Goal: Contribute content: Contribute content

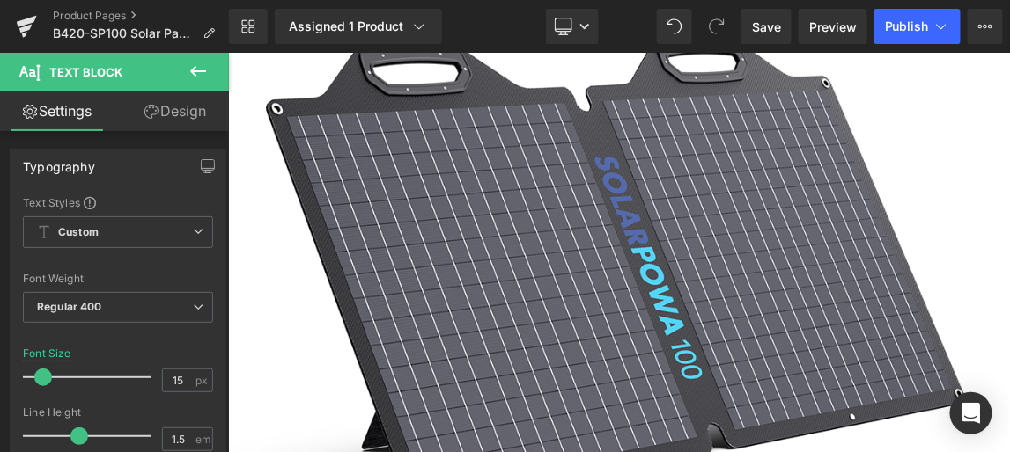
scroll to position [400, 0]
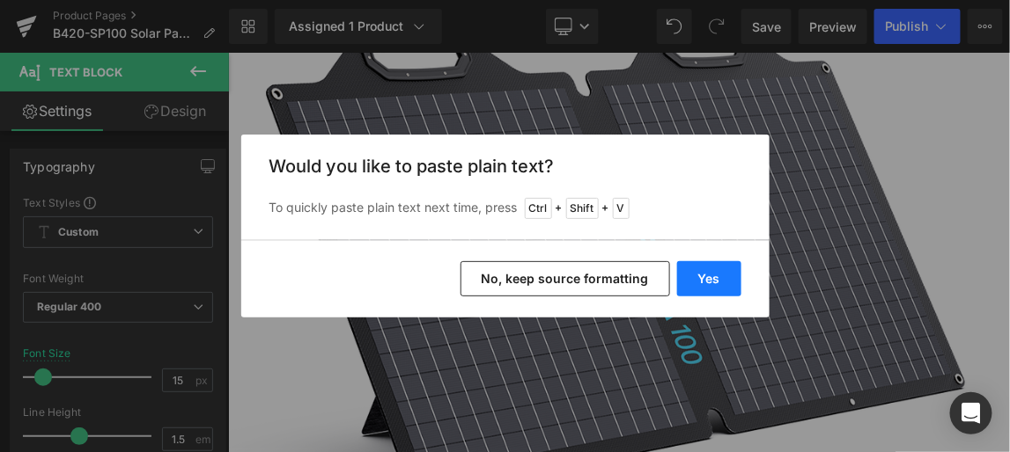
click at [731, 279] on button "Yes" at bounding box center [709, 278] width 64 height 35
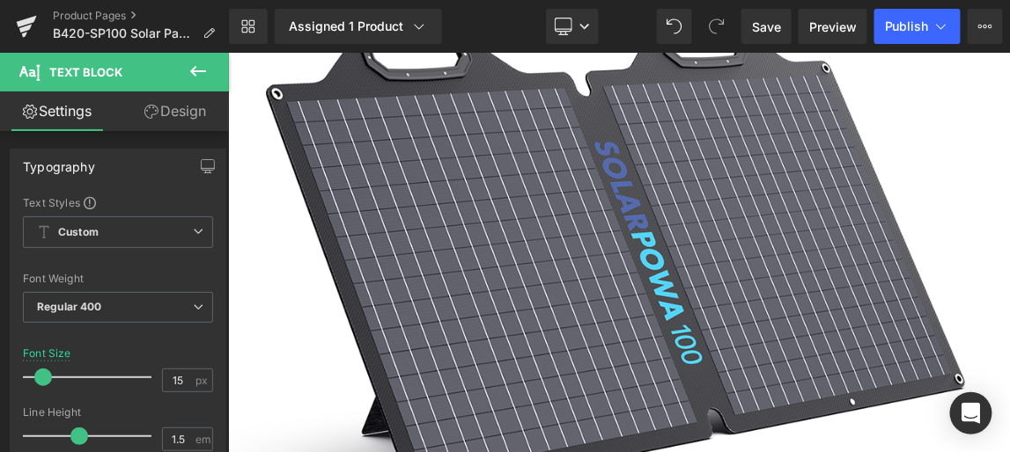
click at [773, 26] on span "Save" at bounding box center [766, 27] width 29 height 18
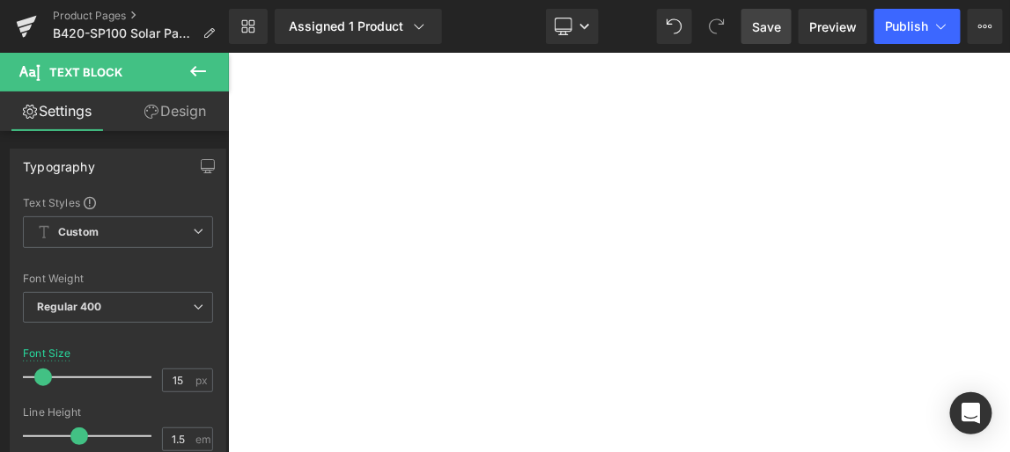
scroll to position [4320, 0]
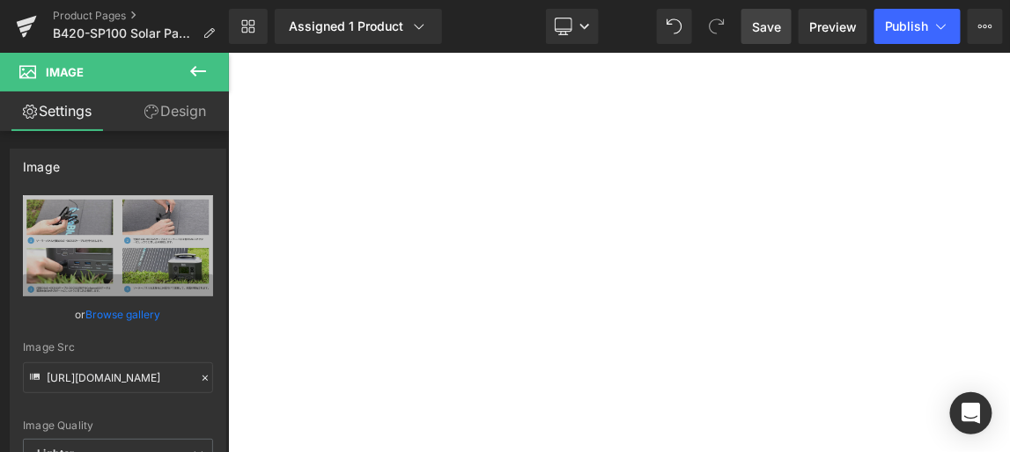
click at [227, 52] on icon at bounding box center [227, 52] width 0 height 0
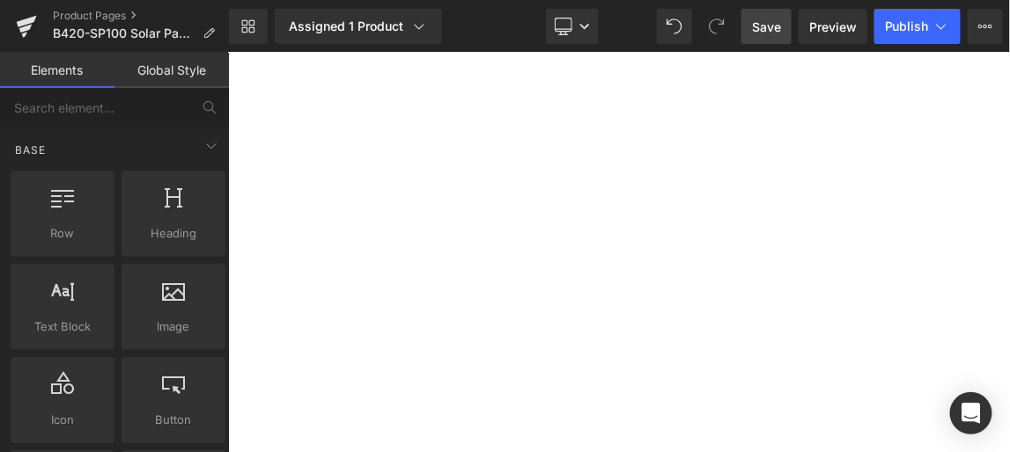
click at [227, 52] on icon at bounding box center [227, 52] width 0 height 0
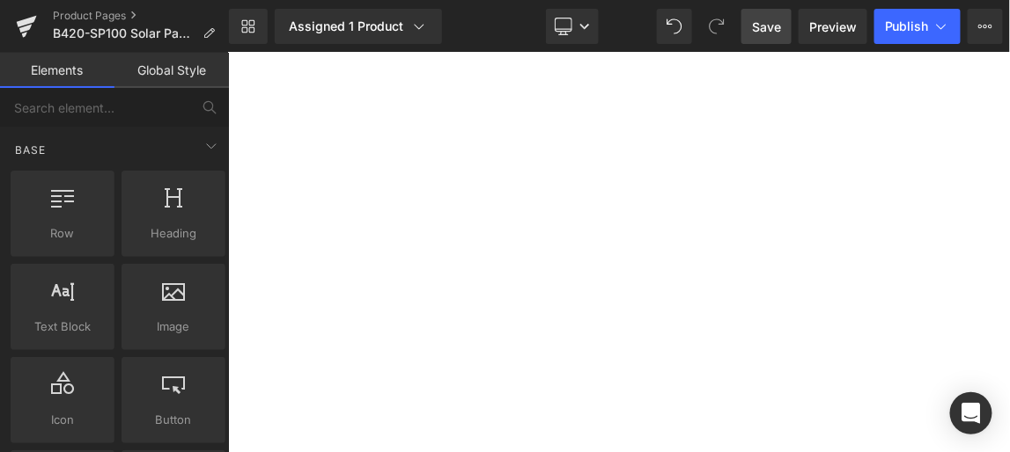
click at [227, 52] on icon at bounding box center [227, 52] width 0 height 0
drag, startPoint x: 765, startPoint y: 23, endPoint x: 767, endPoint y: 239, distance: 215.7
click at [765, 23] on span "Save" at bounding box center [766, 27] width 29 height 18
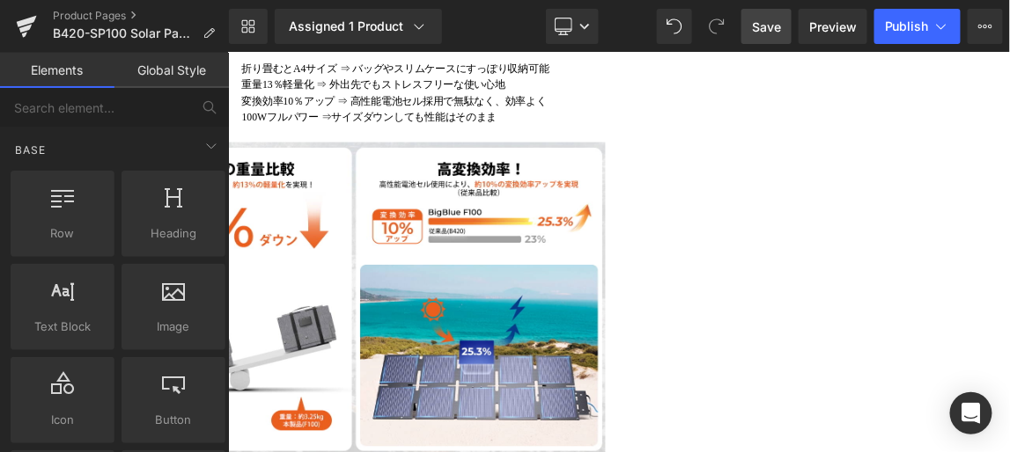
scroll to position [3280, 0]
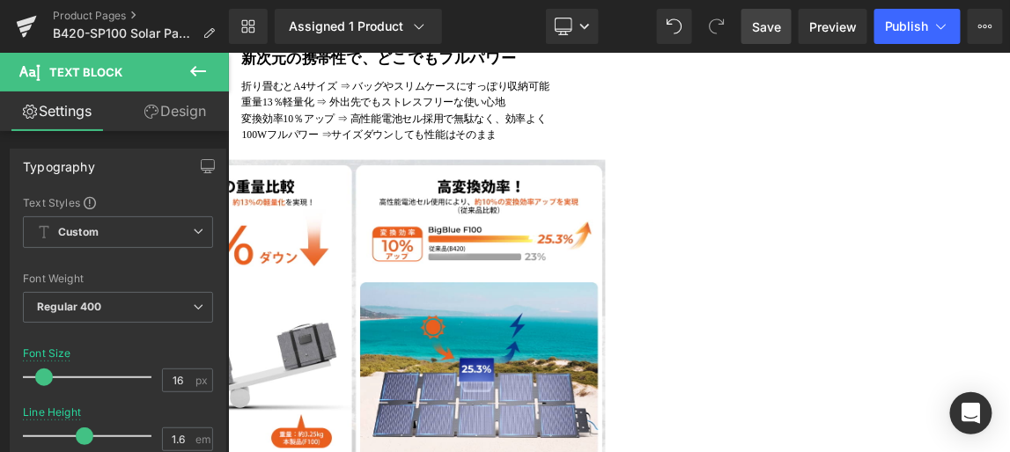
drag, startPoint x: 833, startPoint y: 411, endPoint x: 1113, endPoint y: 509, distance: 296.5
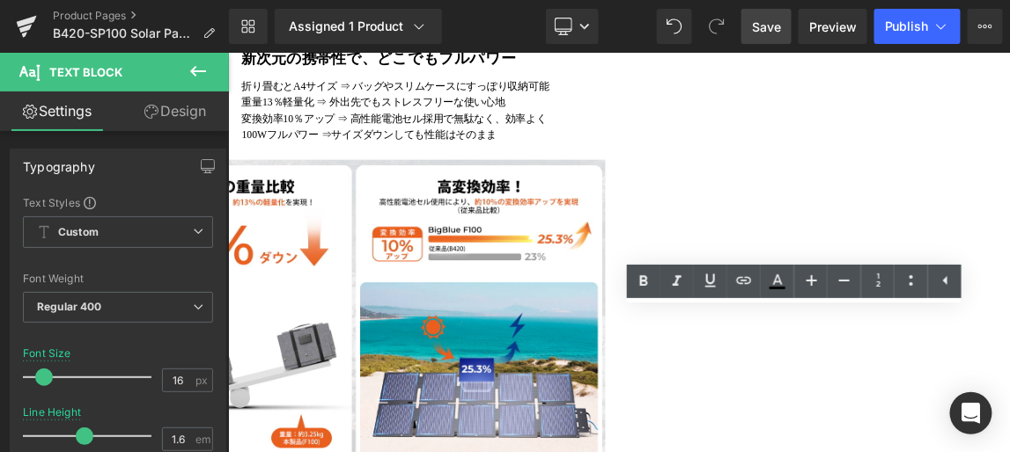
copy div "店頭購入後の移動も、ネット注文の受け取りも、全部お手軽になるサイズ感 再配達不要！ 宅配ボックスに入るから留守でも安心。 『パネルのパッケージで大きすぎて困っ…"
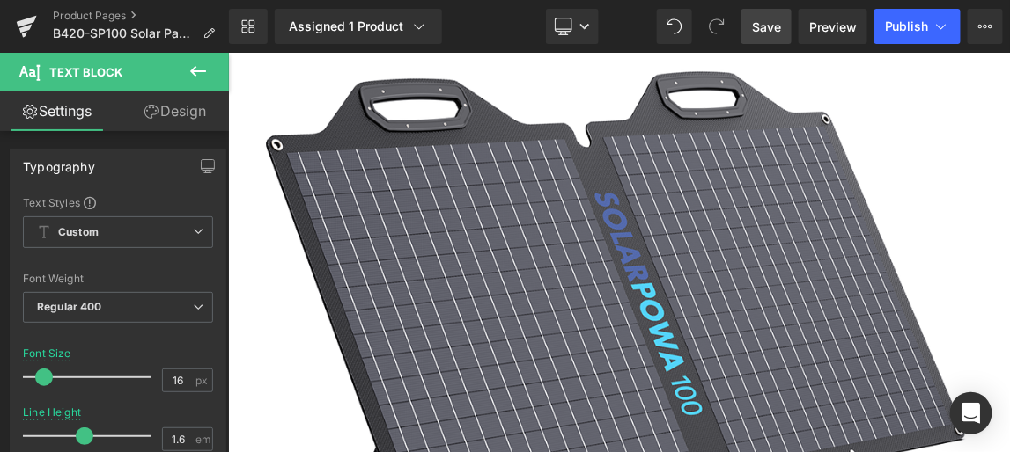
scroll to position [312, 0]
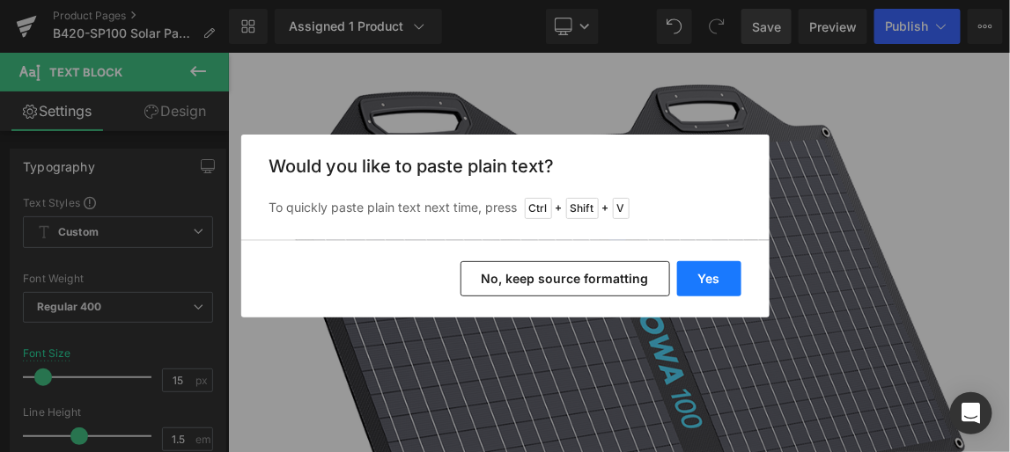
click at [713, 283] on button "Yes" at bounding box center [709, 278] width 64 height 35
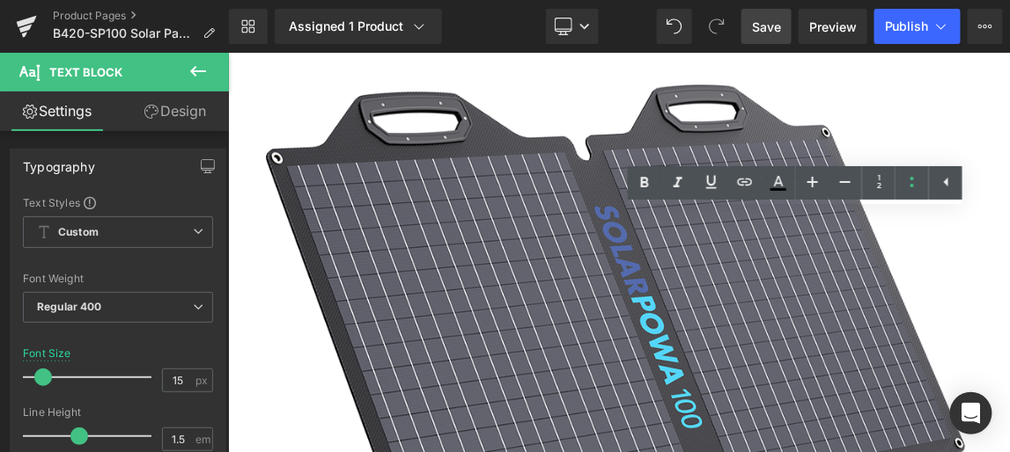
drag, startPoint x: 943, startPoint y: 364, endPoint x: 770, endPoint y: 303, distance: 182.9
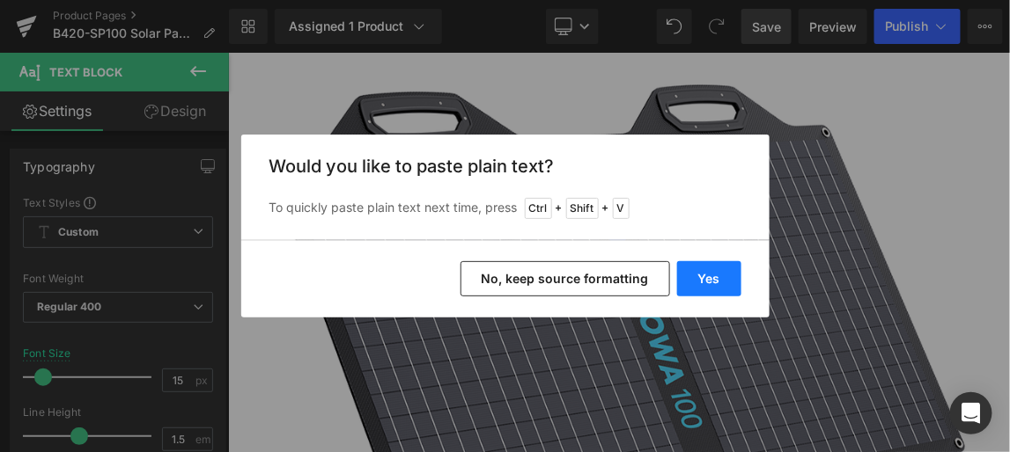
click at [710, 278] on button "Yes" at bounding box center [709, 278] width 64 height 35
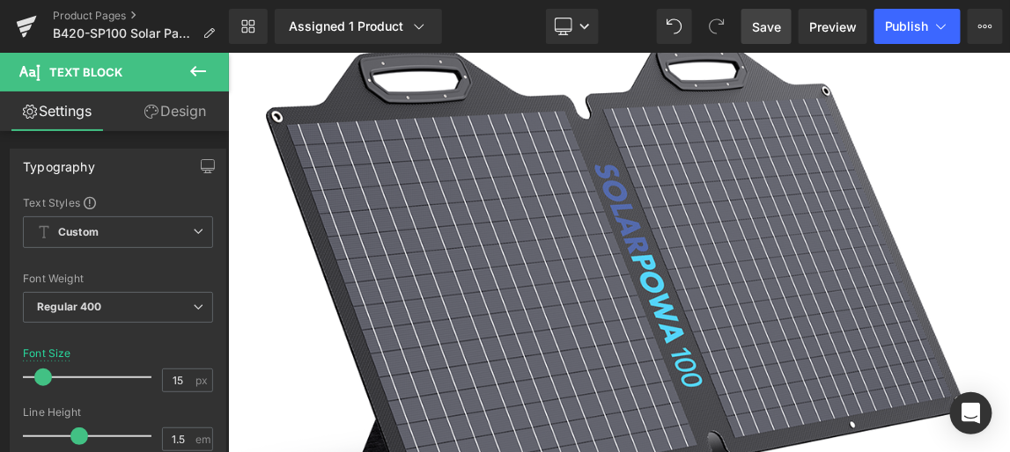
scroll to position [393, 0]
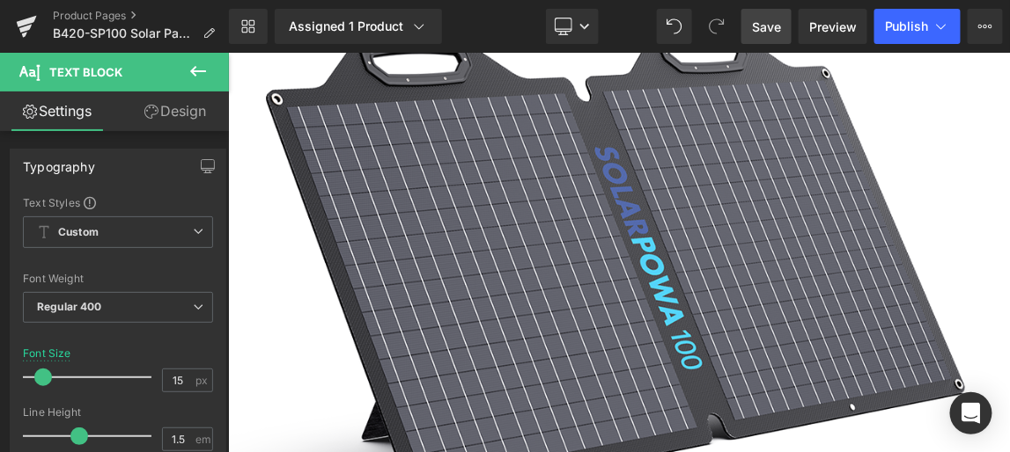
click at [764, 20] on span "Save" at bounding box center [766, 27] width 29 height 18
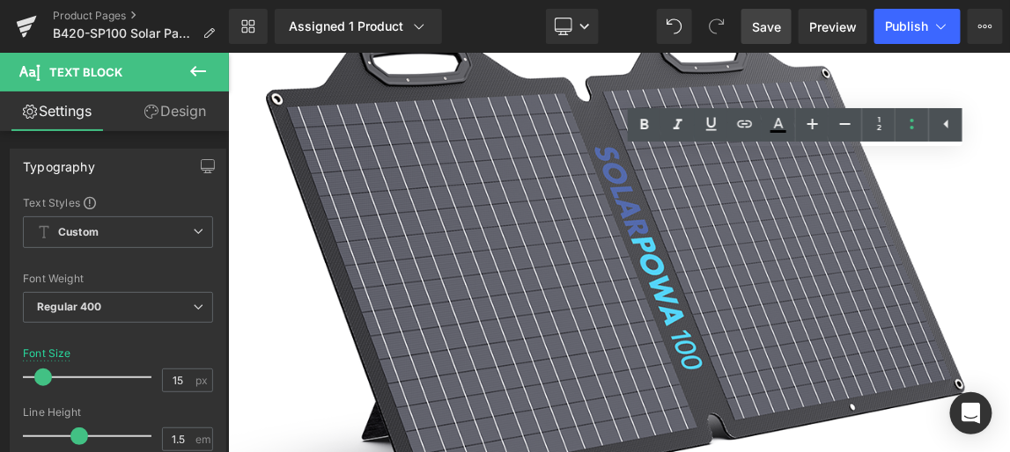
drag, startPoint x: 1164, startPoint y: 201, endPoint x: 774, endPoint y: 197, distance: 389.9
copy p "「届く、しまう、運ぶ、使う。」すべてが、かつてなく軽やかに"
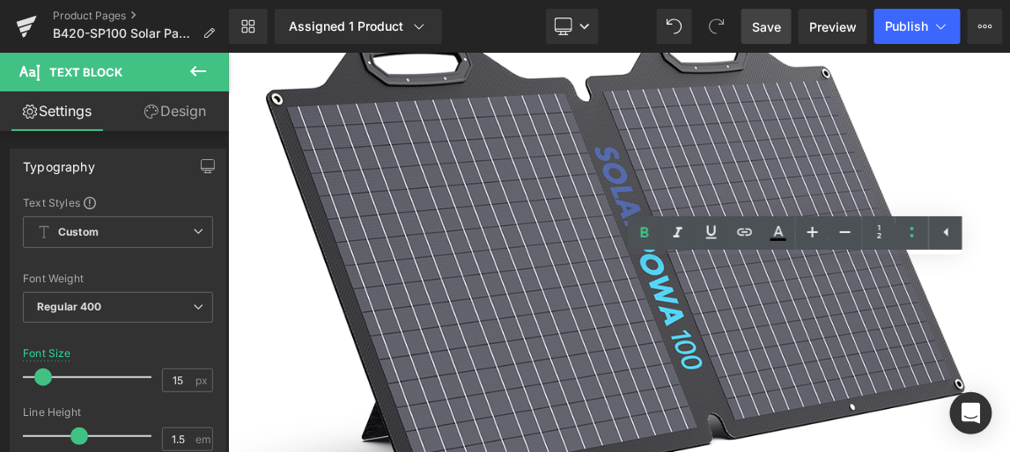
drag, startPoint x: 914, startPoint y: 349, endPoint x: 768, endPoint y: 351, distance: 145.3
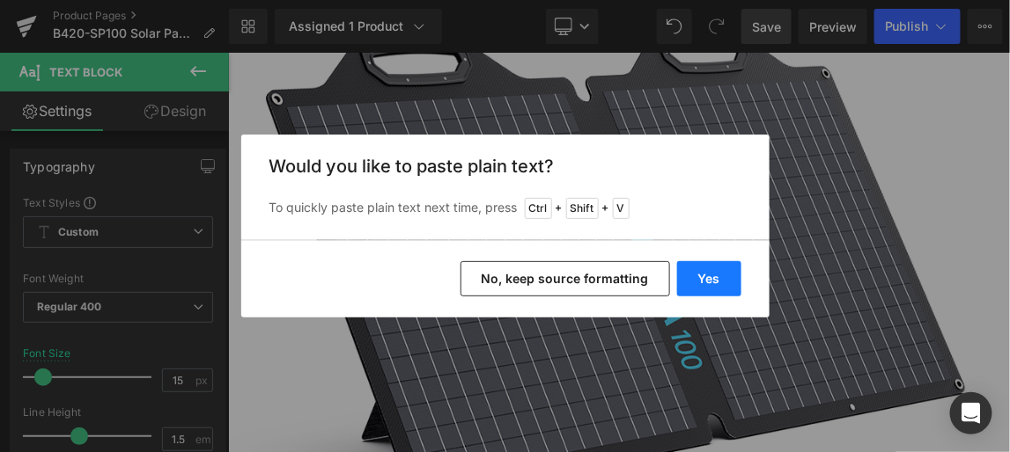
click at [708, 277] on button "Yes" at bounding box center [709, 278] width 64 height 35
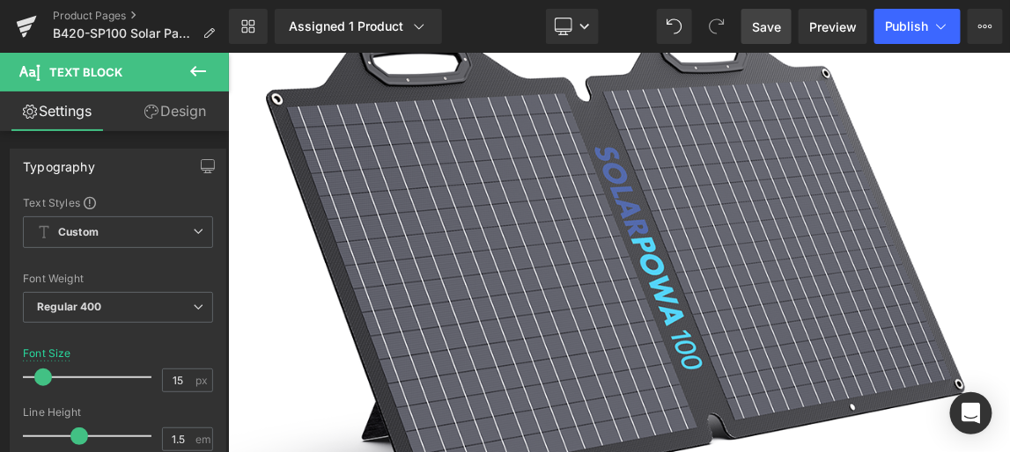
drag, startPoint x: 949, startPoint y: 318, endPoint x: 767, endPoint y: 224, distance: 205.1
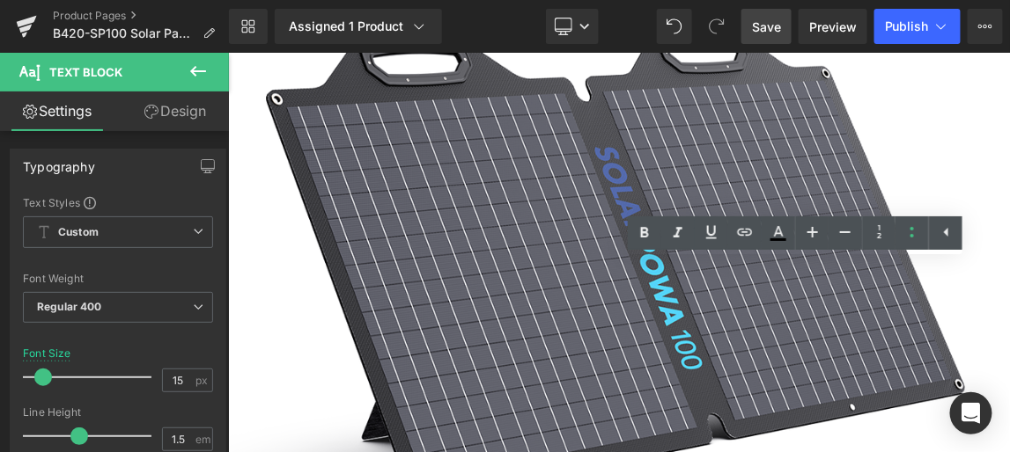
drag, startPoint x: 1128, startPoint y: 411, endPoint x: 771, endPoint y: 370, distance: 359.7
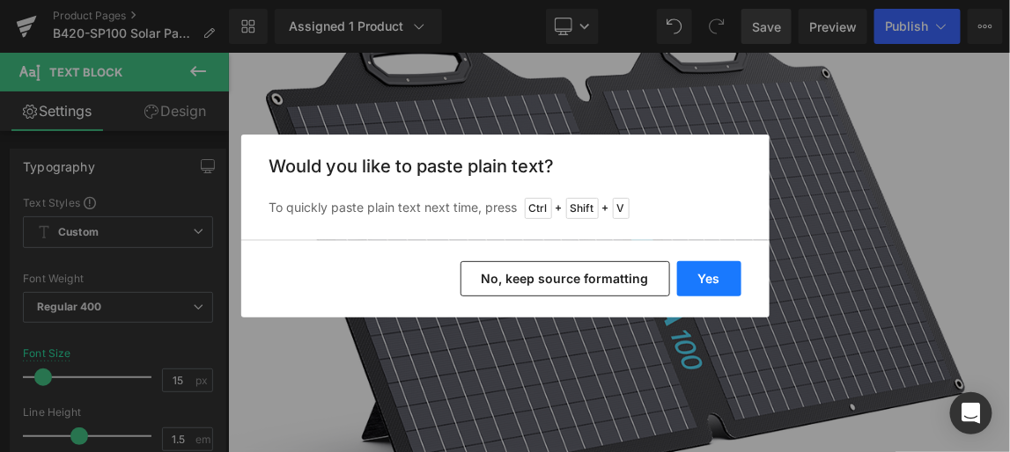
click at [715, 281] on button "Yes" at bounding box center [709, 278] width 64 height 35
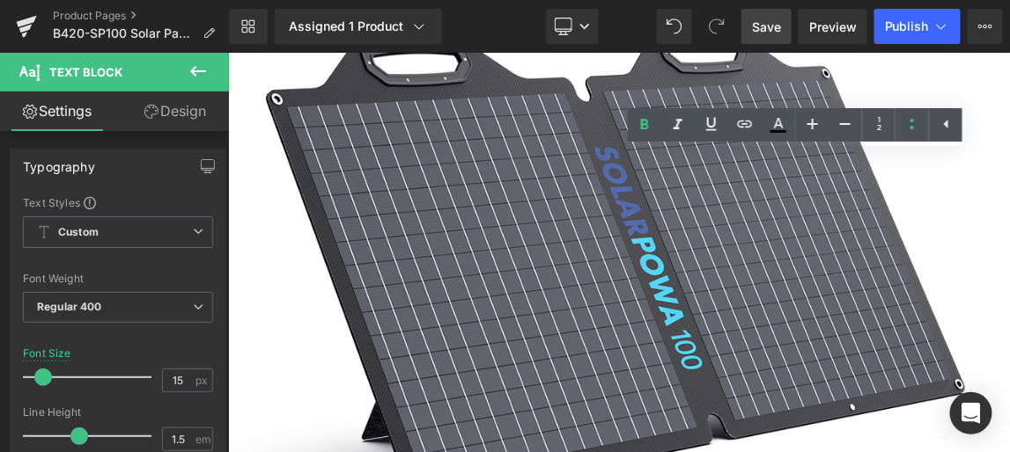
drag, startPoint x: 1155, startPoint y: 200, endPoint x: 774, endPoint y: 199, distance: 381.1
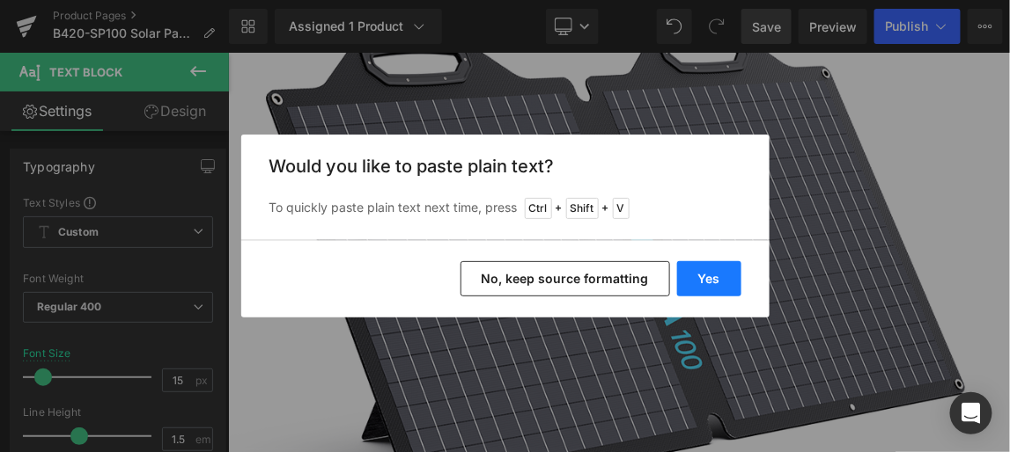
click at [702, 275] on button "Yes" at bounding box center [709, 278] width 64 height 35
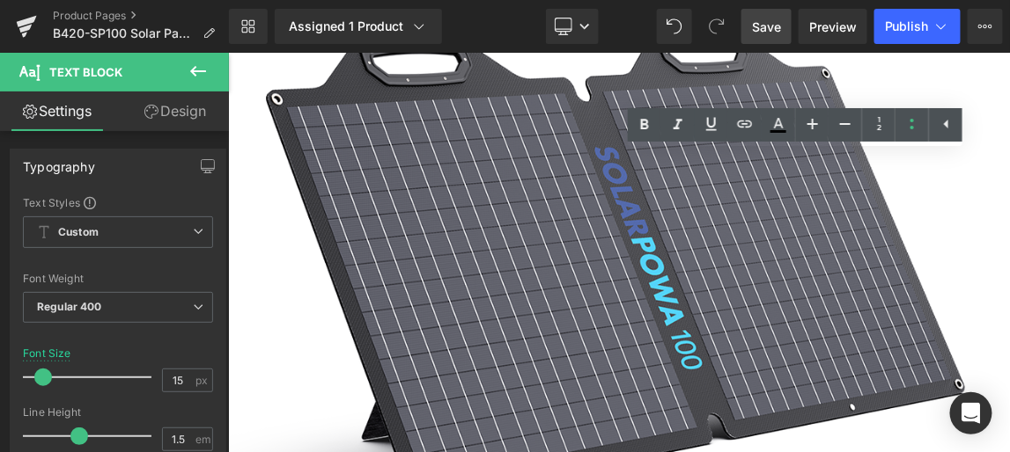
drag, startPoint x: 944, startPoint y: 320, endPoint x: 769, endPoint y: 222, distance: 200.2
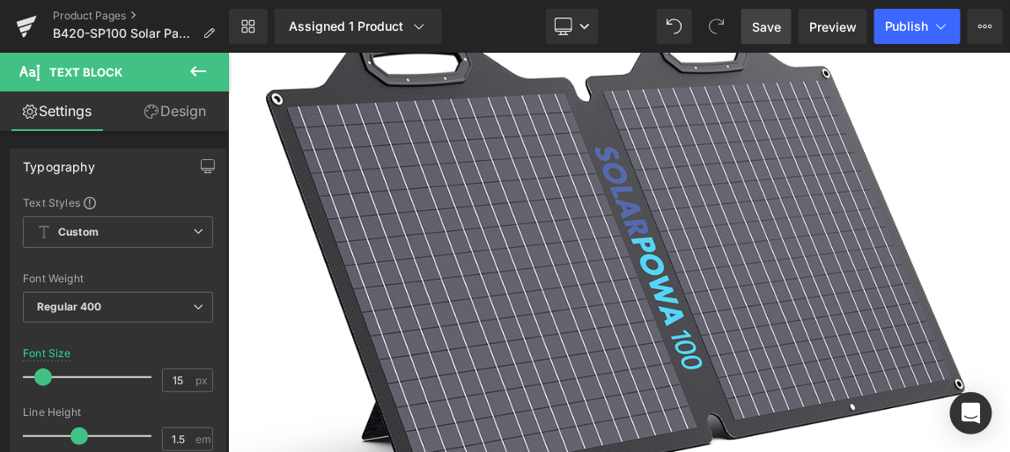
click at [767, 26] on span "Save" at bounding box center [766, 27] width 29 height 18
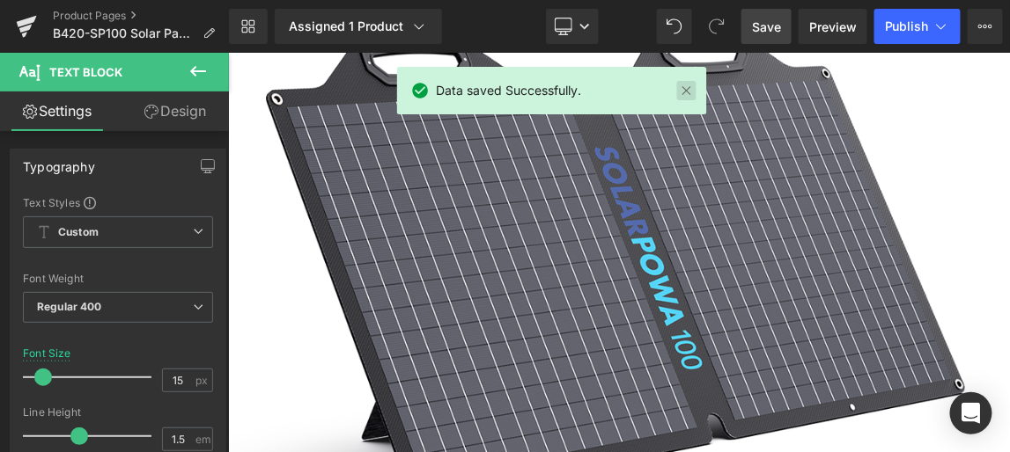
click at [686, 92] on link at bounding box center [685, 90] width 19 height 19
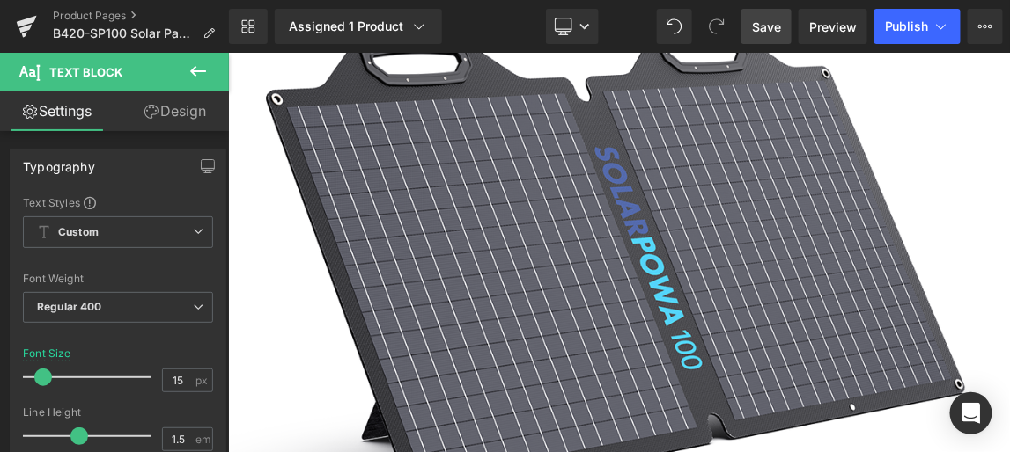
scroll to position [474, 0]
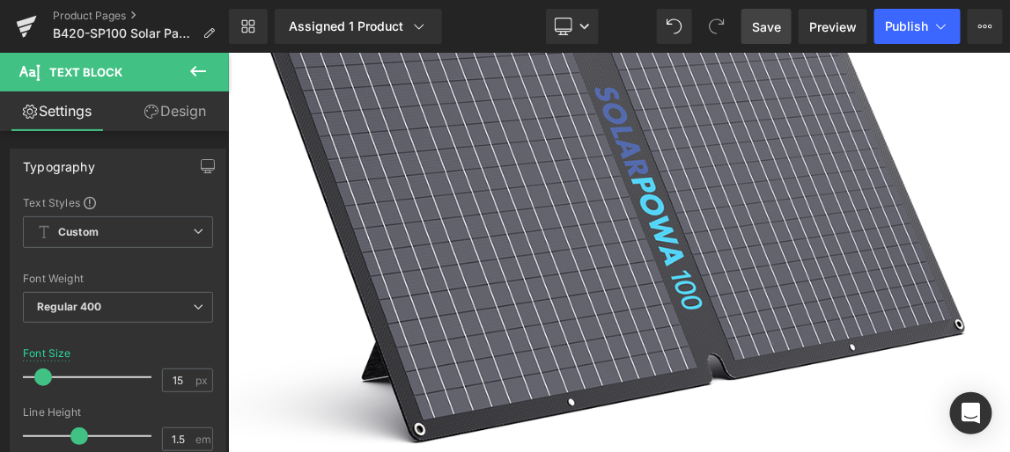
drag, startPoint x: 848, startPoint y: 422, endPoint x: 769, endPoint y: 398, distance: 81.9
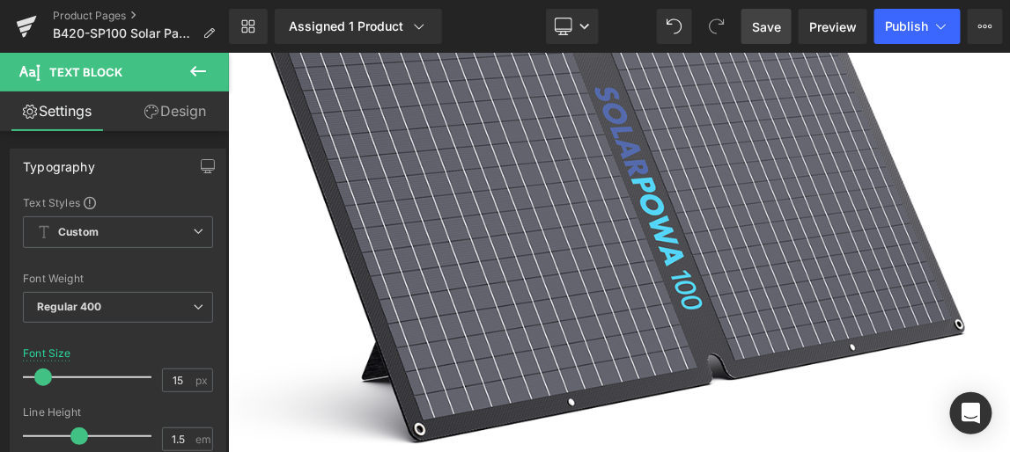
click at [768, 26] on span "Save" at bounding box center [766, 27] width 29 height 18
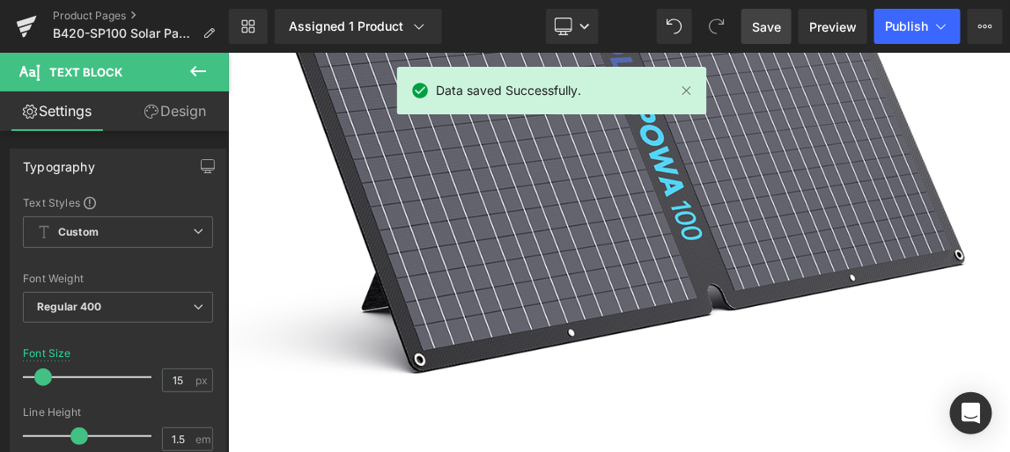
scroll to position [633, 0]
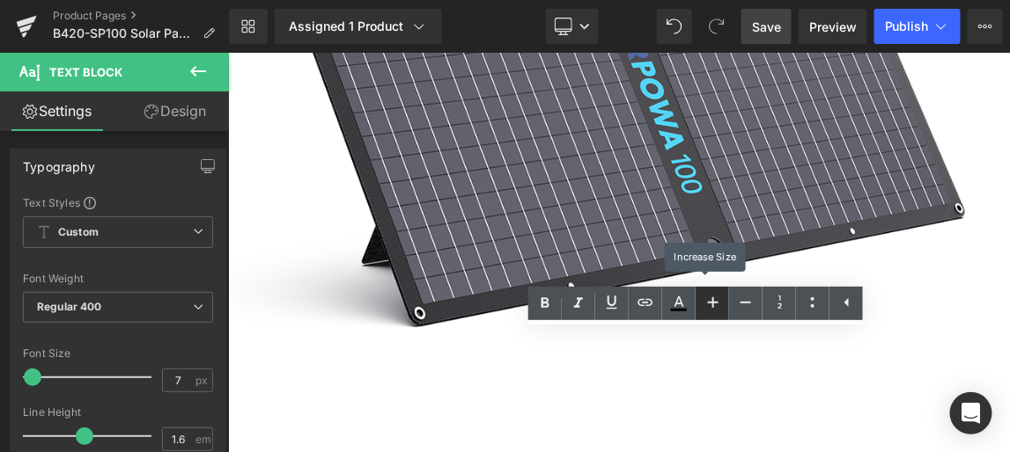
click at [714, 302] on icon at bounding box center [713, 303] width 11 height 11
type input "9"
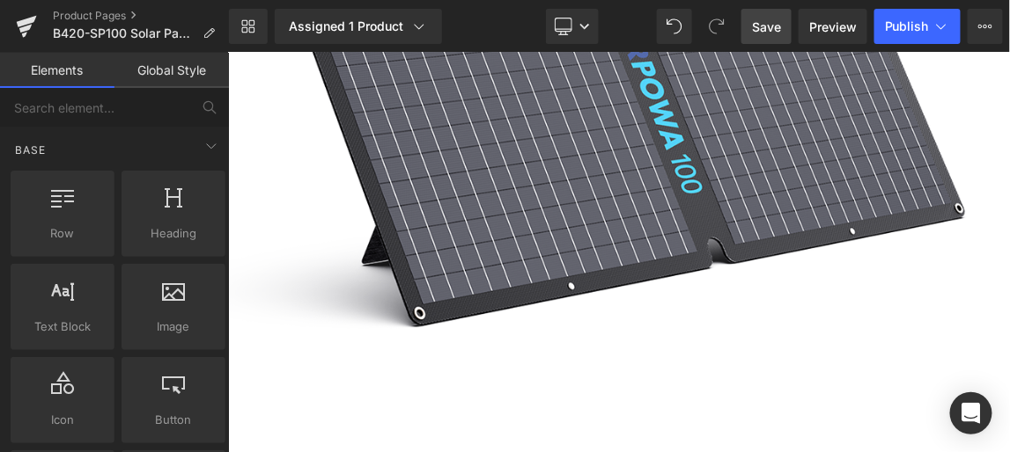
click at [760, 27] on span "Save" at bounding box center [766, 27] width 29 height 18
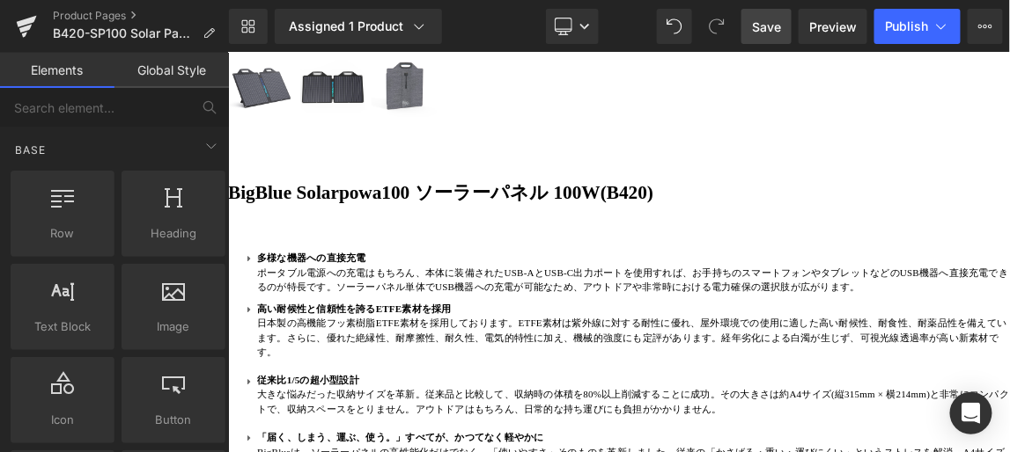
scroll to position [1194, 0]
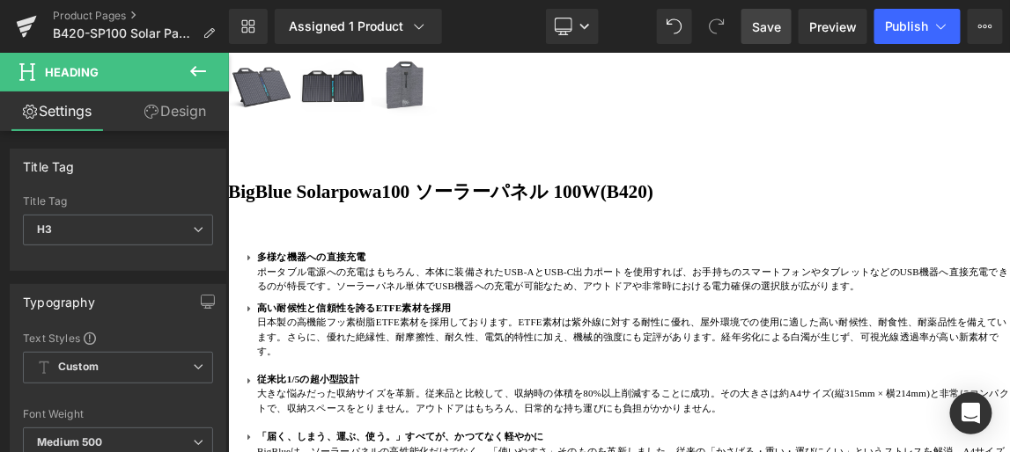
click at [197, 73] on icon at bounding box center [197, 71] width 21 height 21
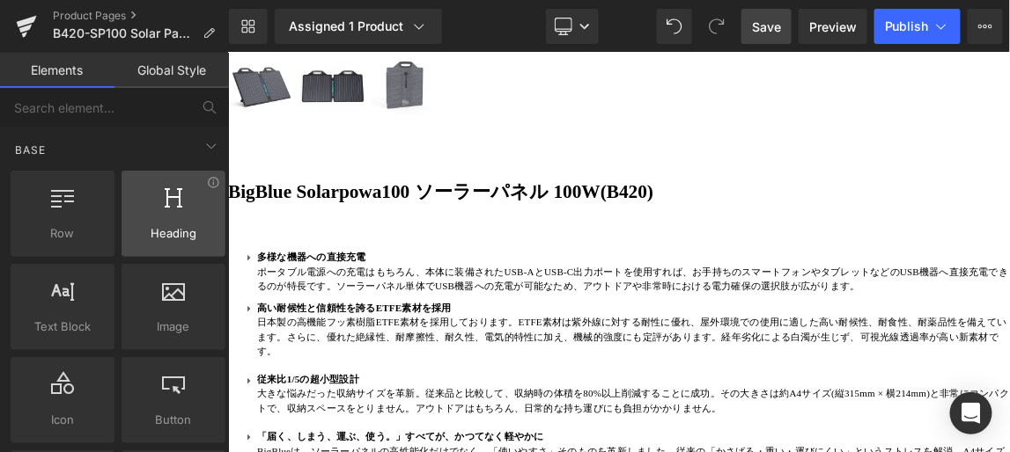
click at [174, 210] on div at bounding box center [173, 205] width 93 height 40
click at [168, 215] on div at bounding box center [173, 205] width 93 height 40
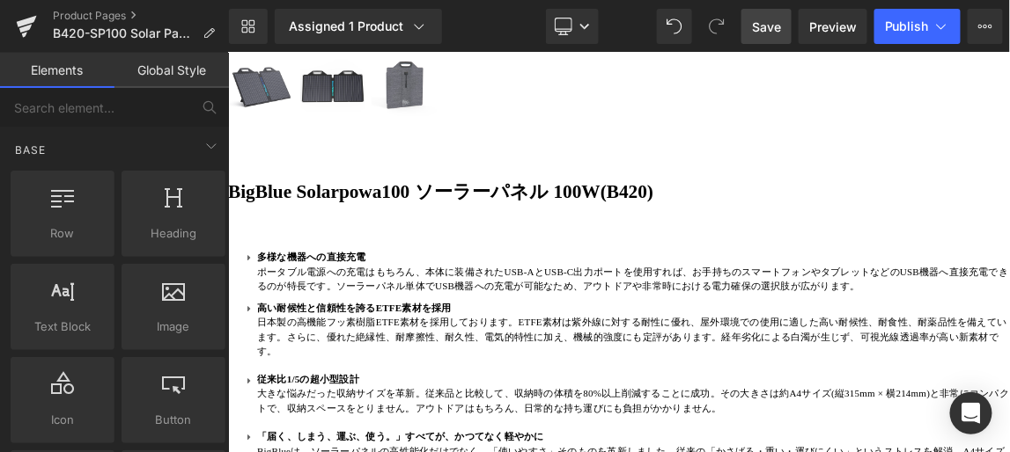
click at [166, 71] on link "Global Style" at bounding box center [171, 70] width 114 height 35
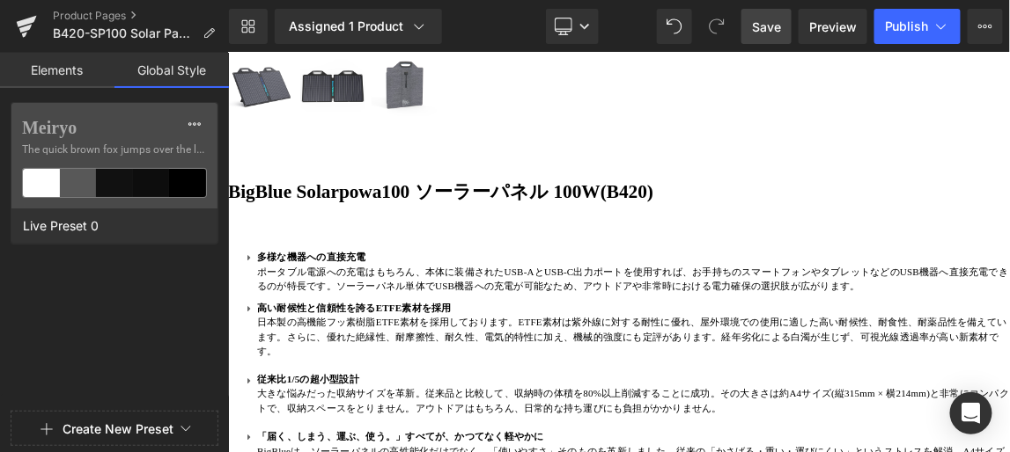
click at [73, 70] on link "Elements" at bounding box center [57, 70] width 114 height 35
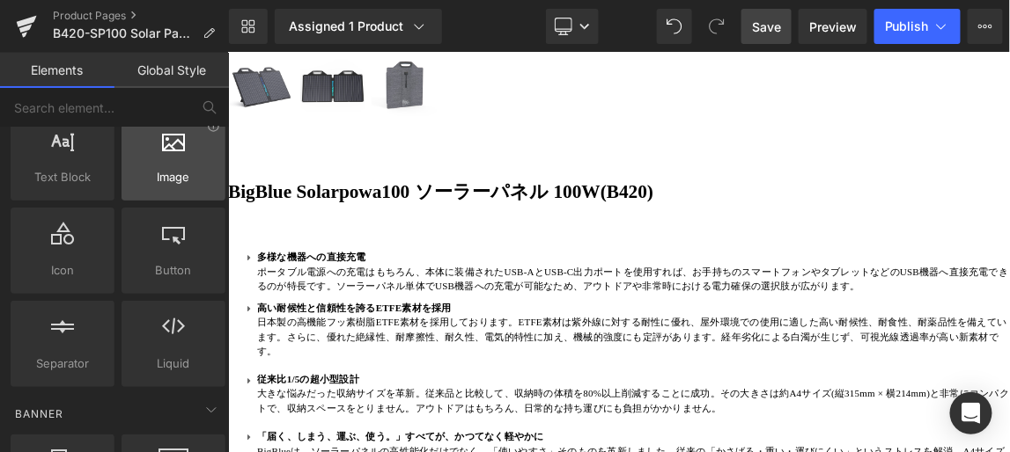
scroll to position [79, 0]
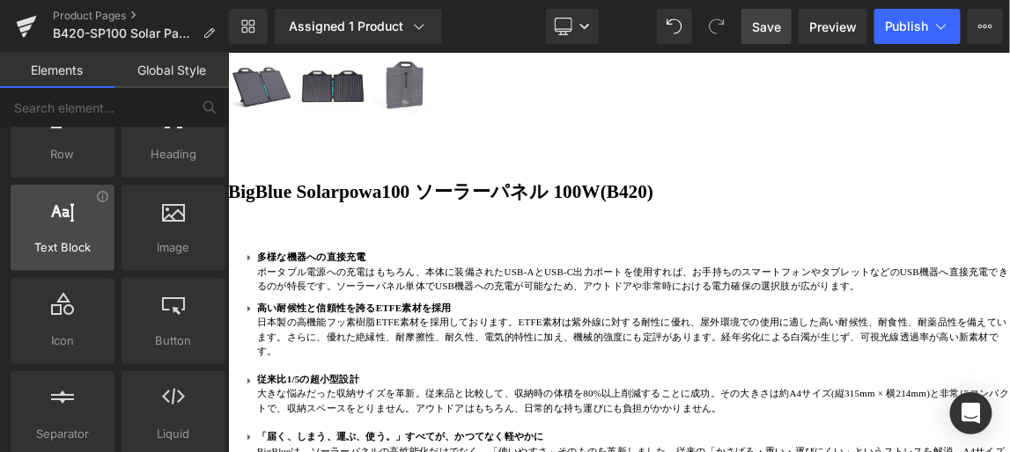
click at [55, 218] on icon at bounding box center [62, 210] width 23 height 23
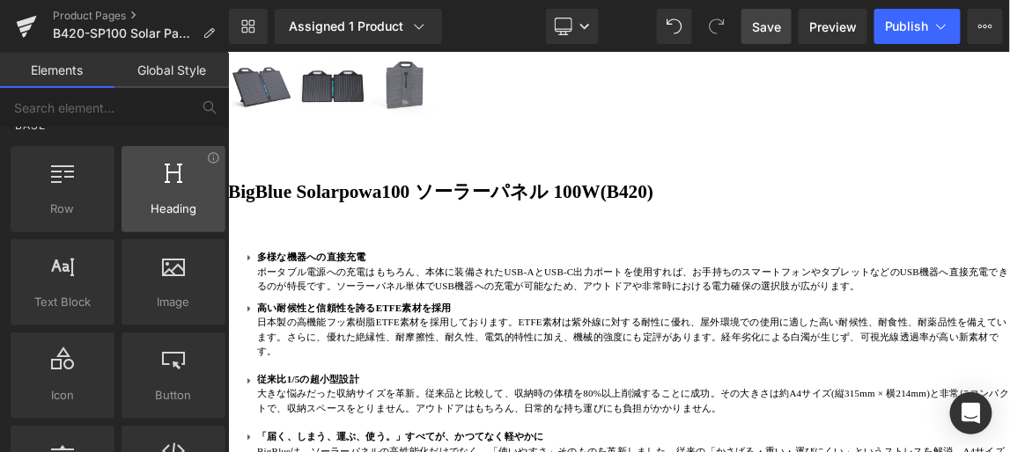
scroll to position [0, 0]
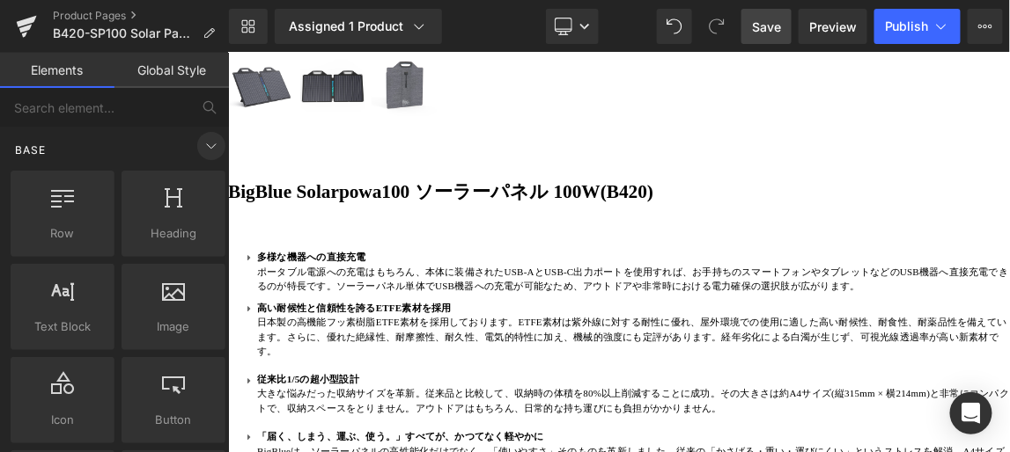
click at [201, 143] on icon at bounding box center [211, 146] width 21 height 21
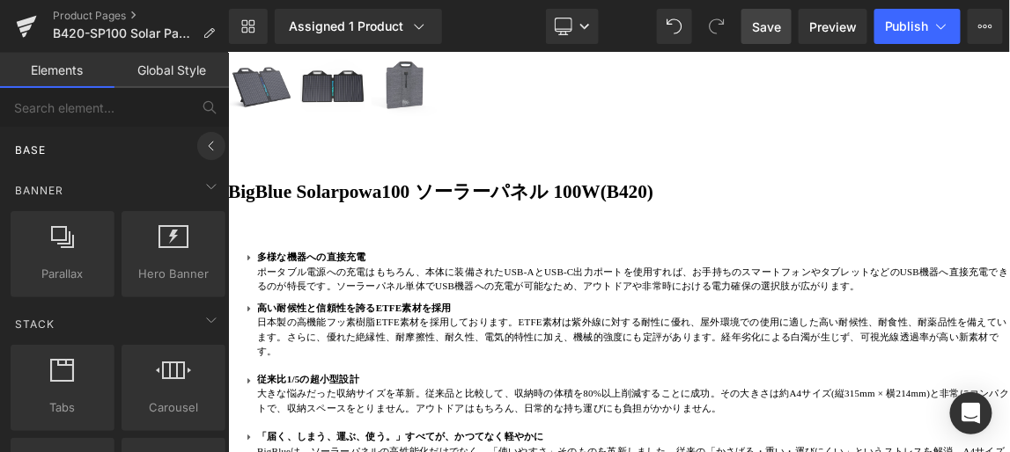
click at [205, 147] on icon at bounding box center [211, 146] width 21 height 21
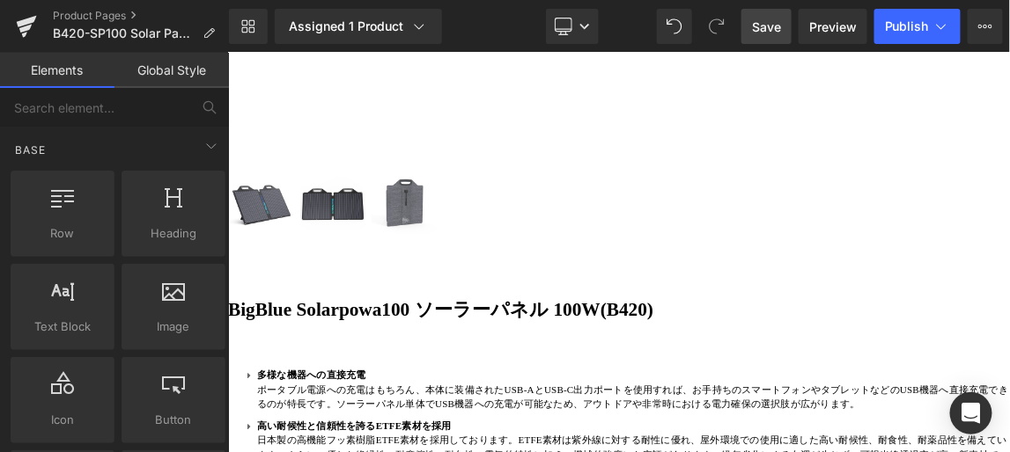
scroll to position [1033, 0]
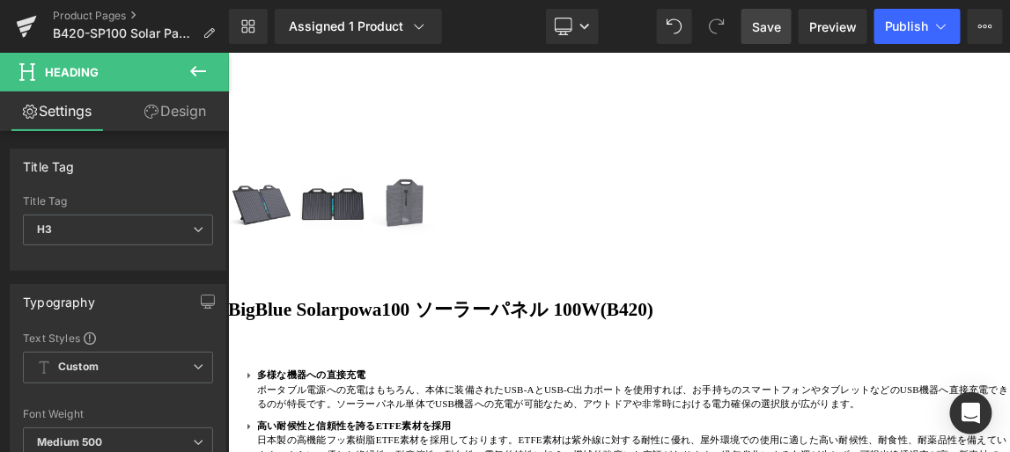
click at [202, 75] on icon at bounding box center [197, 71] width 21 height 21
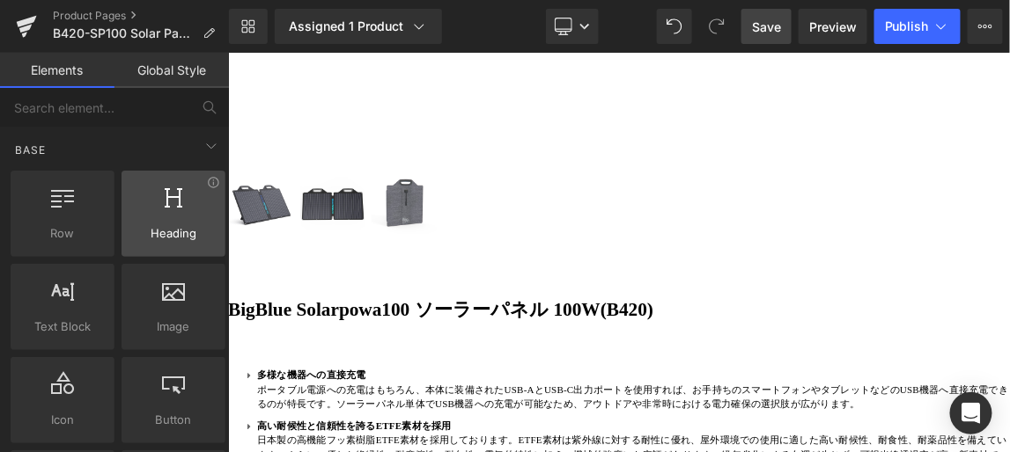
click at [160, 218] on div at bounding box center [173, 205] width 93 height 40
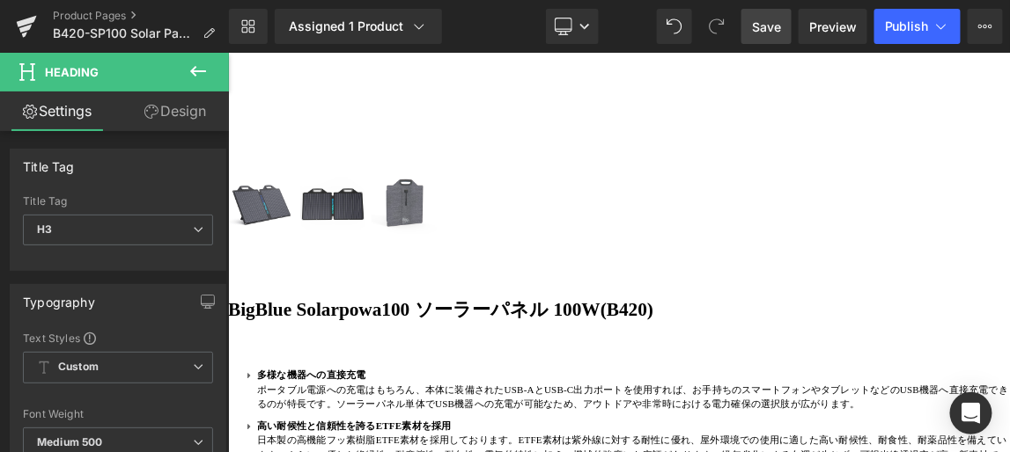
click at [188, 111] on link "Design" at bounding box center [175, 112] width 114 height 40
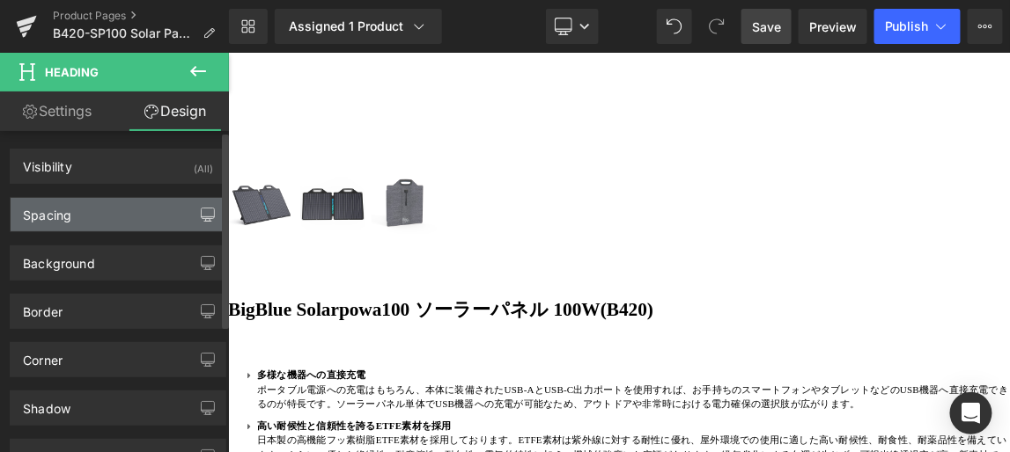
click at [194, 213] on button "button" at bounding box center [208, 214] width 28 height 33
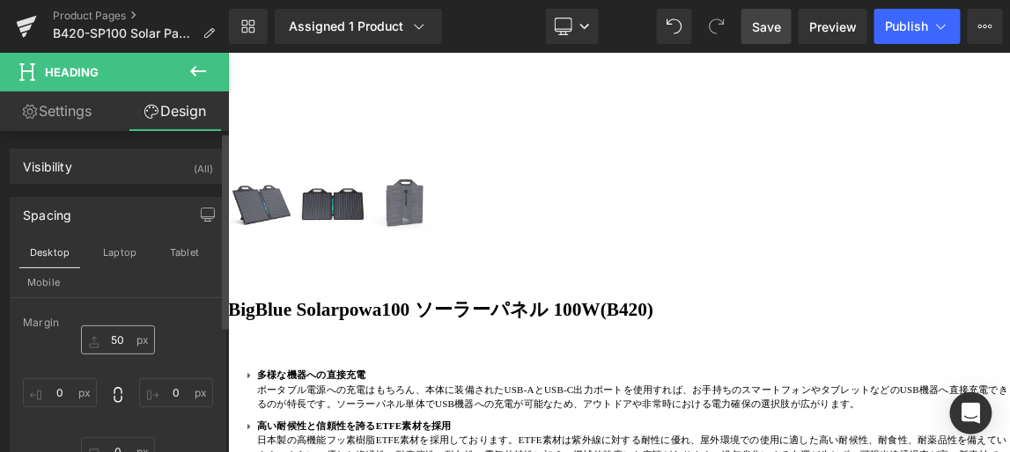
scroll to position [159, 0]
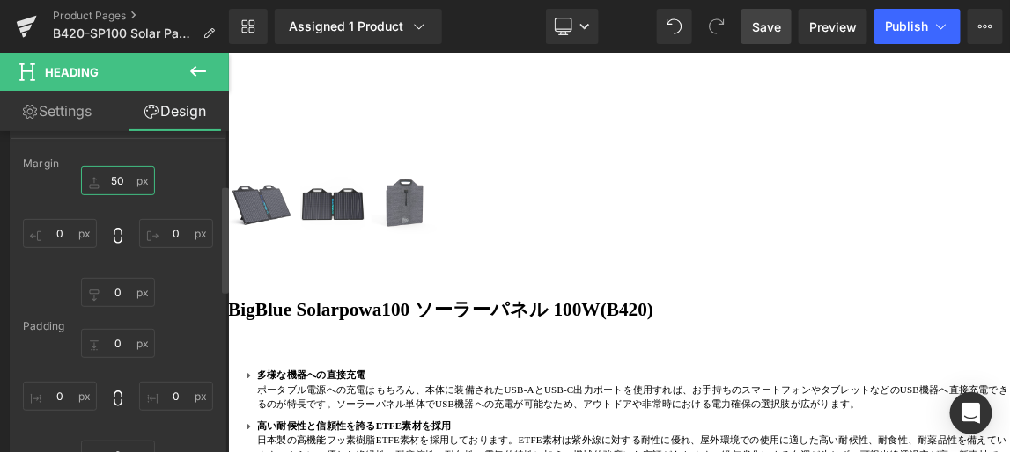
click at [116, 180] on input "text" at bounding box center [118, 180] width 74 height 29
type input "３"
type input "３０"
type input "３"
type input "３３"
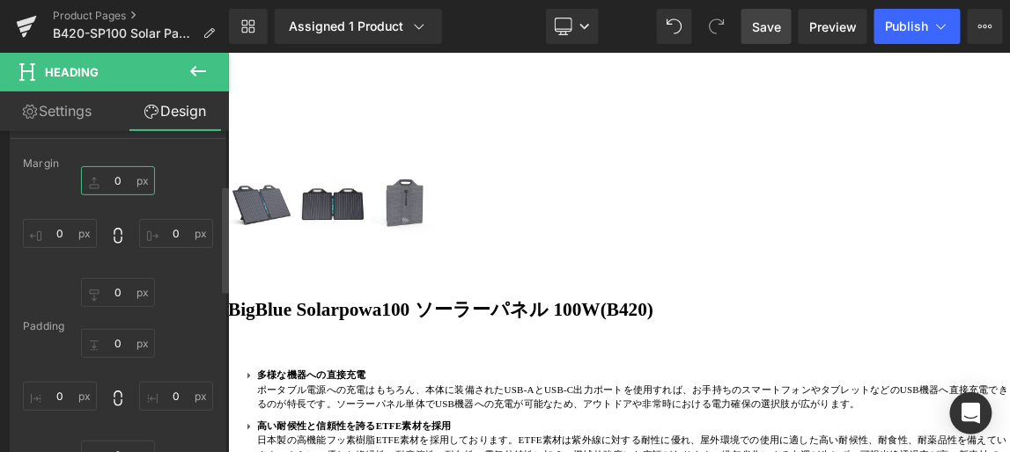
type input "３３０"
click at [123, 180] on input "３３０" at bounding box center [118, 180] width 74 height 29
type input "３３"
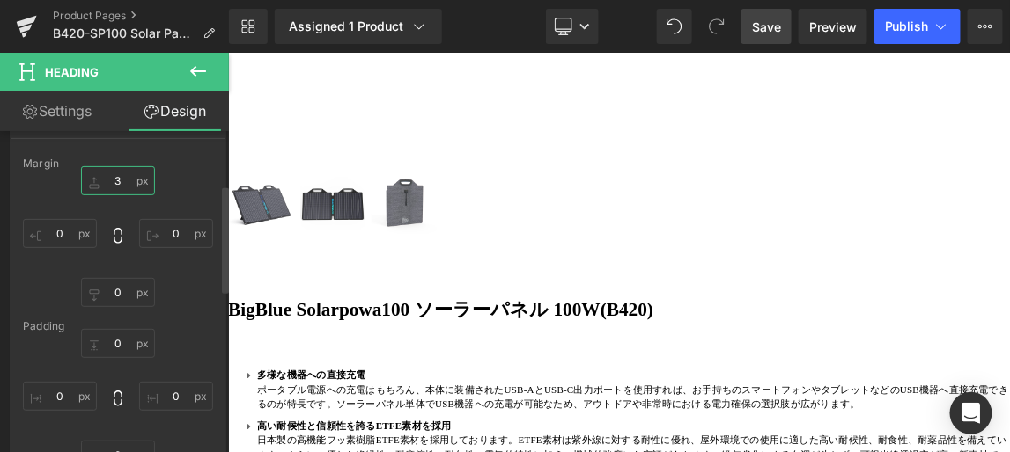
type input "30"
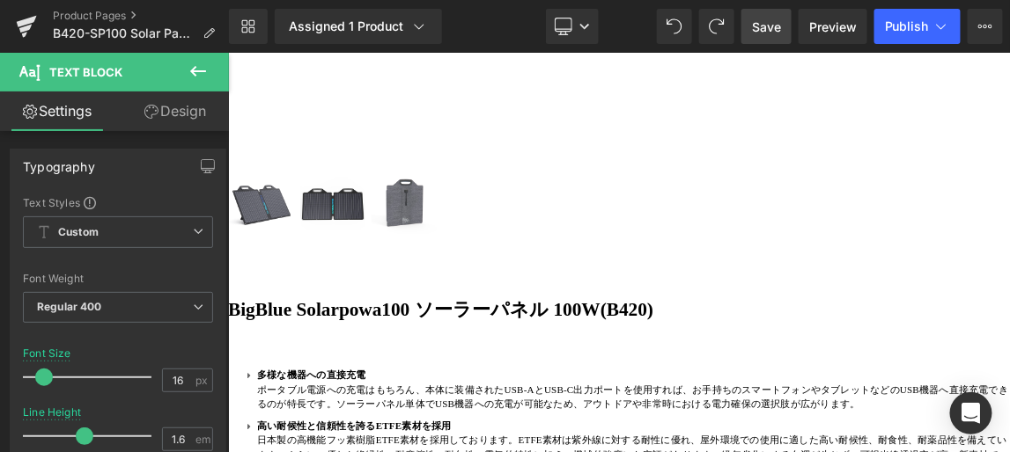
drag, startPoint x: 934, startPoint y: 474, endPoint x: 525, endPoint y: 410, distance: 413.4
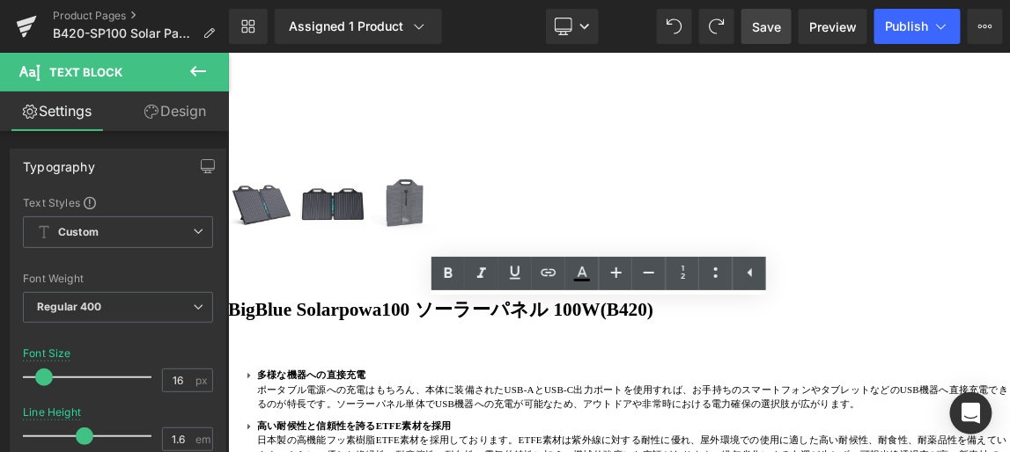
copy div "折り畳むと約A4サイズ ⇒ バッグやスリムケースにすっぽり収納可能 重量13％軽量化 ⇒ 外出先でもストレスフリーな使い心地 変換効率10％アップ ⇒ 高性能…"
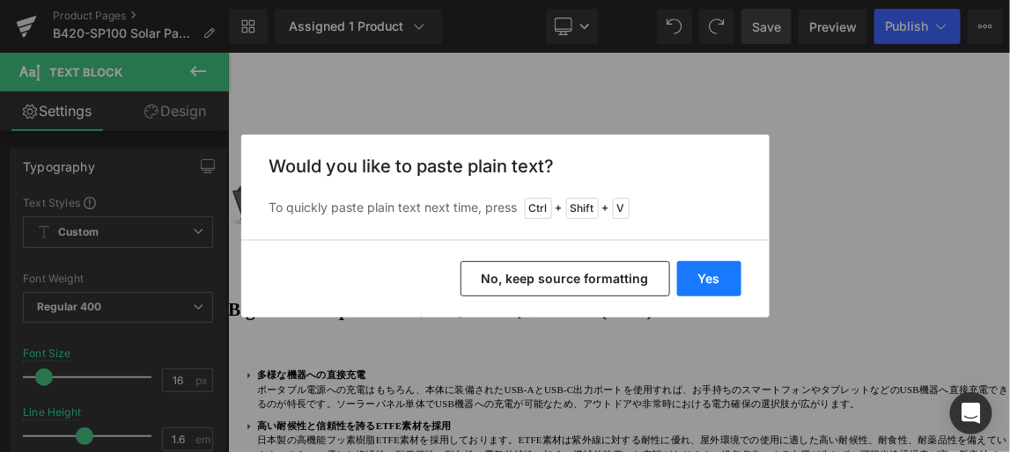
click at [698, 272] on button "Yes" at bounding box center [709, 278] width 64 height 35
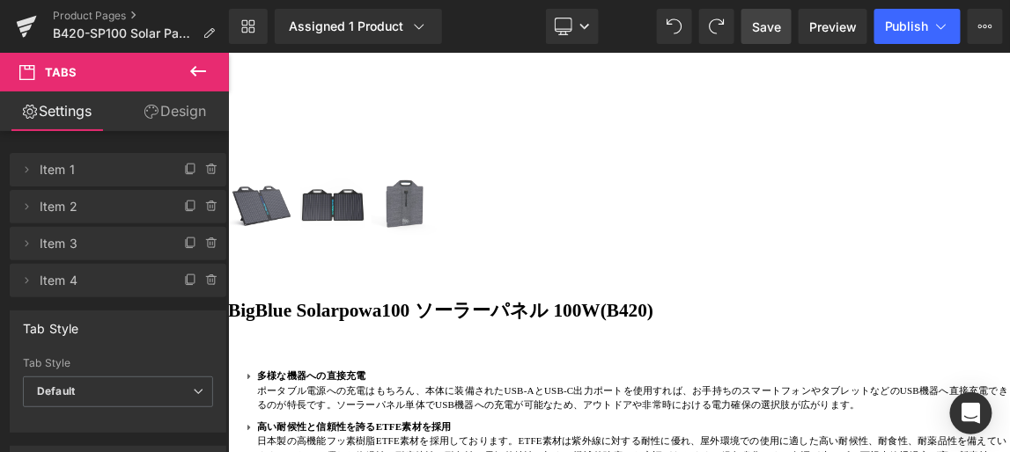
scroll to position [1033, 0]
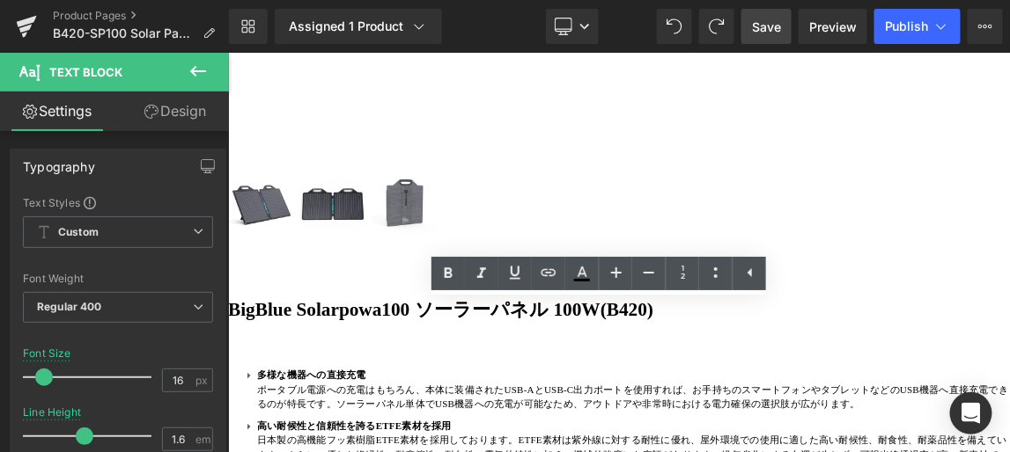
drag, startPoint x: 824, startPoint y: 404, endPoint x: 933, endPoint y: 404, distance: 109.1
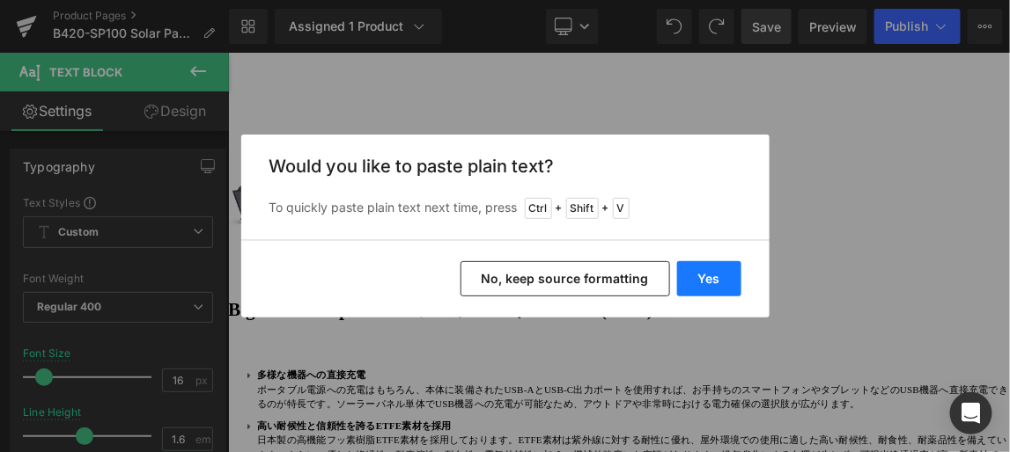
click at [713, 276] on button "Yes" at bounding box center [709, 278] width 64 height 35
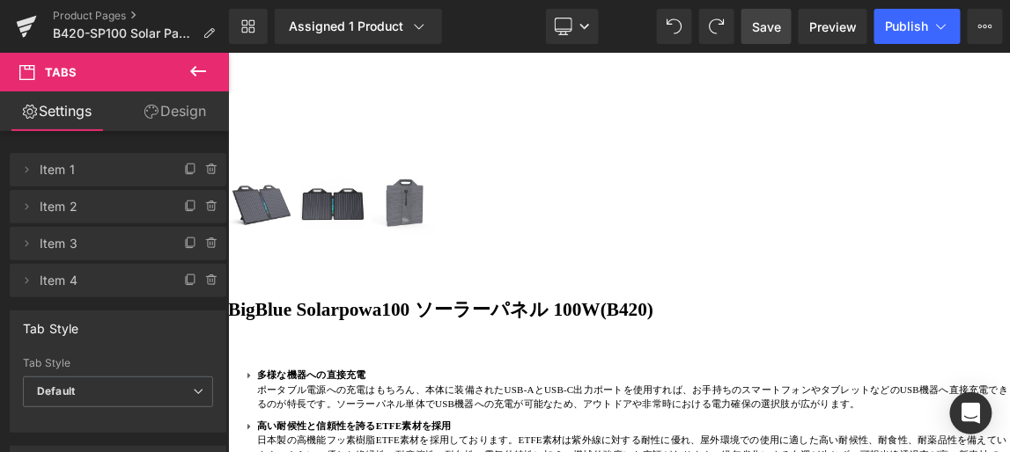
drag, startPoint x: 768, startPoint y: 26, endPoint x: 668, endPoint y: 80, distance: 113.8
click at [768, 26] on span "Save" at bounding box center [766, 27] width 29 height 18
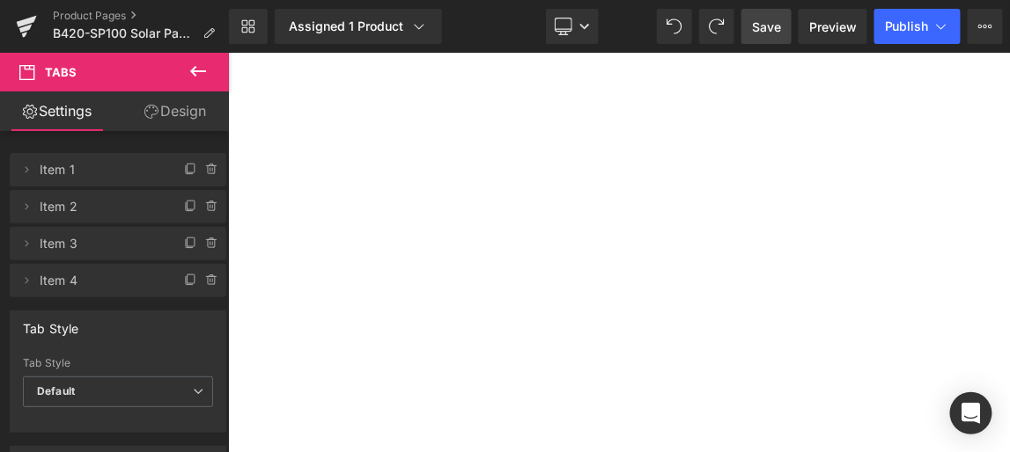
scroll to position [1833, 0]
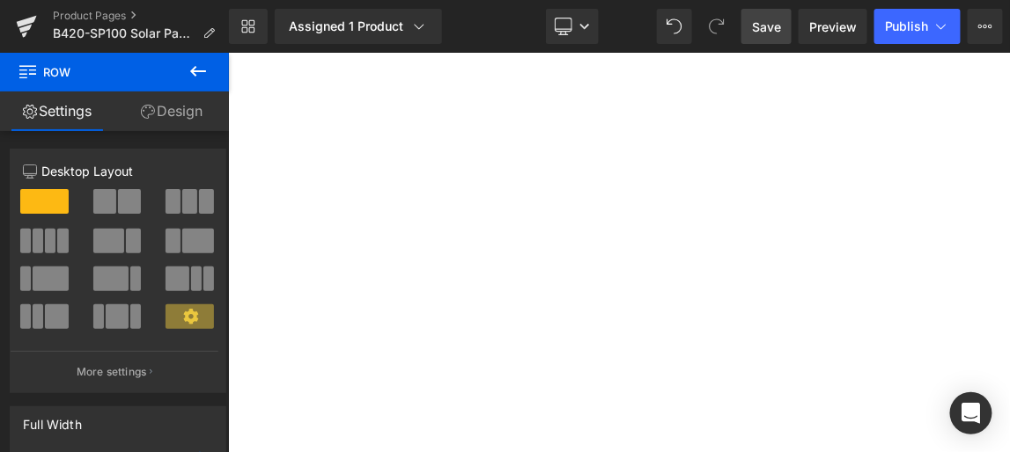
scroll to position [2233, 0]
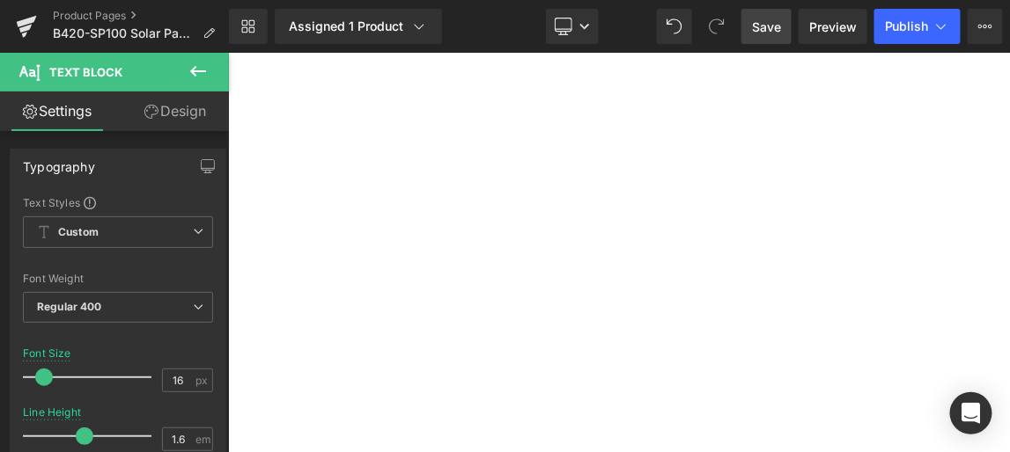
drag, startPoint x: 487, startPoint y: 209, endPoint x: 1034, endPoint y: 231, distance: 547.9
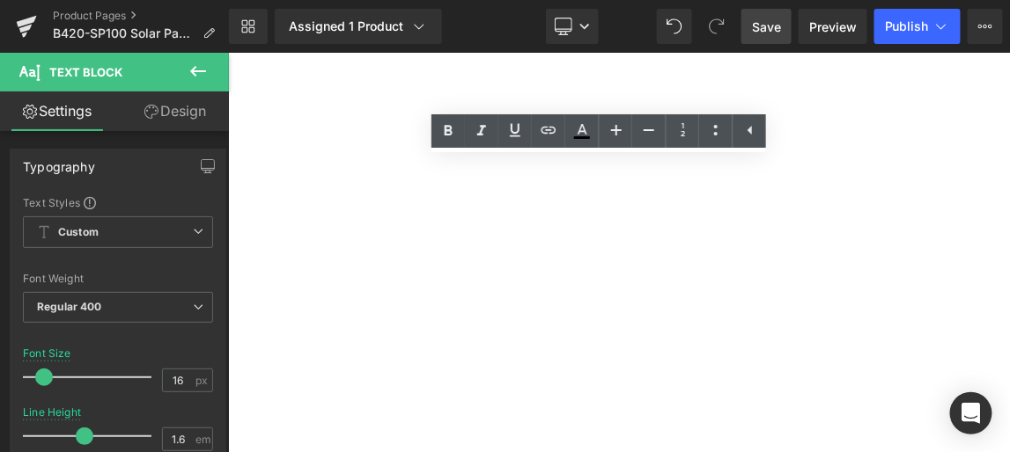
copy div "使用時はポータブル電源、ノートPCやスマホなど、高出力が必要な機器も安定稼働。 移動時はA4サイズでラクラク携帯して長時間の移動や持ち運びでも手が疲れない"
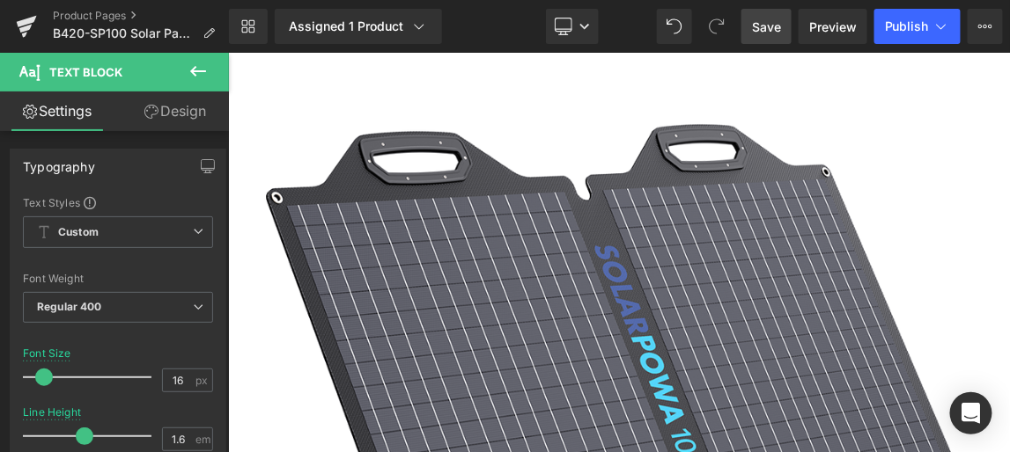
scroll to position [233, 0]
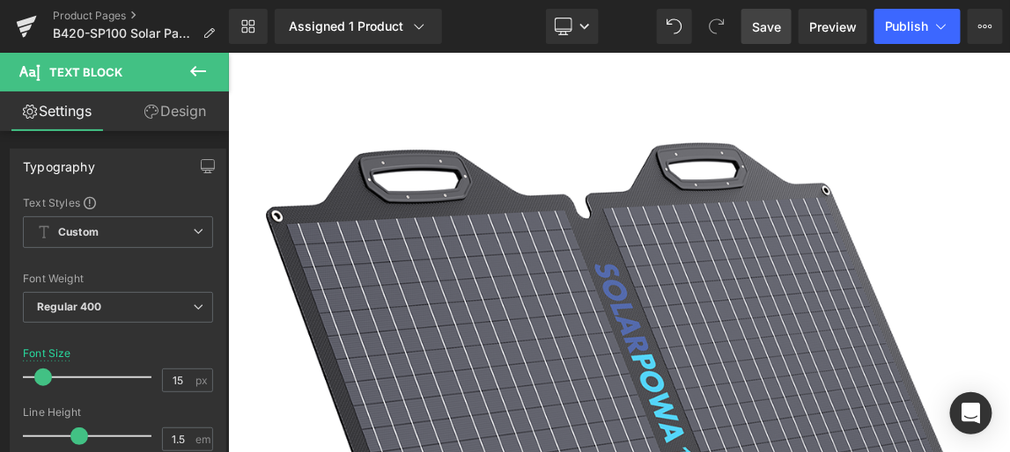
drag, startPoint x: 769, startPoint y: 140, endPoint x: 1107, endPoint y: 200, distance: 343.2
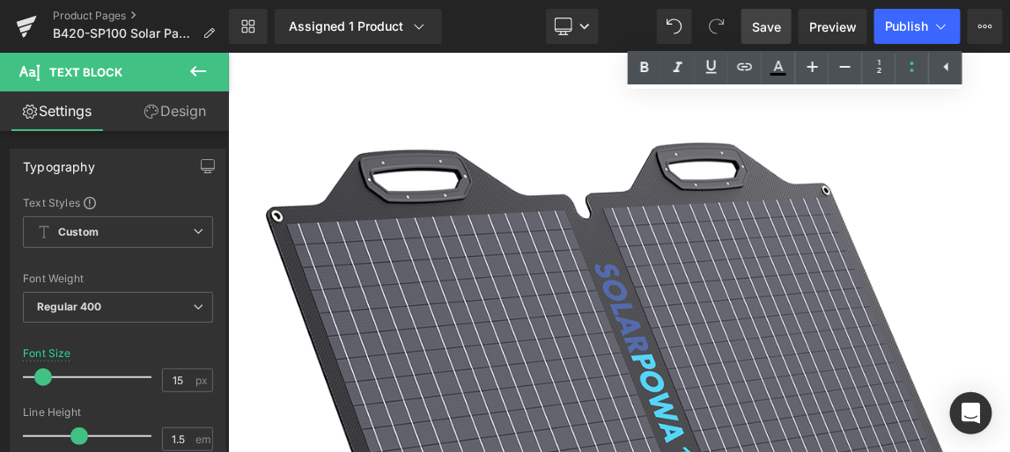
copy p "ポータブル電源への充電はもちろん、本体に装備されたUSB-AとUSB-C出力ポートを使用すれば、お手持ちのスマートフォンやタブレットなどのUSB機器へ直接充電…"
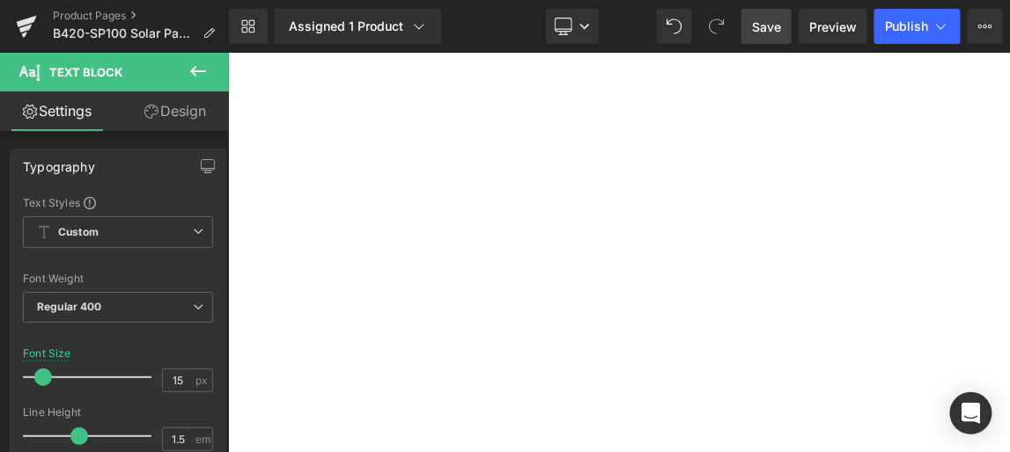
scroll to position [2233, 0]
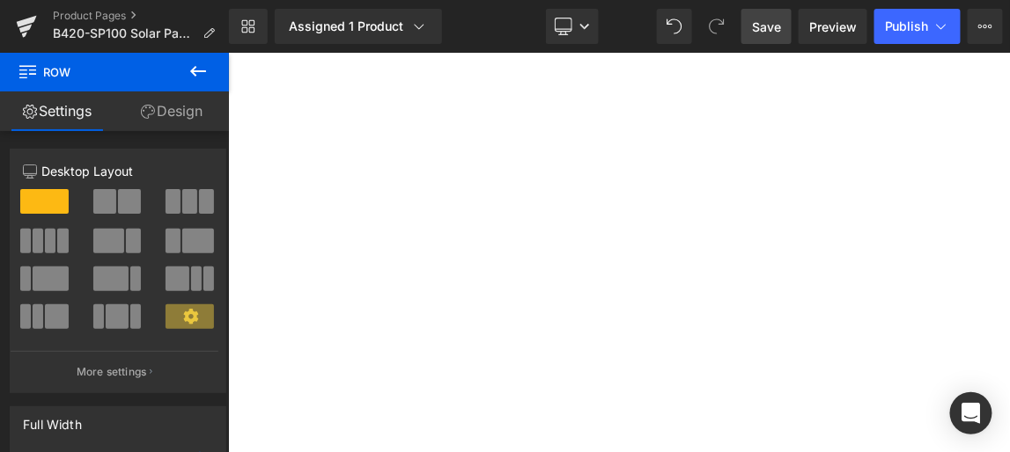
scroll to position [2313, 0]
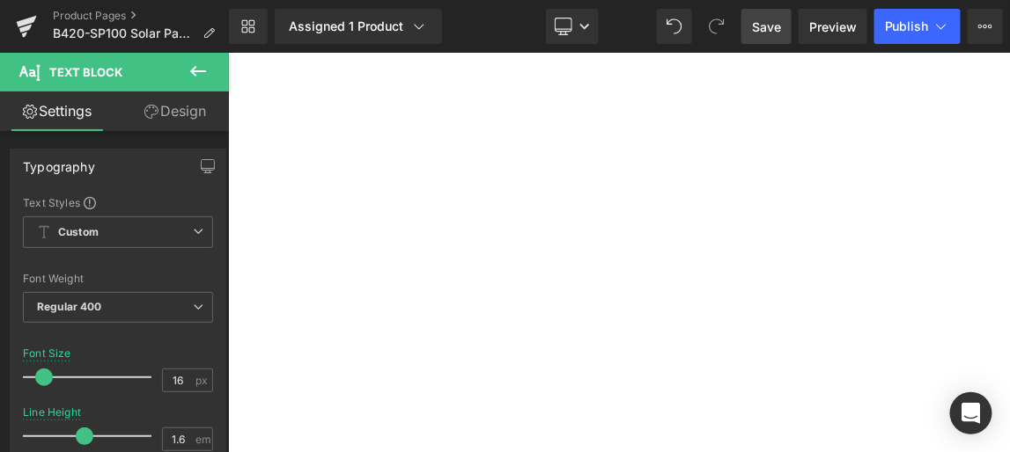
drag, startPoint x: 488, startPoint y: 129, endPoint x: 1017, endPoint y: 144, distance: 529.2
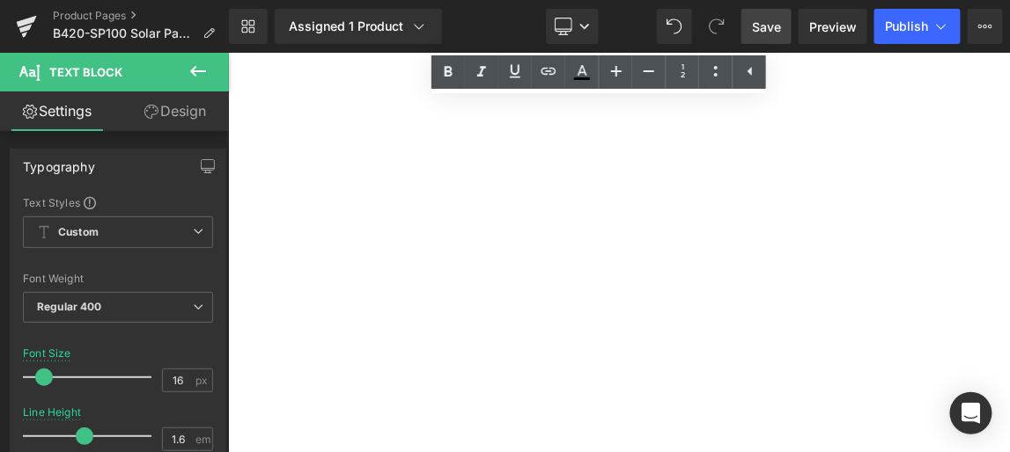
paste div
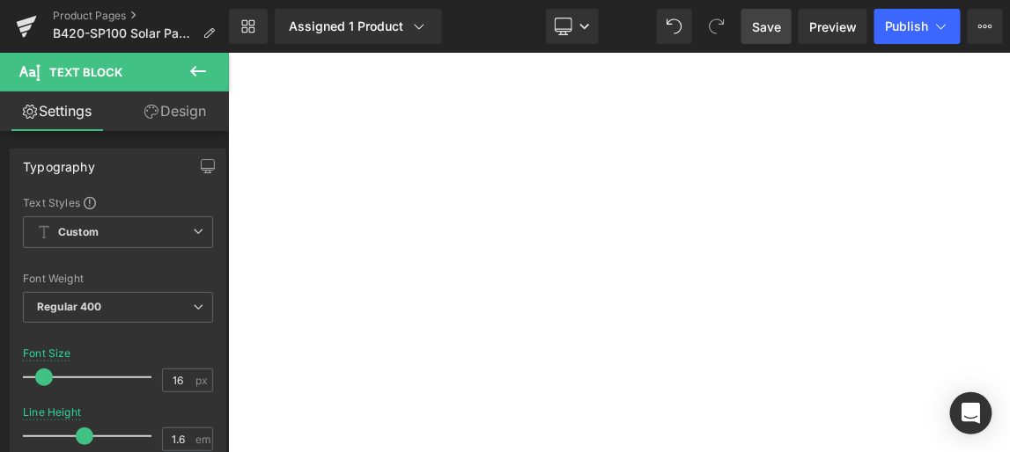
click at [773, 26] on span "Save" at bounding box center [766, 27] width 29 height 18
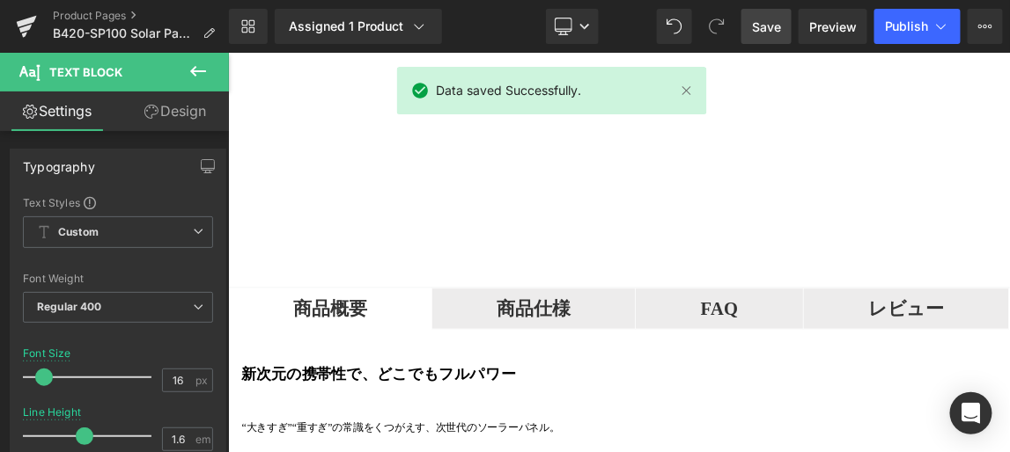
scroll to position [2874, 0]
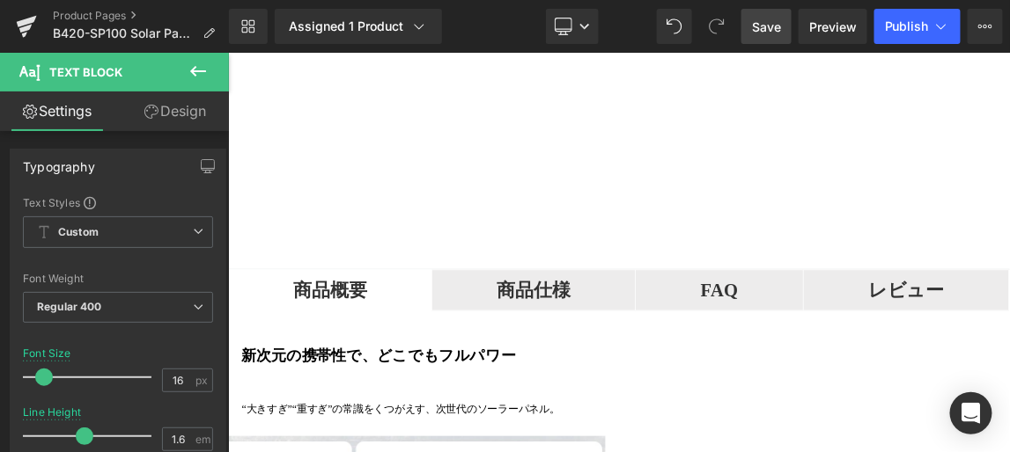
click at [196, 72] on icon at bounding box center [197, 71] width 21 height 21
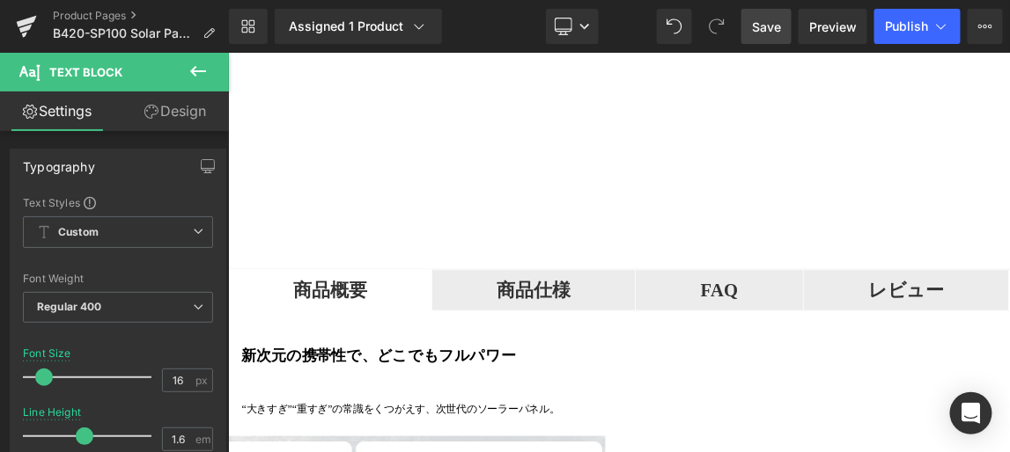
click at [180, 111] on link "Design" at bounding box center [175, 112] width 114 height 40
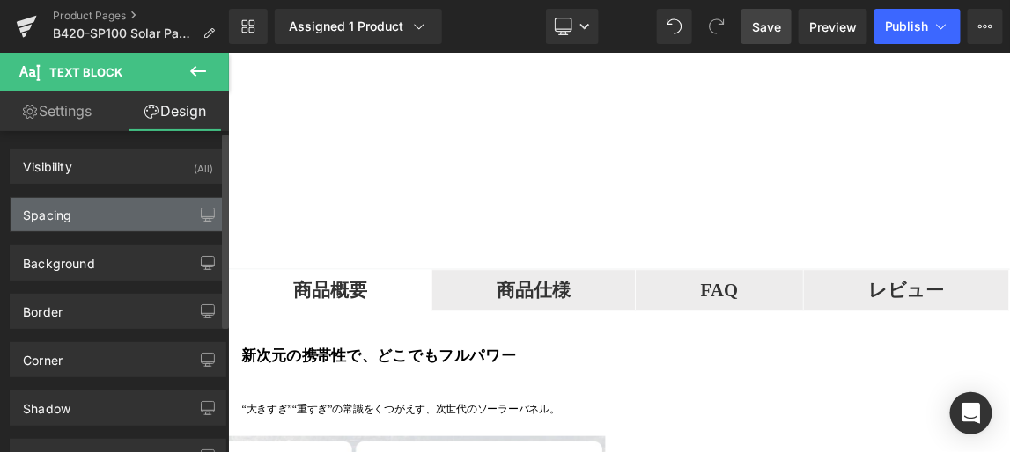
click at [158, 213] on div "Spacing" at bounding box center [118, 214] width 215 height 33
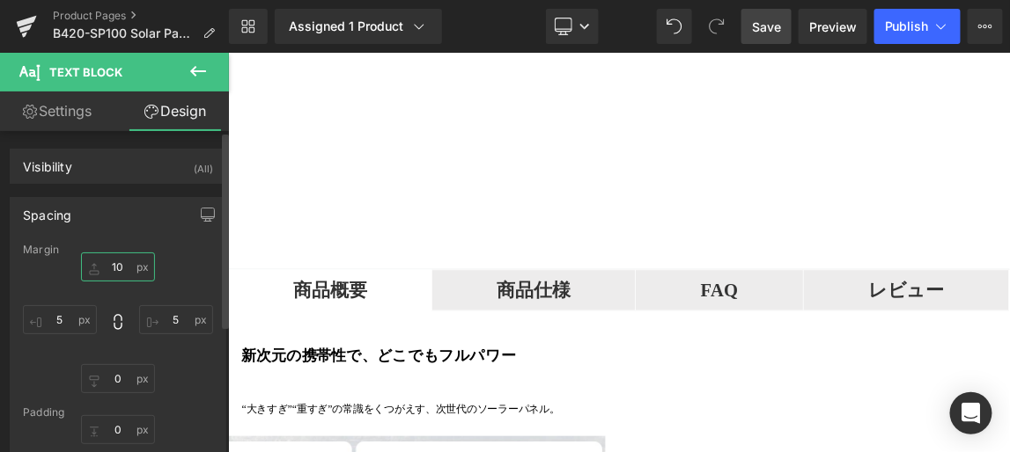
click at [125, 267] on input "10" at bounding box center [118, 267] width 74 height 29
type input "２"
type input "２０"
type input "20"
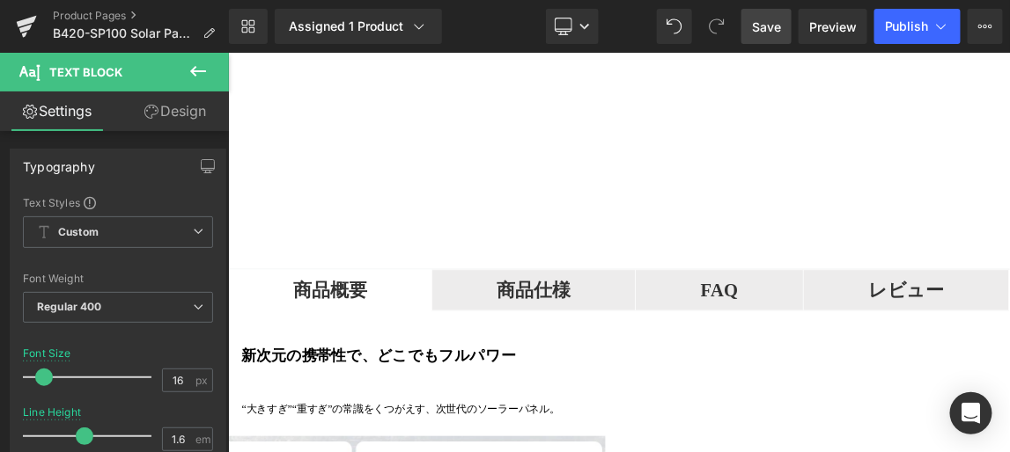
click at [558, 383] on div "Rendering Content" at bounding box center [505, 382] width 108 height 19
click at [766, 26] on span "Save" at bounding box center [766, 27] width 29 height 18
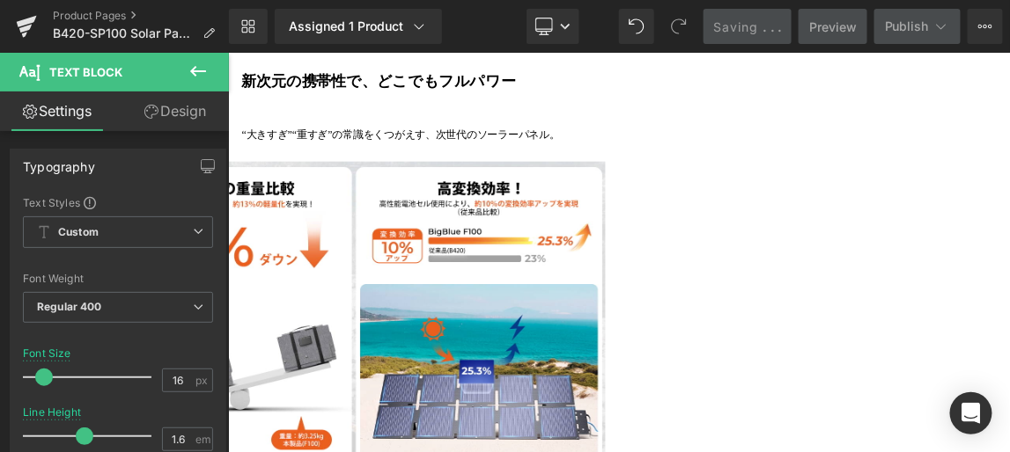
scroll to position [3273, 0]
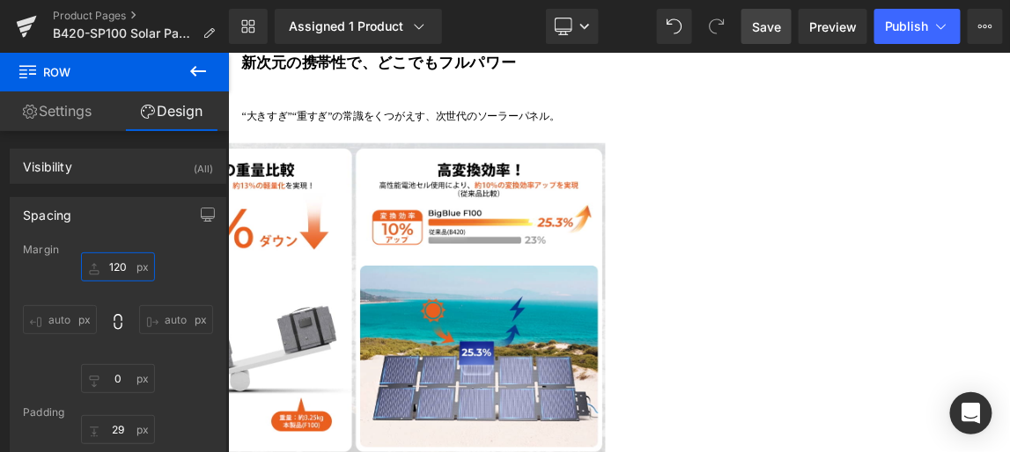
click at [123, 264] on input "120" at bounding box center [118, 267] width 74 height 29
type input "9"
type input "70"
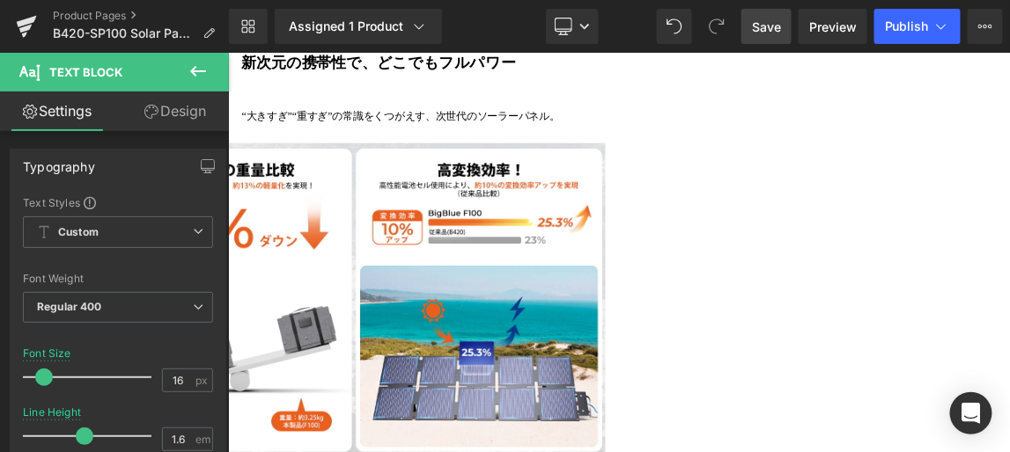
click at [185, 112] on link "Design" at bounding box center [175, 112] width 114 height 40
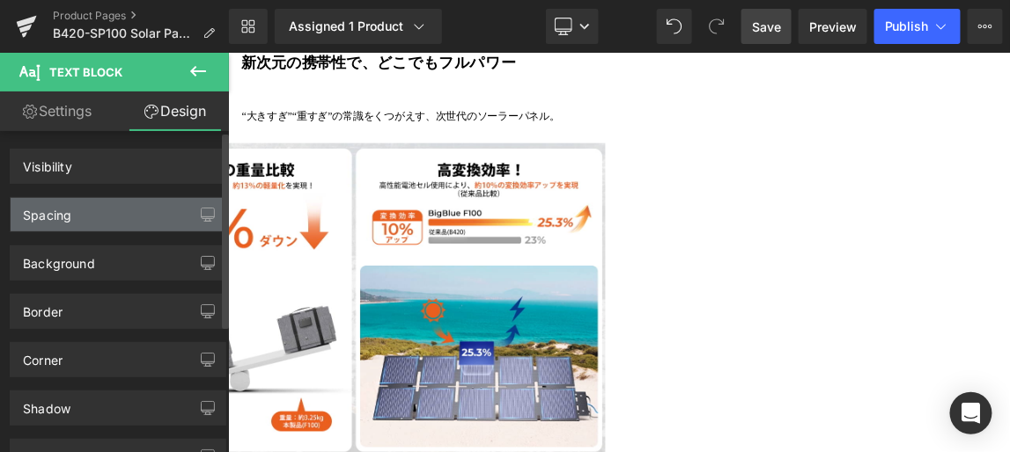
click at [144, 216] on div "Spacing" at bounding box center [118, 214] width 215 height 33
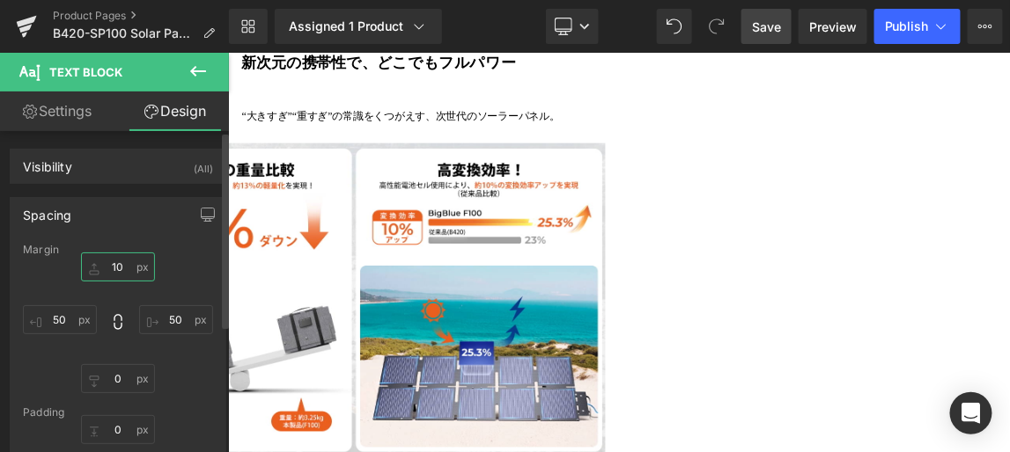
click at [121, 266] on input "text" at bounding box center [118, 267] width 74 height 29
type input "30"
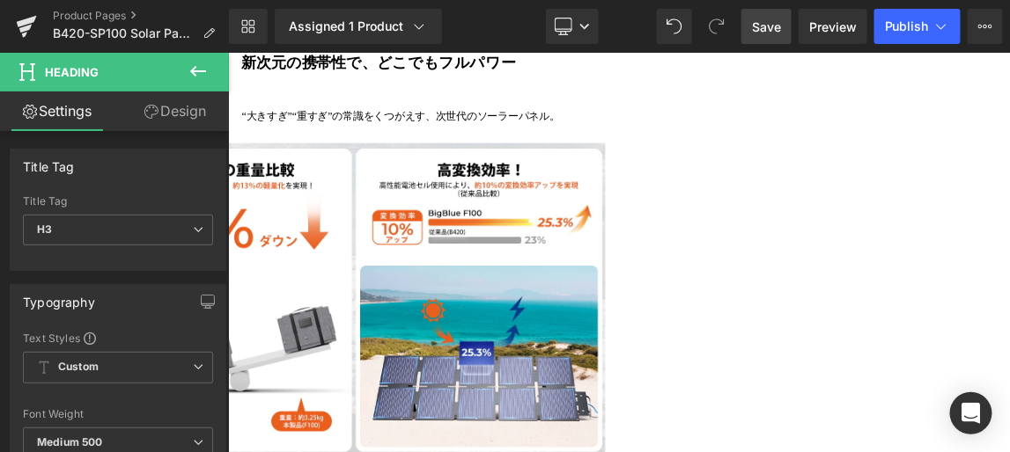
click at [180, 112] on link "Design" at bounding box center [175, 112] width 114 height 40
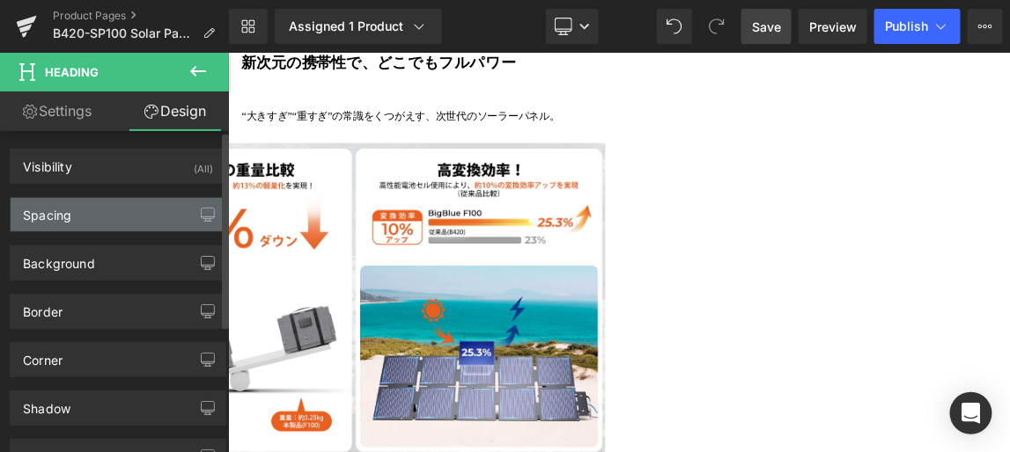
click at [171, 205] on div "Spacing" at bounding box center [118, 214] width 215 height 33
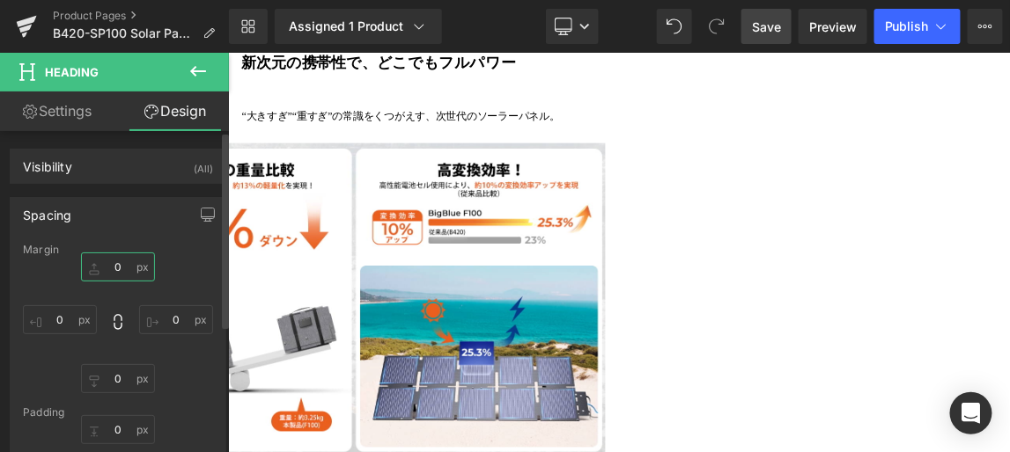
click at [126, 268] on input "0" at bounding box center [118, 267] width 74 height 29
type input "0"
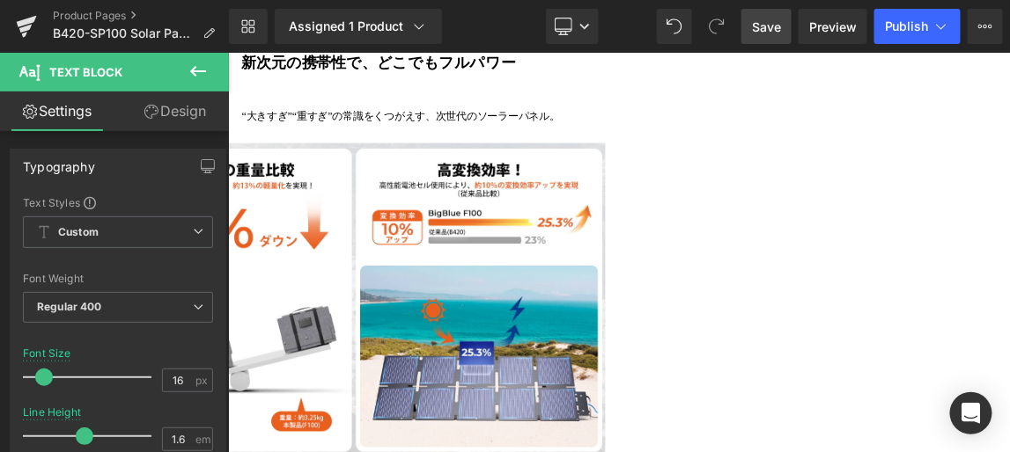
drag, startPoint x: 973, startPoint y: 229, endPoint x: 820, endPoint y: 224, distance: 152.3
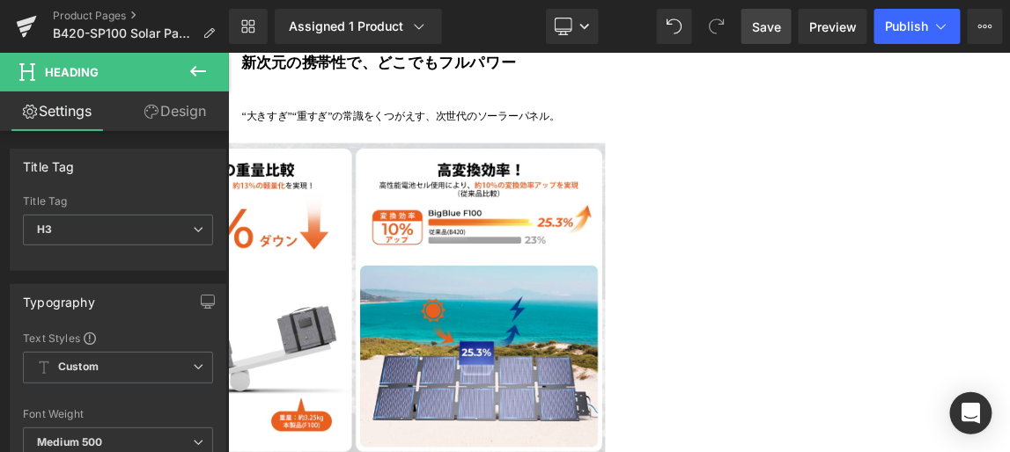
click at [180, 114] on link "Design" at bounding box center [175, 112] width 114 height 40
click at [0, 0] on div "Spacing" at bounding box center [0, 0] width 0 height 0
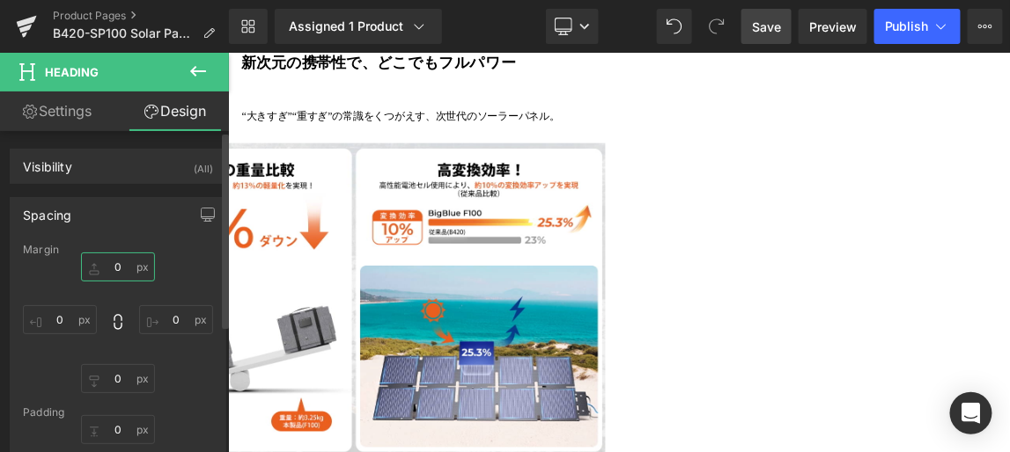
click at [123, 261] on input "text" at bounding box center [118, 267] width 74 height 29
type input "1"
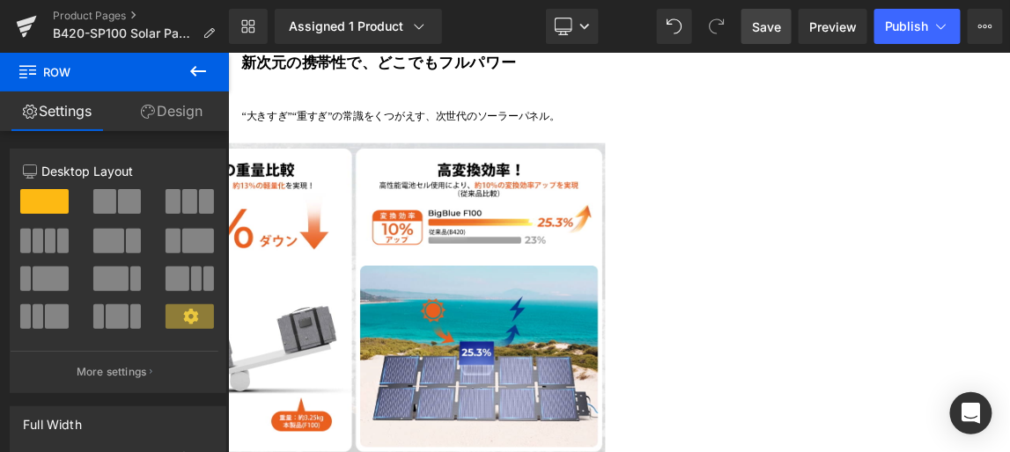
click at [177, 113] on link "Design" at bounding box center [171, 112] width 114 height 40
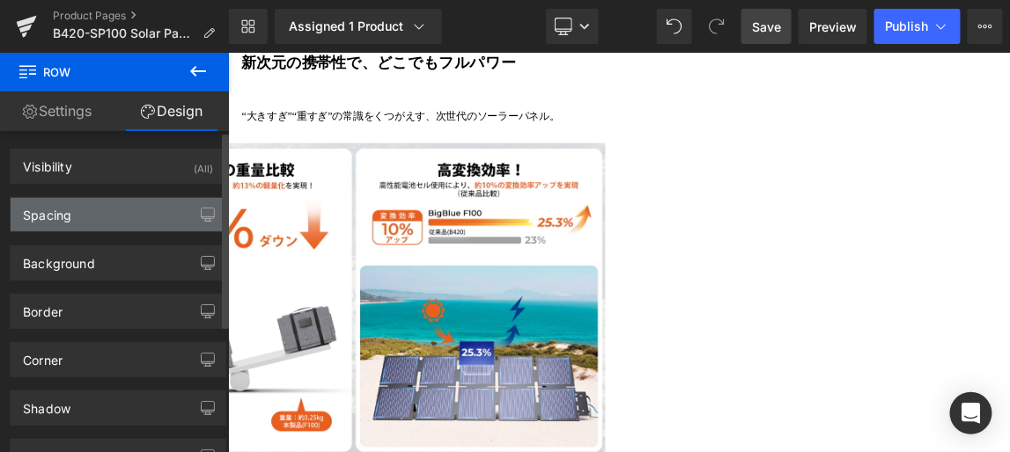
click at [137, 210] on div "Spacing" at bounding box center [118, 214] width 215 height 33
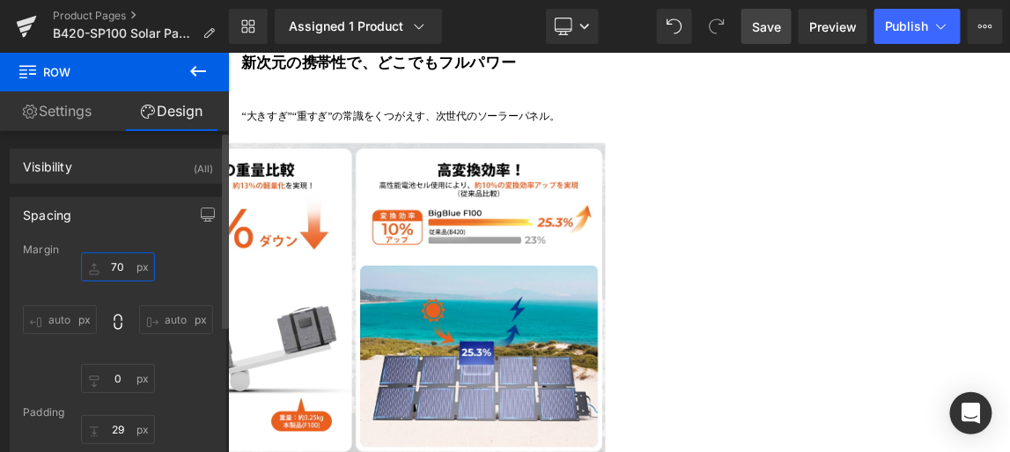
click at [114, 267] on input "text" at bounding box center [118, 267] width 74 height 29
type input "5"
type input "40"
click at [767, 25] on span "Save" at bounding box center [766, 27] width 29 height 18
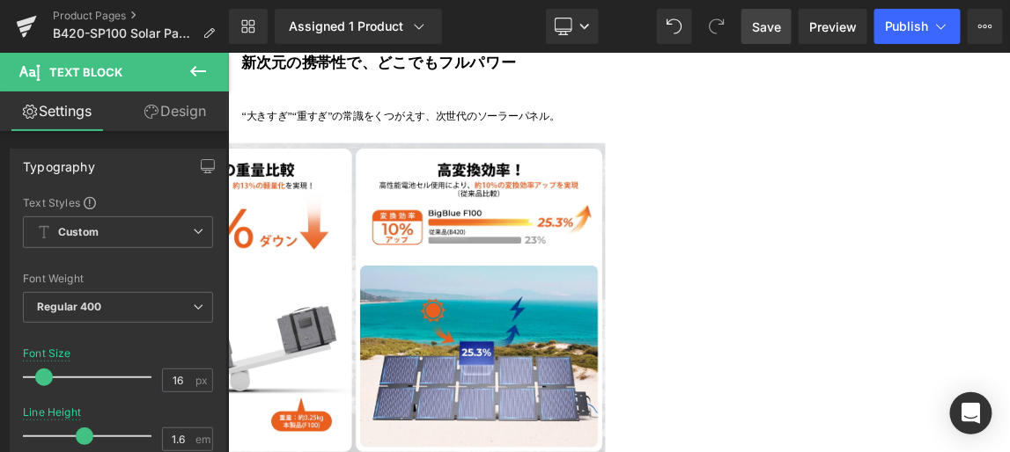
click at [768, 27] on span "Save" at bounding box center [766, 27] width 29 height 18
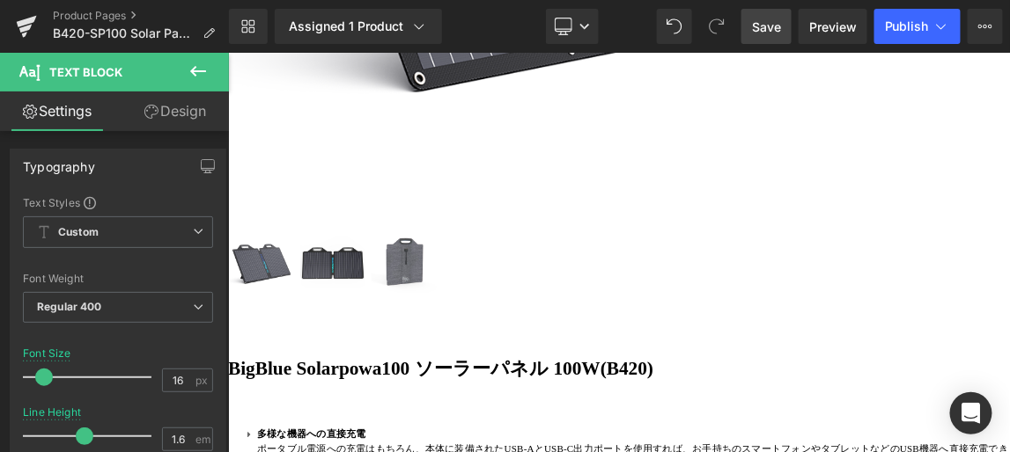
scroll to position [953, 0]
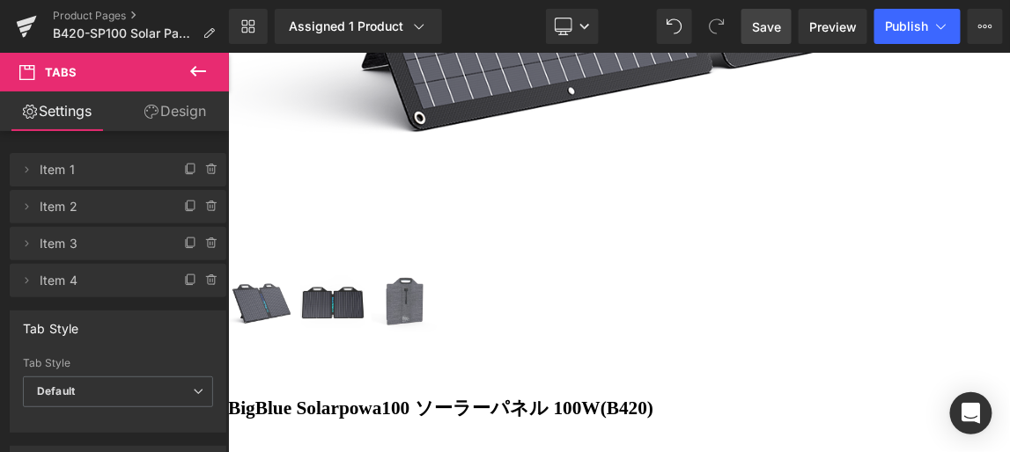
scroll to position [873, 0]
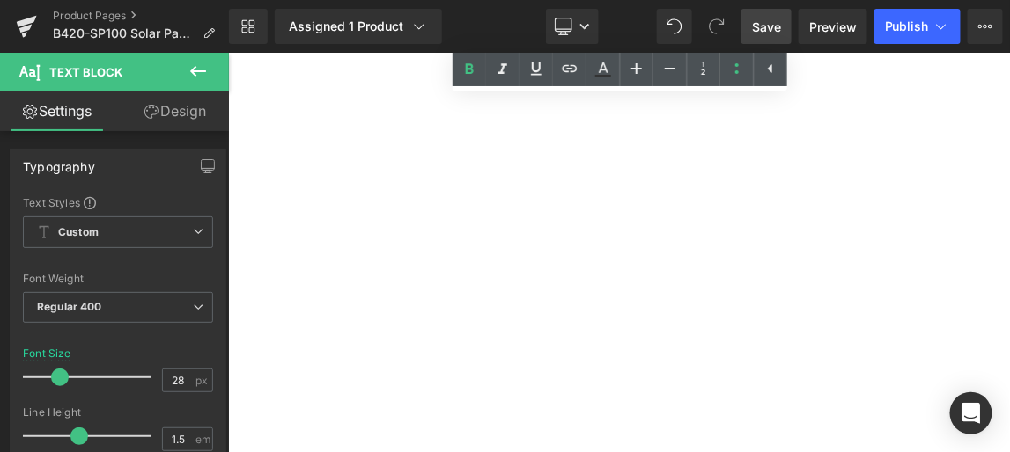
scroll to position [2393, 0]
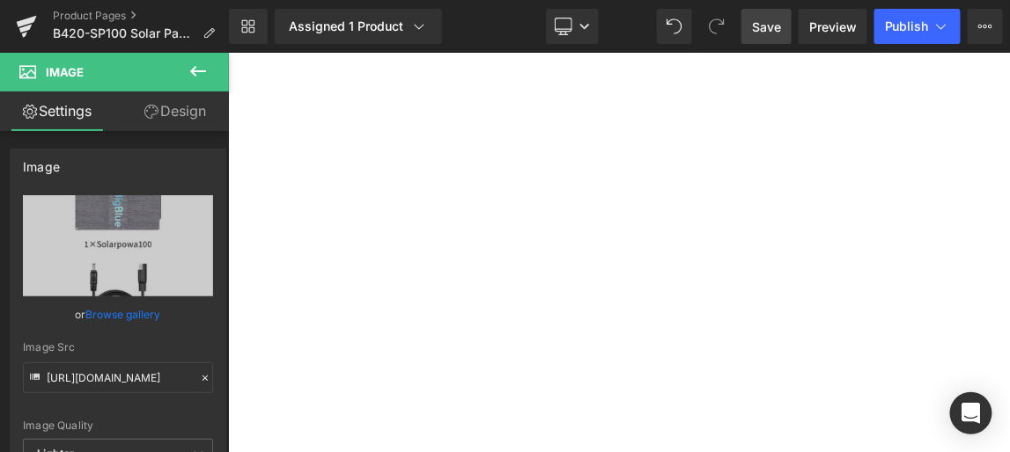
scroll to position [2233, 0]
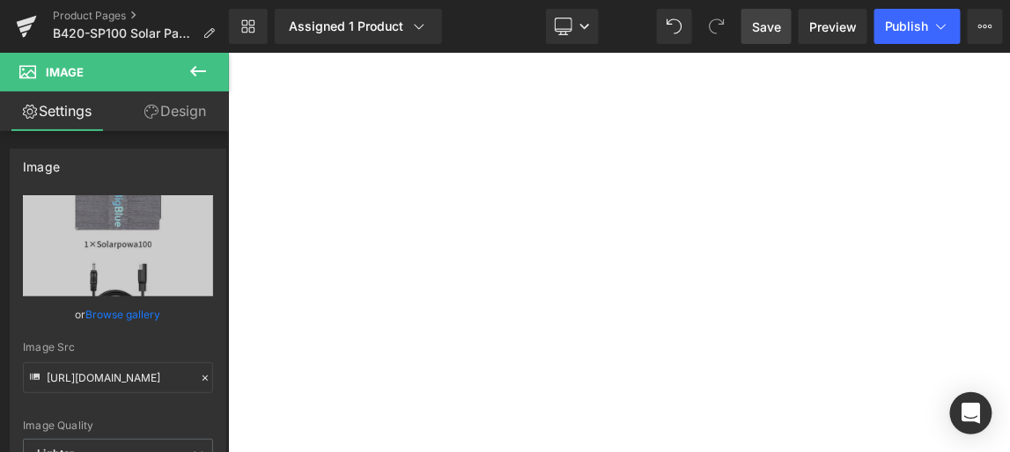
click at [227, 52] on icon at bounding box center [227, 52] width 0 height 0
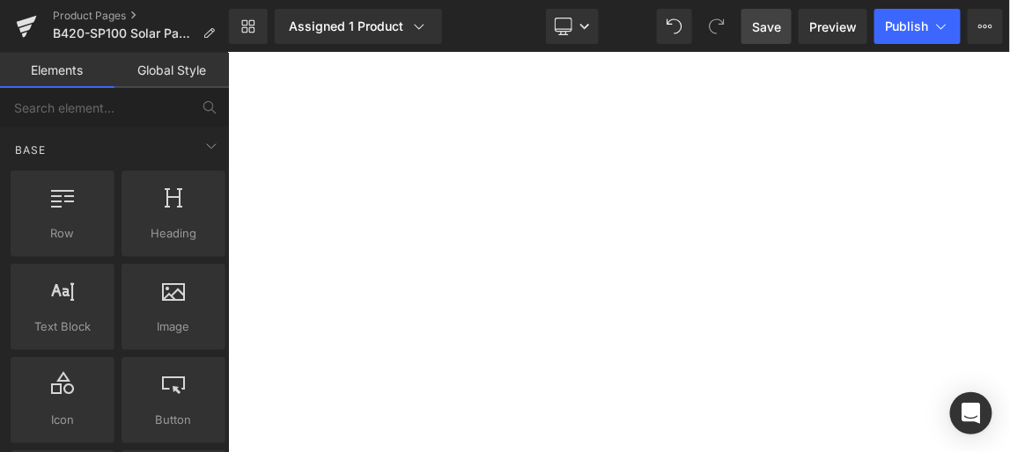
scroll to position [2473, 0]
click at [227, 52] on icon at bounding box center [227, 52] width 0 height 0
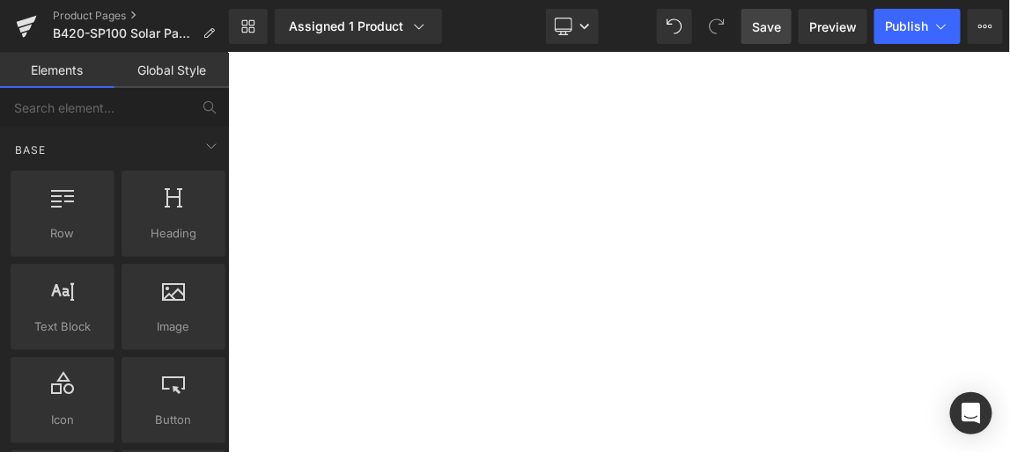
click at [227, 52] on icon at bounding box center [227, 52] width 0 height 0
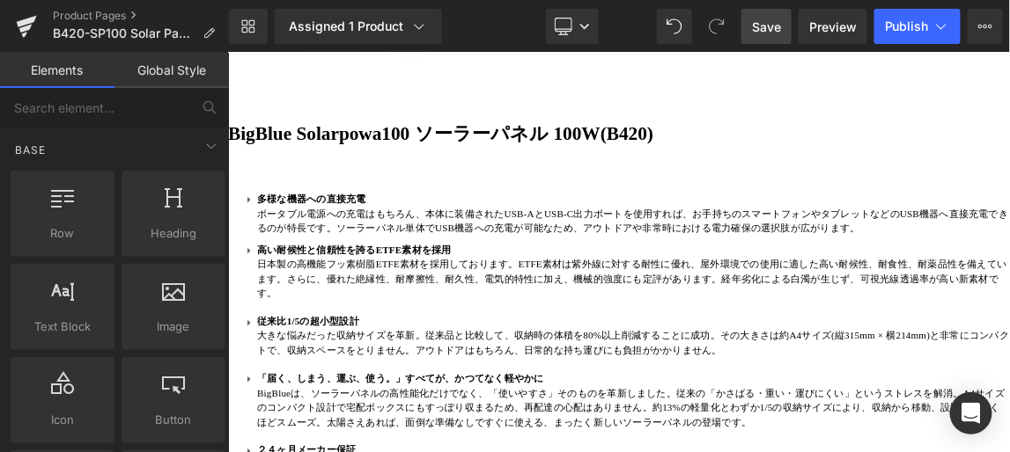
scroll to position [1194, 0]
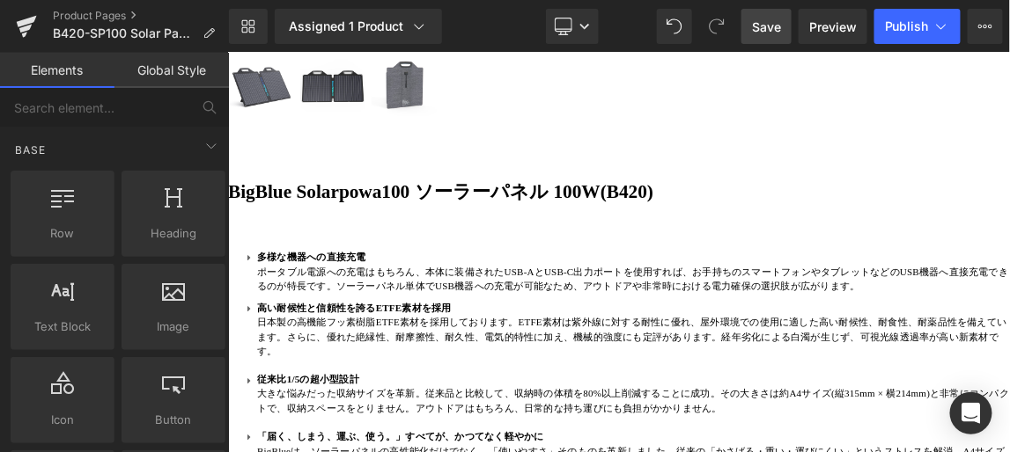
click at [770, 21] on span "Save" at bounding box center [766, 27] width 29 height 18
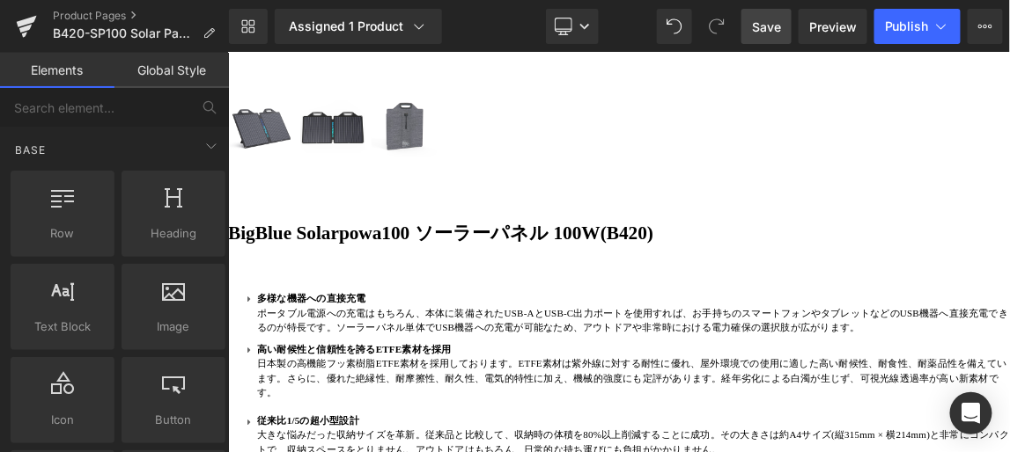
scroll to position [1113, 0]
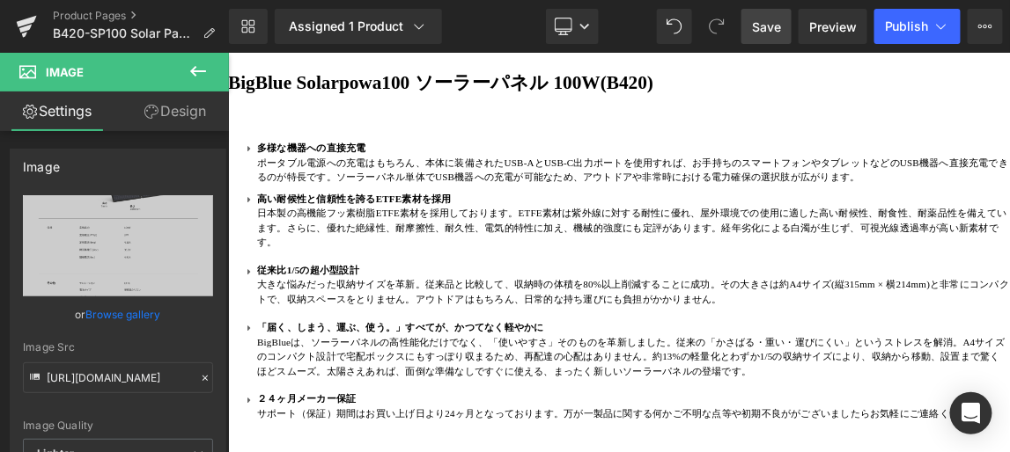
scroll to position [1353, 0]
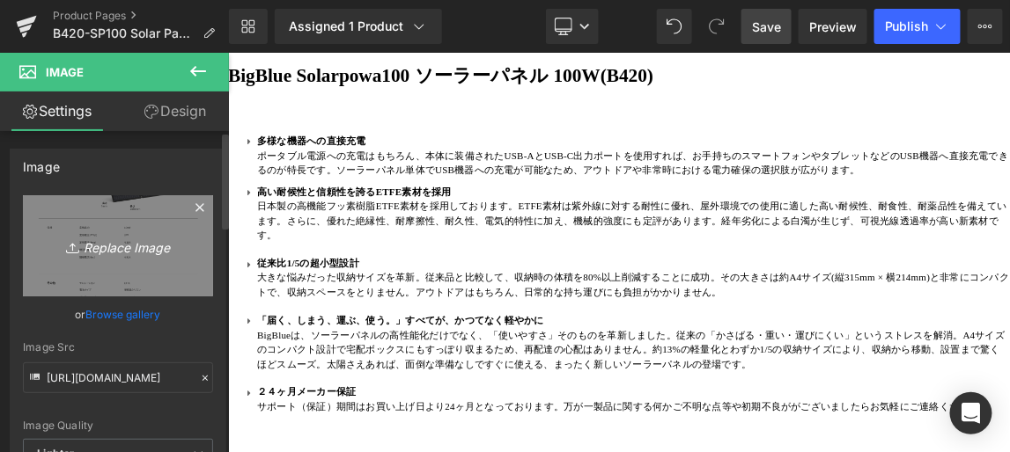
click at [66, 245] on icon at bounding box center [75, 248] width 18 height 18
type input "C:\fakepath\目录用.jpg"
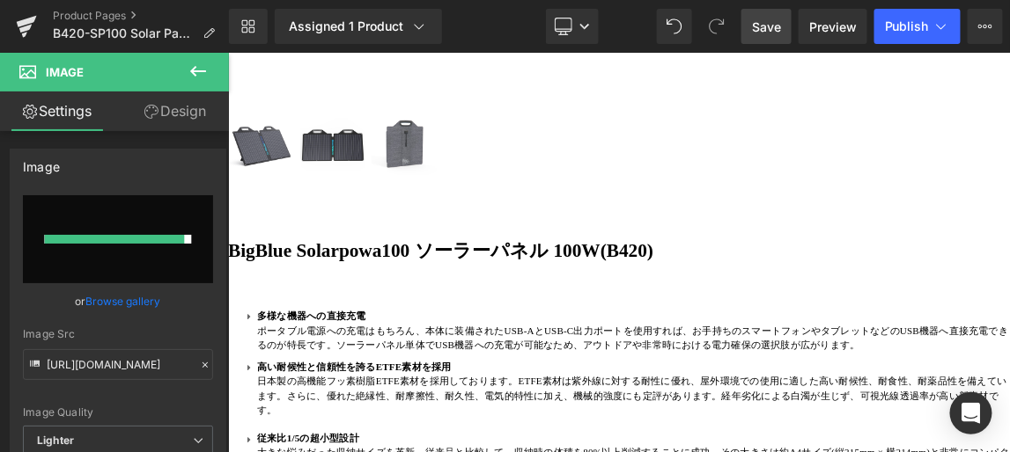
scroll to position [1194, 0]
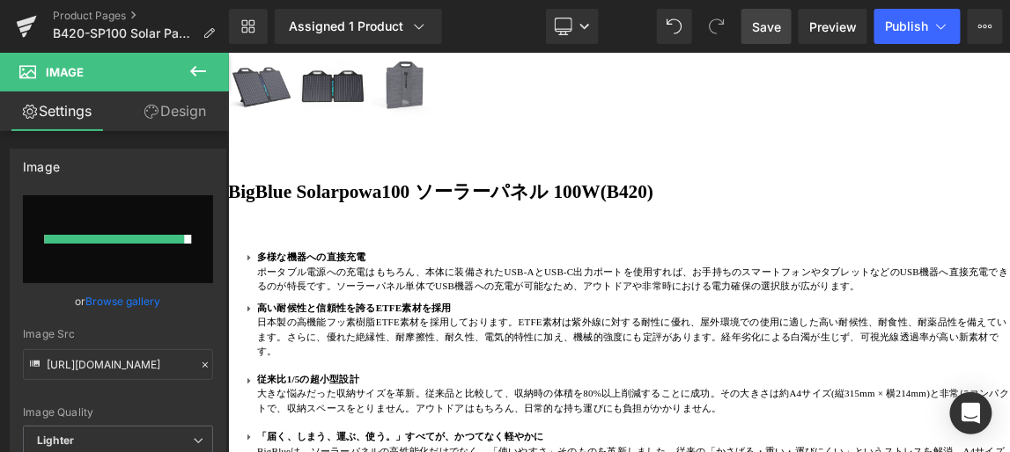
click at [227, 52] on icon at bounding box center [227, 52] width 0 height 0
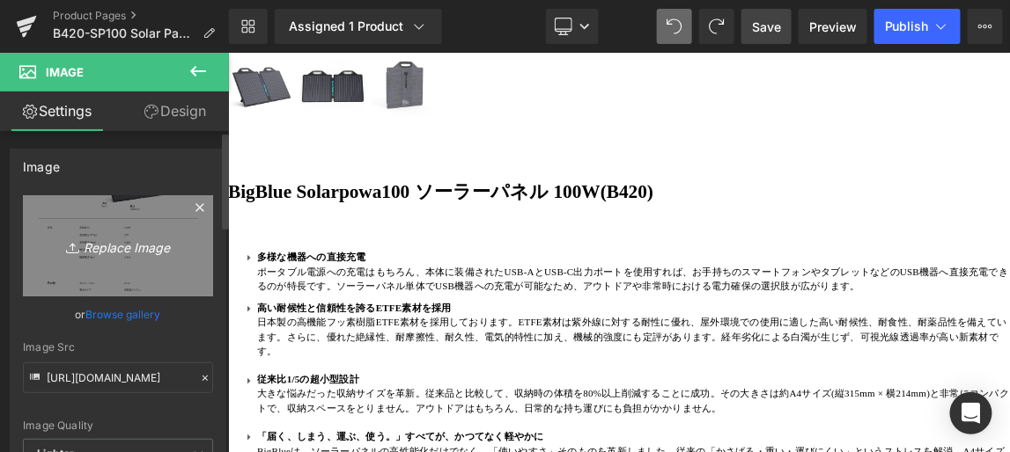
click at [101, 248] on icon "Replace Image" at bounding box center [118, 246] width 141 height 22
type input "C:\fakepath\目录用.jpg"
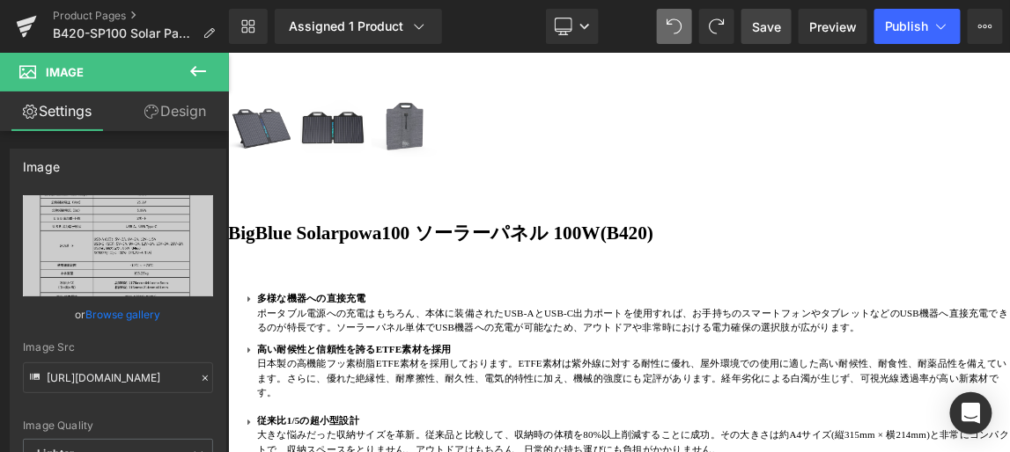
scroll to position [1113, 0]
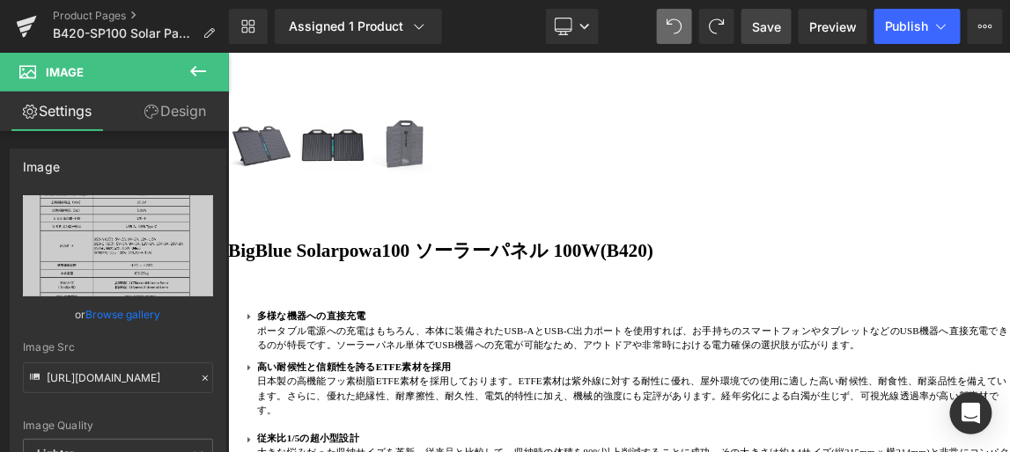
click at [185, 107] on link "Design" at bounding box center [175, 112] width 114 height 40
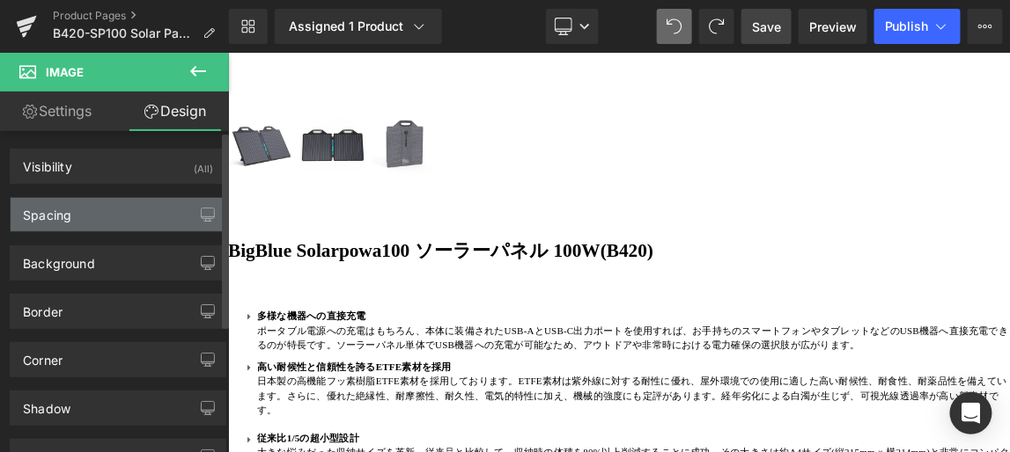
click at [158, 214] on div "Spacing" at bounding box center [118, 214] width 215 height 33
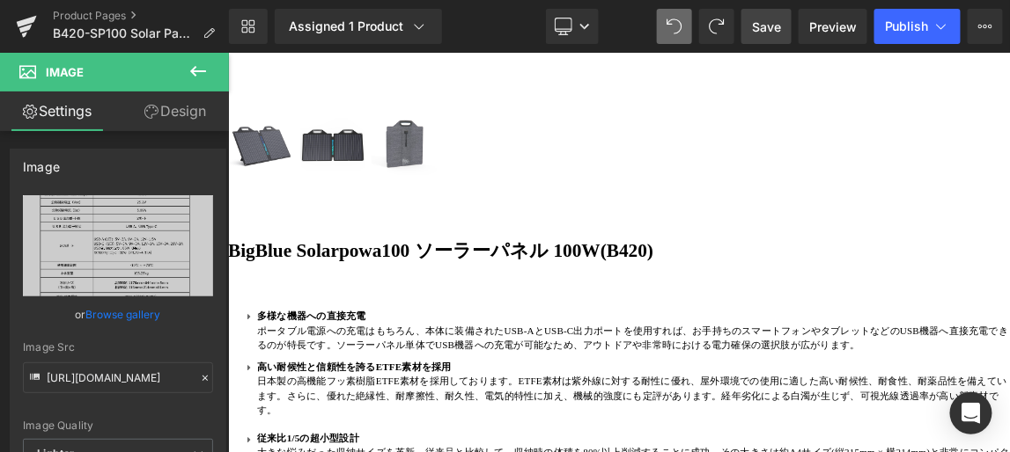
click at [175, 114] on link "Design" at bounding box center [175, 112] width 114 height 40
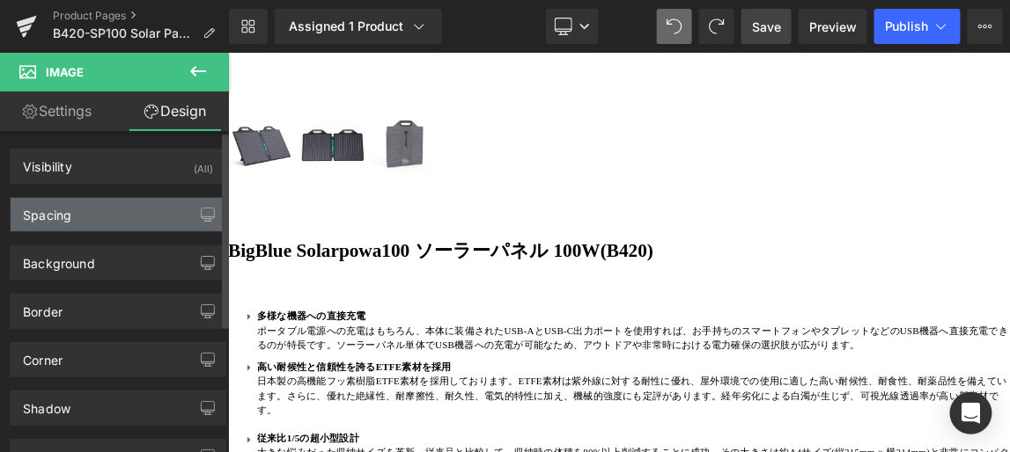
click at [170, 208] on div "Spacing" at bounding box center [118, 214] width 215 height 33
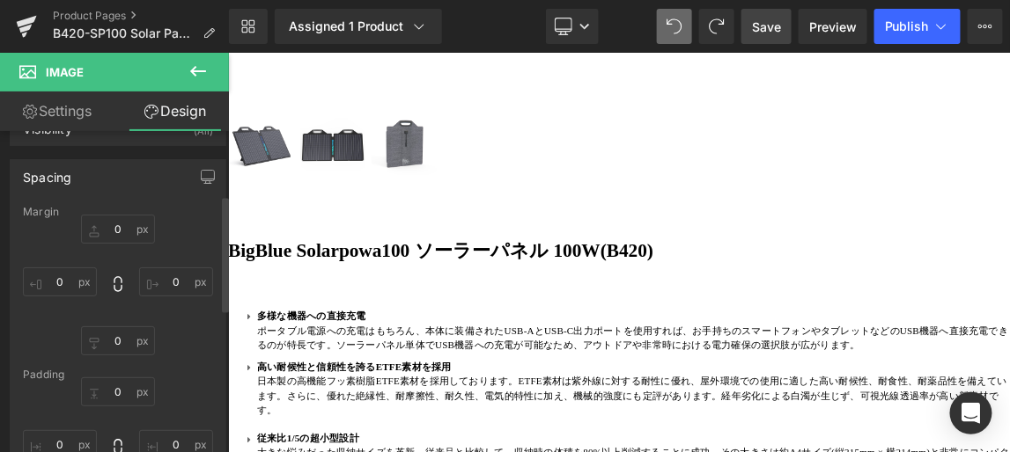
scroll to position [0, 0]
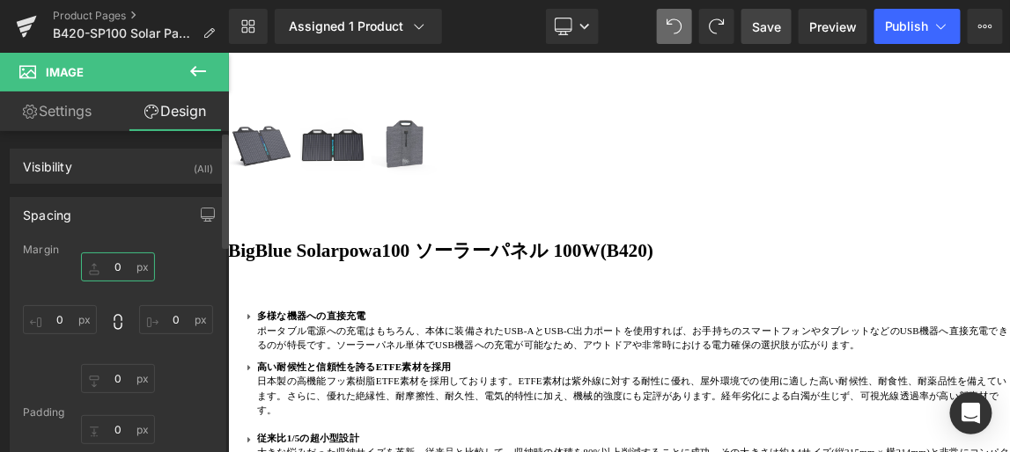
click at [124, 270] on input "text" at bounding box center [118, 267] width 74 height 29
type input "1"
type input "-10"
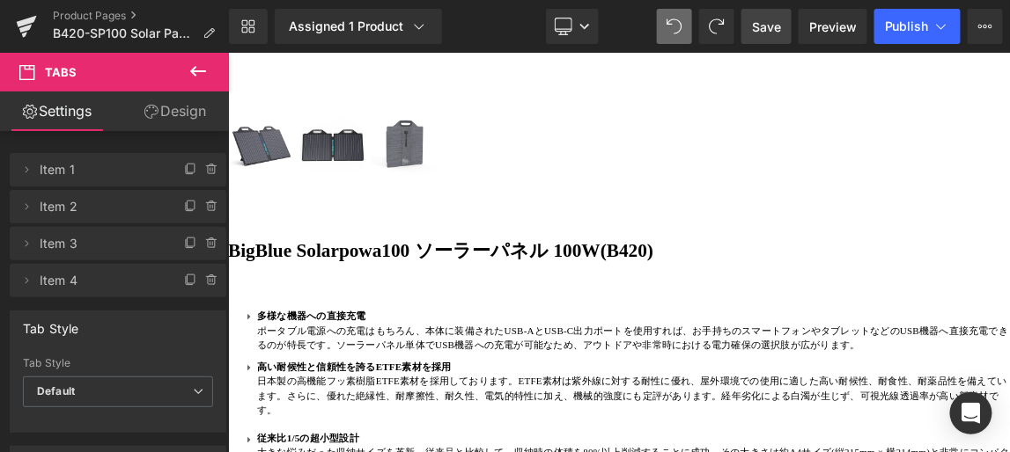
click at [769, 26] on span "Save" at bounding box center [766, 27] width 29 height 18
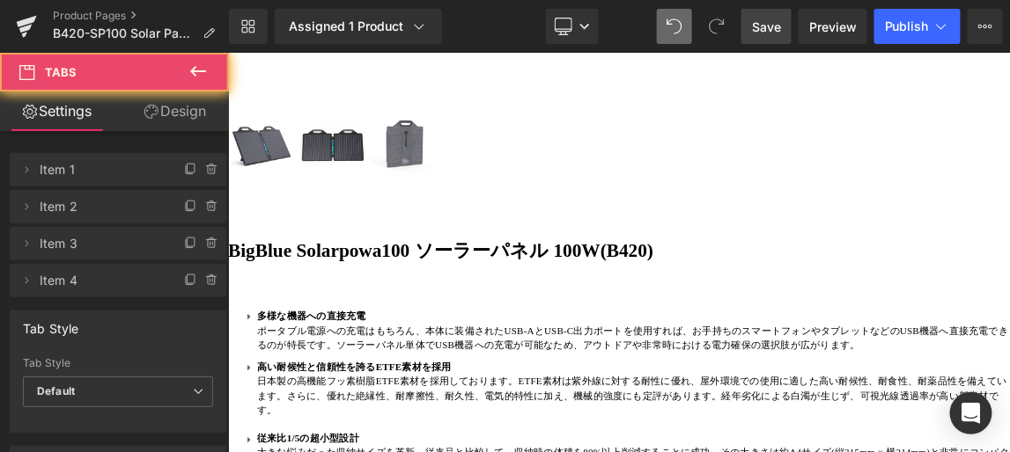
click at [761, 27] on span "Save" at bounding box center [766, 27] width 29 height 18
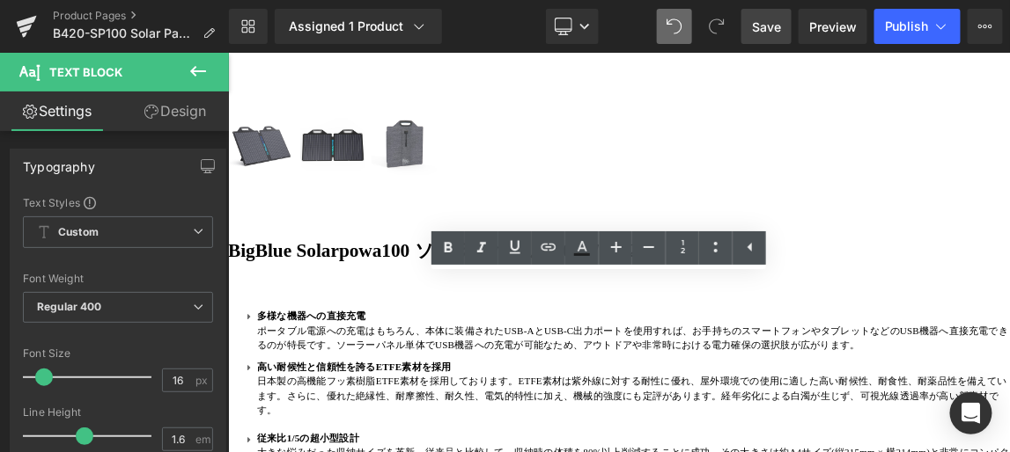
drag, startPoint x: 896, startPoint y: 393, endPoint x: 323, endPoint y: 376, distance: 573.3
paste div
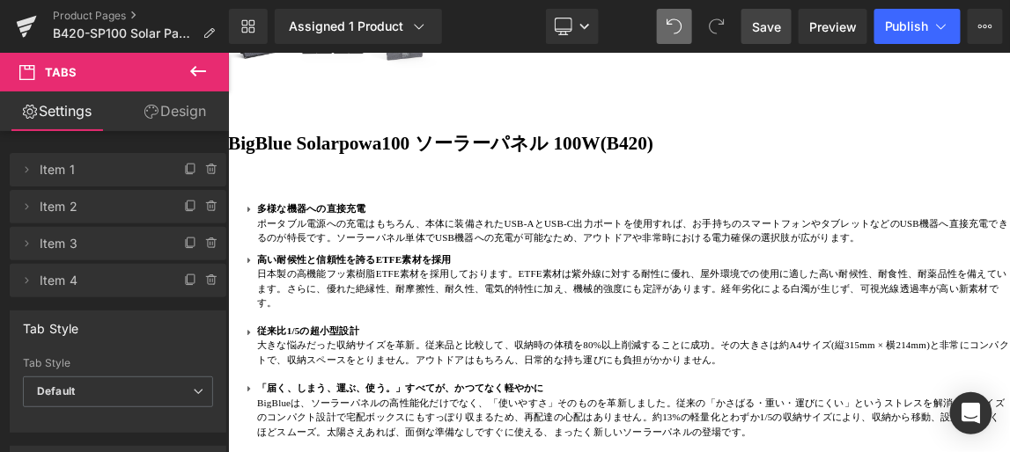
scroll to position [1273, 0]
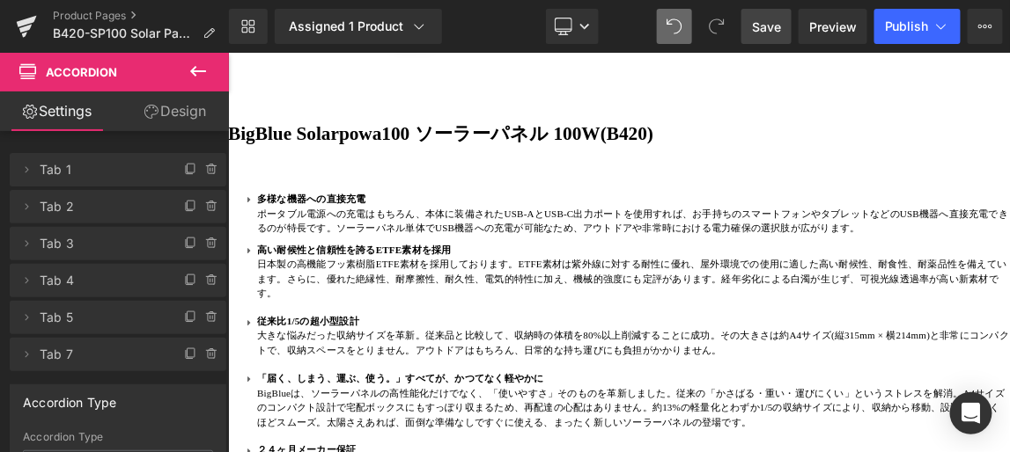
click at [767, 24] on span "Save" at bounding box center [766, 27] width 29 height 18
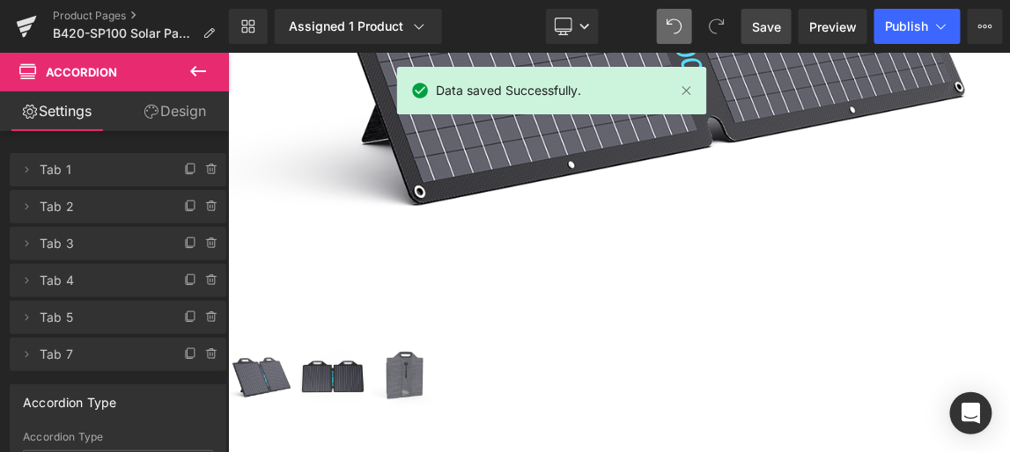
scroll to position [774, 0]
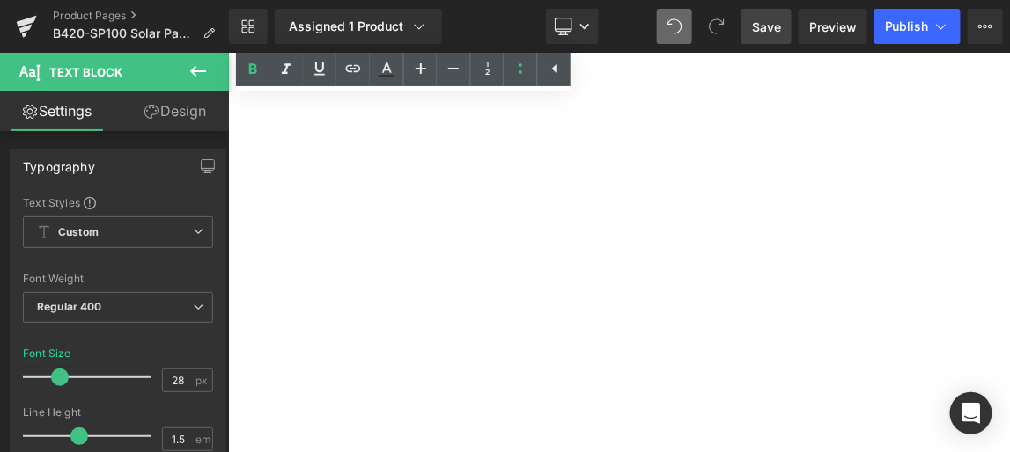
scroll to position [2134, 0]
drag, startPoint x: 488, startPoint y: 310, endPoint x: 526, endPoint y: 317, distance: 39.4
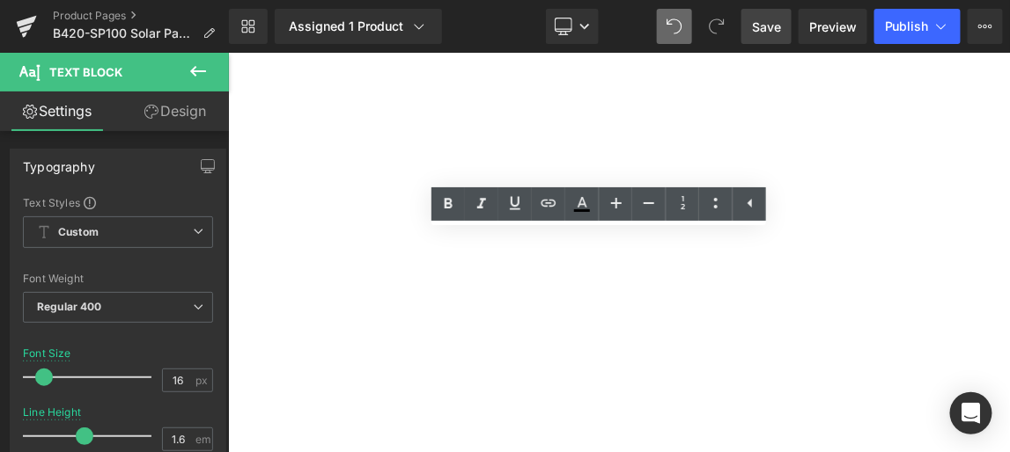
drag, startPoint x: 487, startPoint y: 306, endPoint x: 1150, endPoint y: 331, distance: 664.1
copy p "本体に2つの出力ポート（USB-AとUSB-C）を標準装備しているため、スマートフォンやタブレット、 Bluetoothスピーカー、テントの照明などのUSB機…"
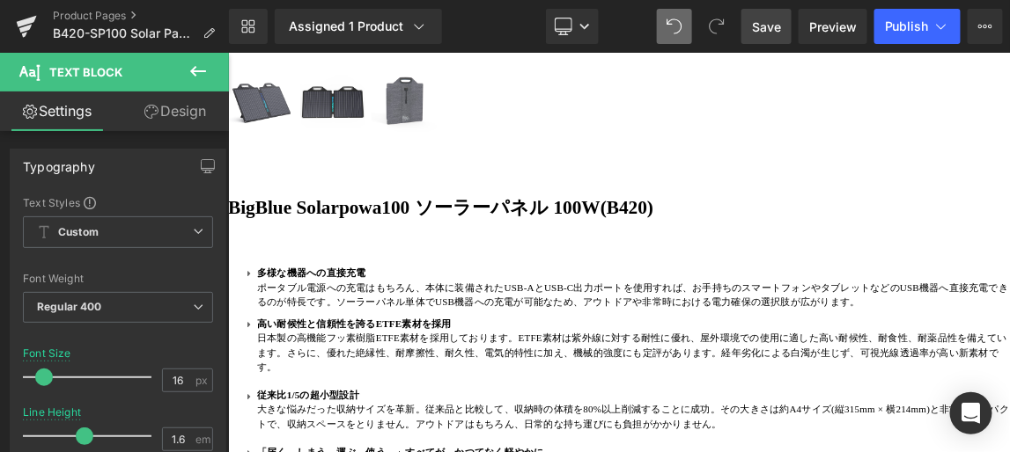
scroll to position [1094, 0]
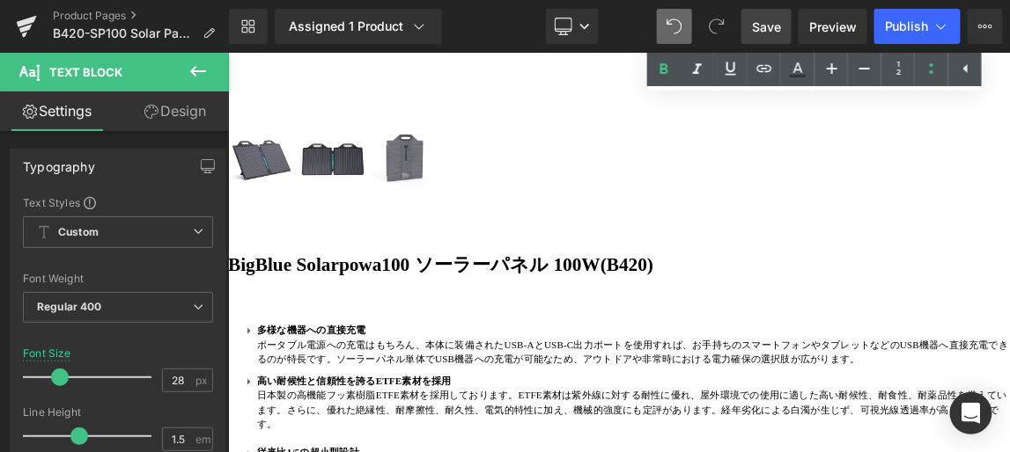
scroll to position [1173, 0]
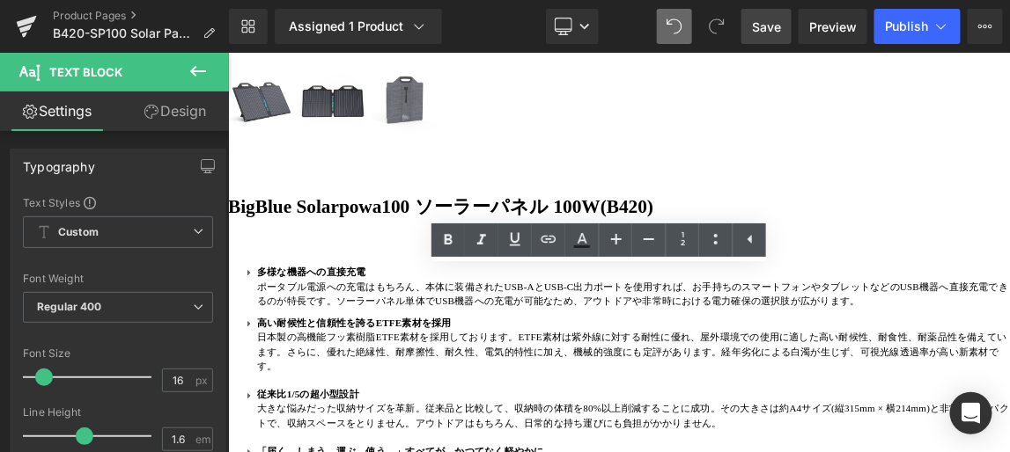
drag, startPoint x: 503, startPoint y: 383, endPoint x: 323, endPoint y: 362, distance: 180.8
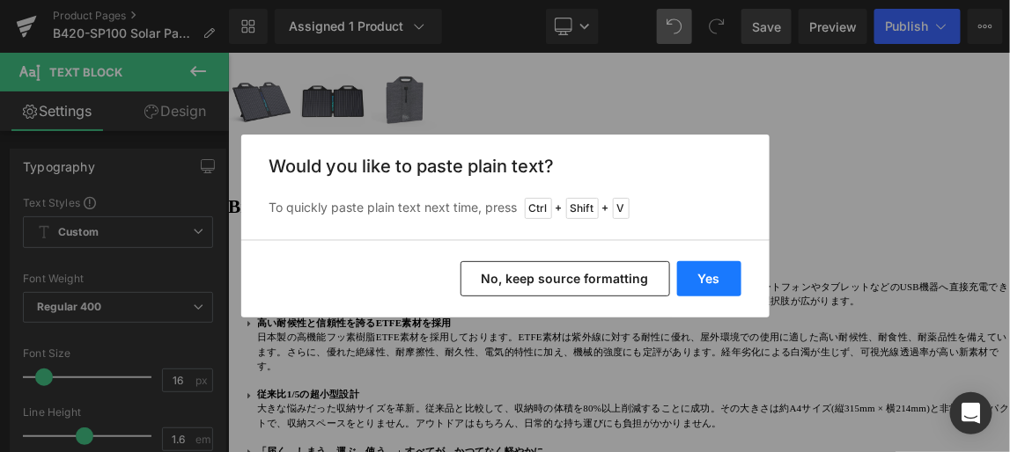
click at [708, 278] on button "Yes" at bounding box center [709, 278] width 64 height 35
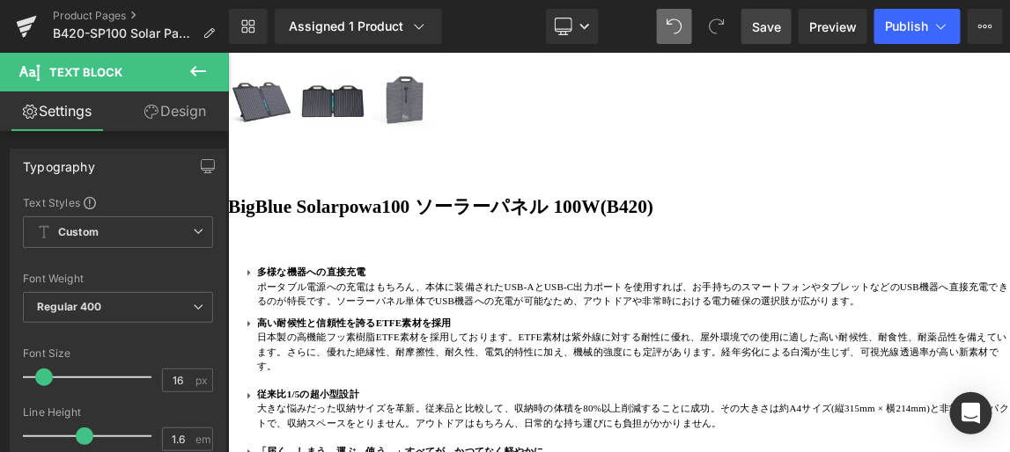
click at [775, 27] on span "Save" at bounding box center [766, 27] width 29 height 18
click at [762, 26] on span "Save" at bounding box center [766, 27] width 29 height 18
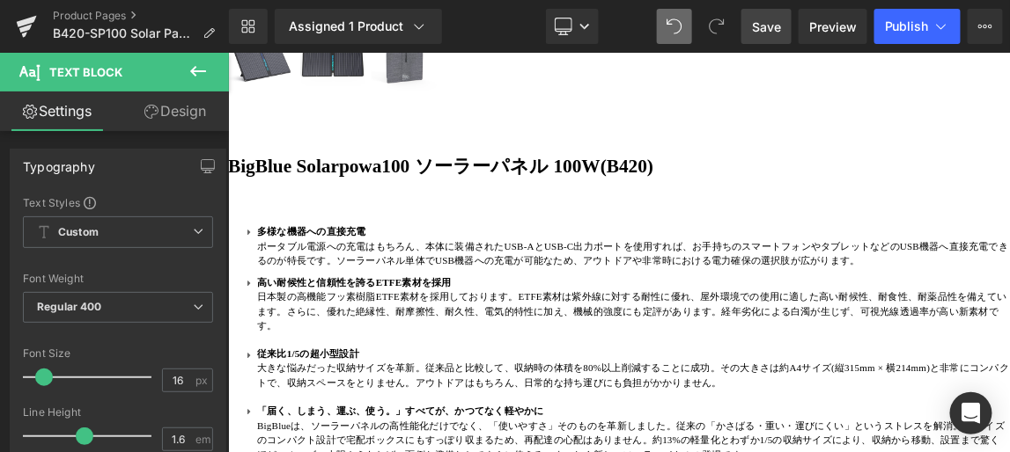
scroll to position [1253, 0]
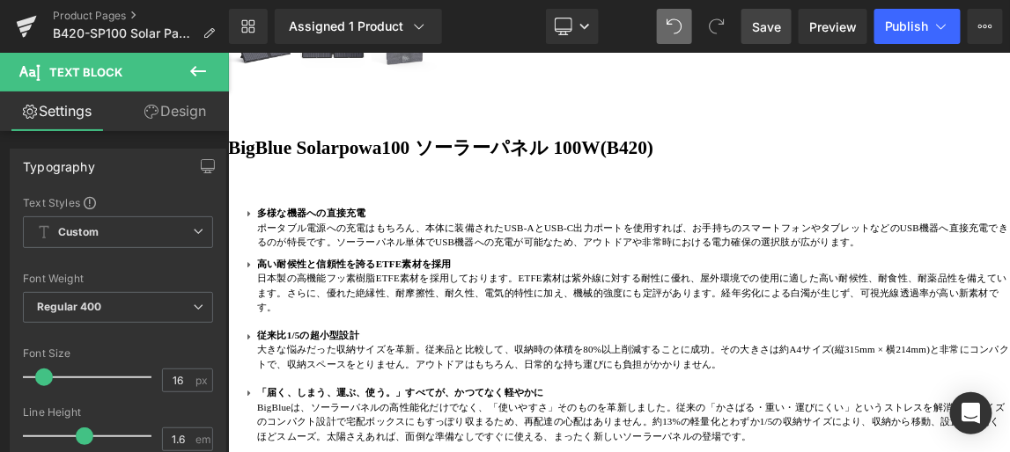
click at [772, 27] on span "Save" at bounding box center [766, 27] width 29 height 18
drag, startPoint x: 630, startPoint y: 328, endPoint x: 362, endPoint y: 332, distance: 268.5
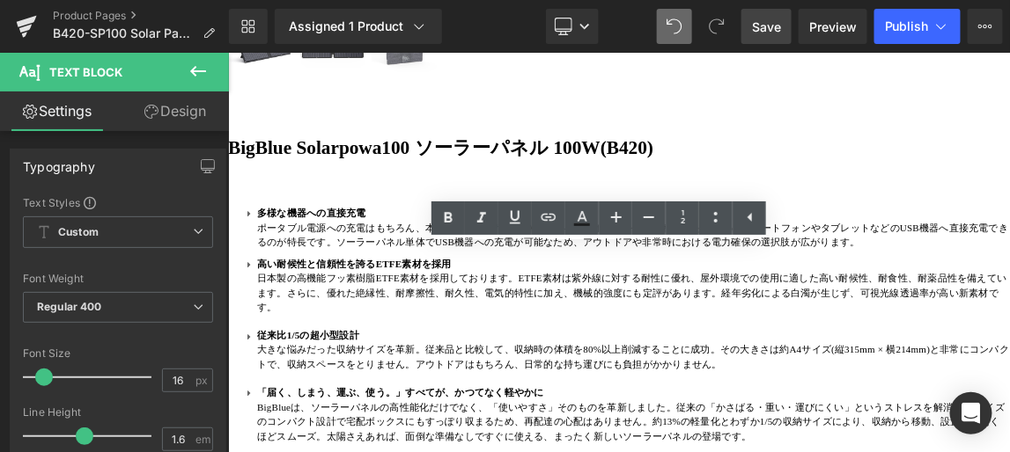
paste div
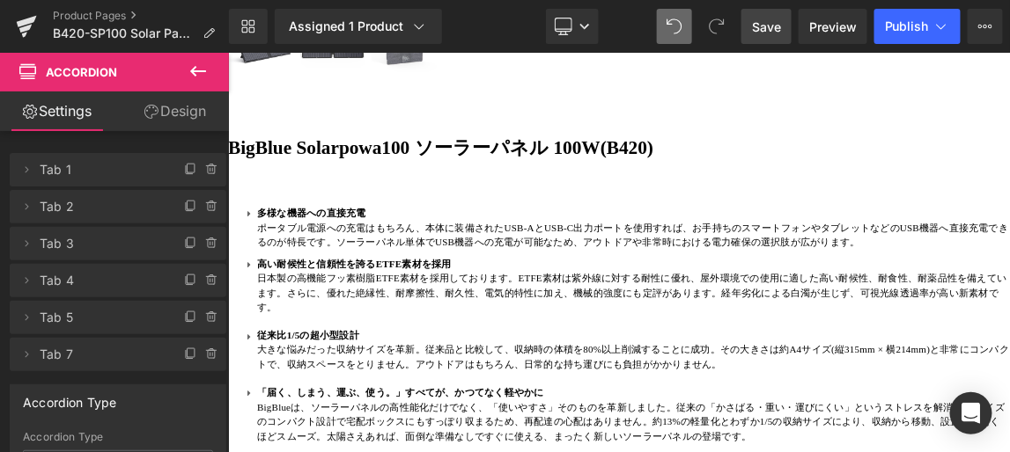
click at [227, 52] on icon at bounding box center [227, 52] width 0 height 0
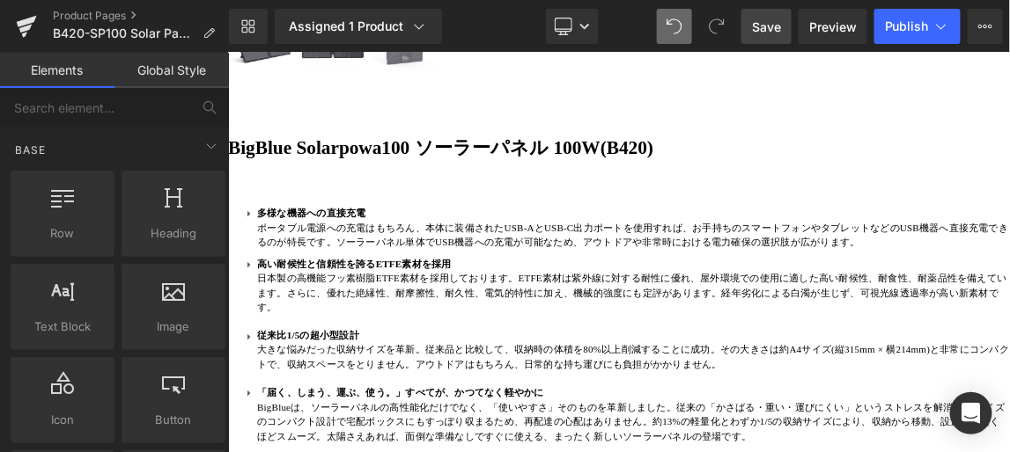
click at [227, 52] on icon at bounding box center [227, 52] width 0 height 0
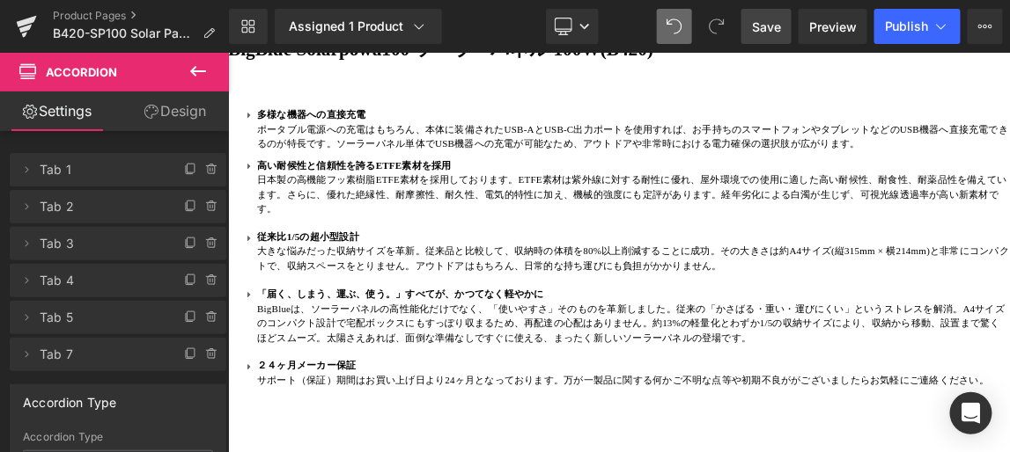
scroll to position [1414, 0]
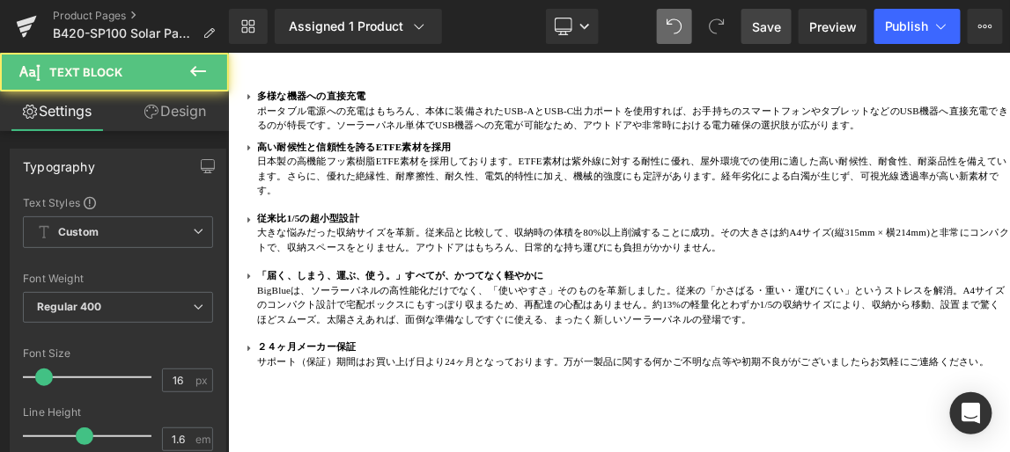
drag, startPoint x: 662, startPoint y: 422, endPoint x: 670, endPoint y: 442, distance: 20.9
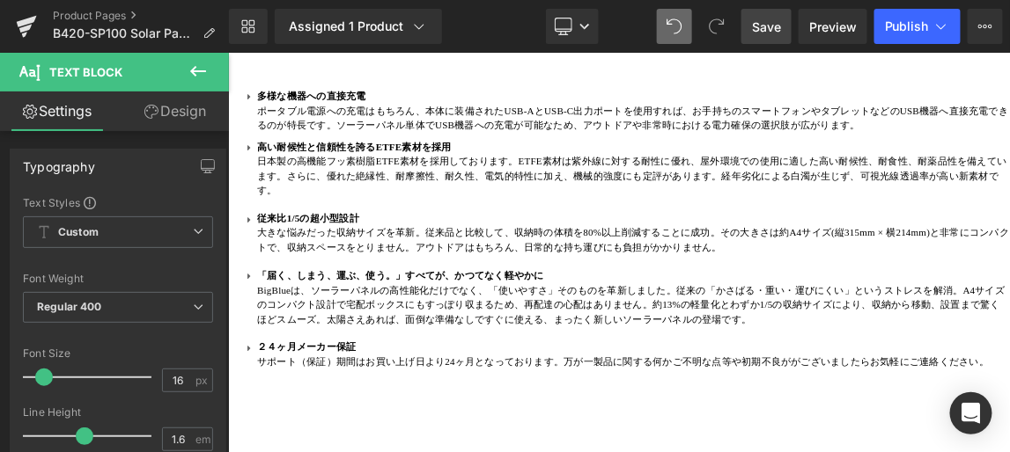
drag, startPoint x: 770, startPoint y: 26, endPoint x: 736, endPoint y: 217, distance: 194.9
click at [770, 26] on span "Save" at bounding box center [766, 27] width 29 height 18
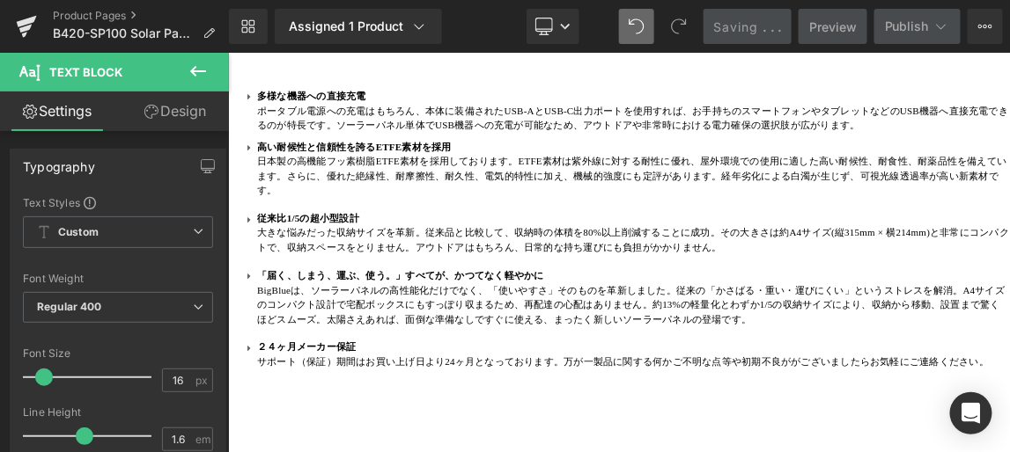
scroll to position [1333, 0]
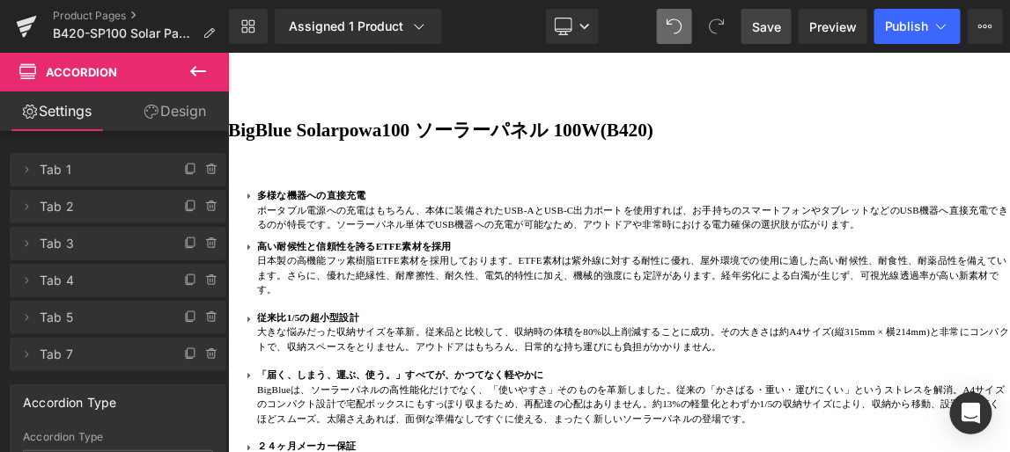
scroll to position [1253, 0]
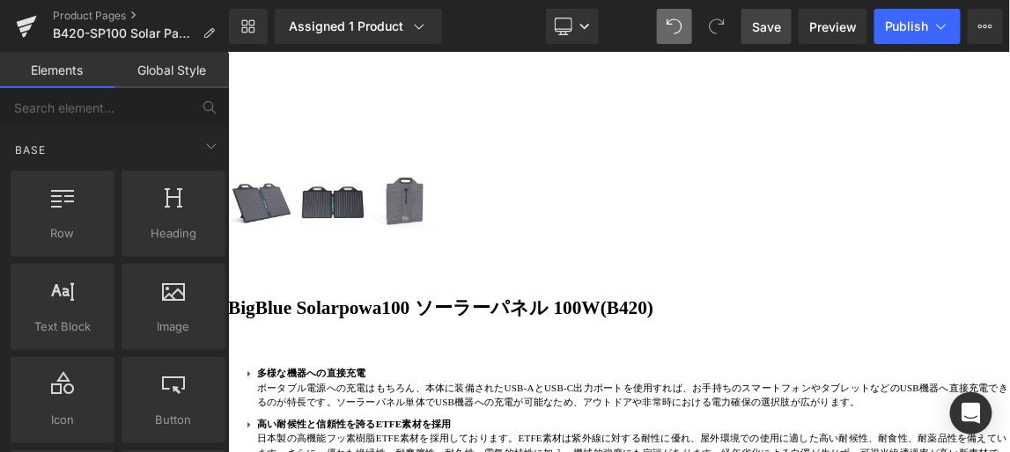
scroll to position [1013, 0]
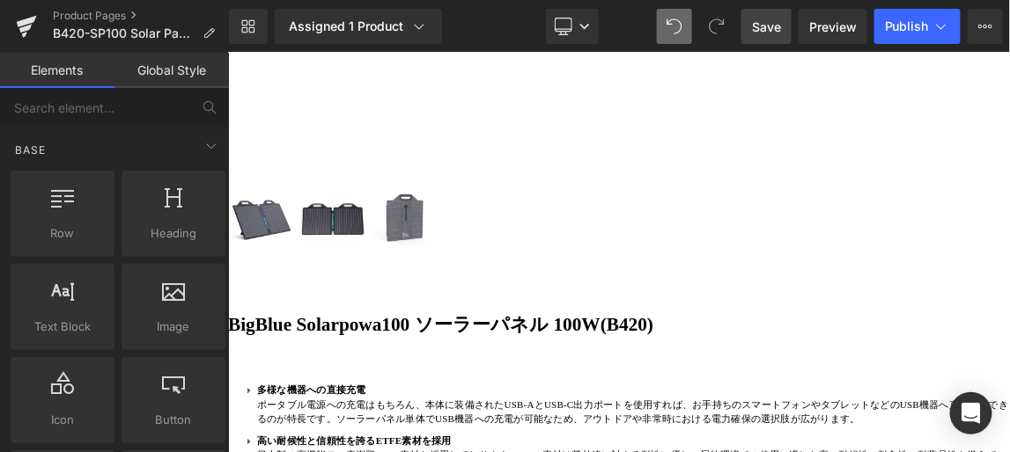
click at [764, 28] on span "Save" at bounding box center [766, 27] width 29 height 18
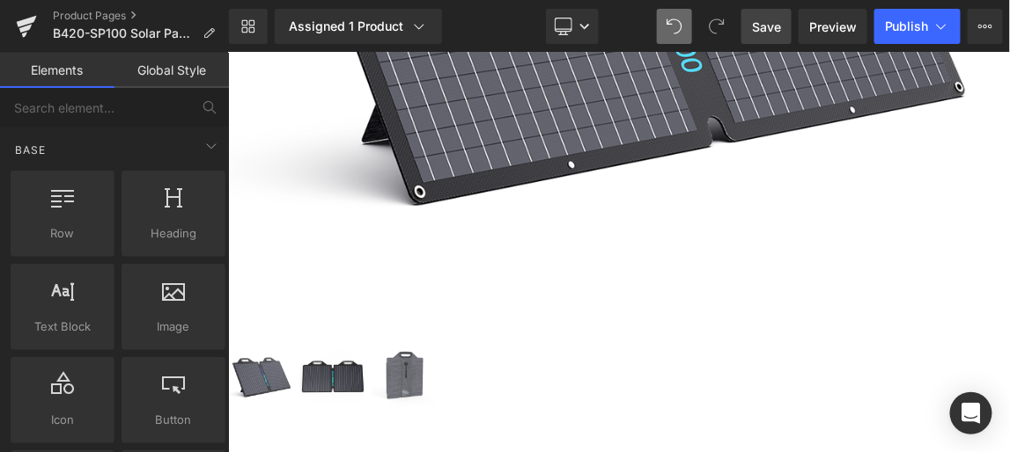
scroll to position [799, 0]
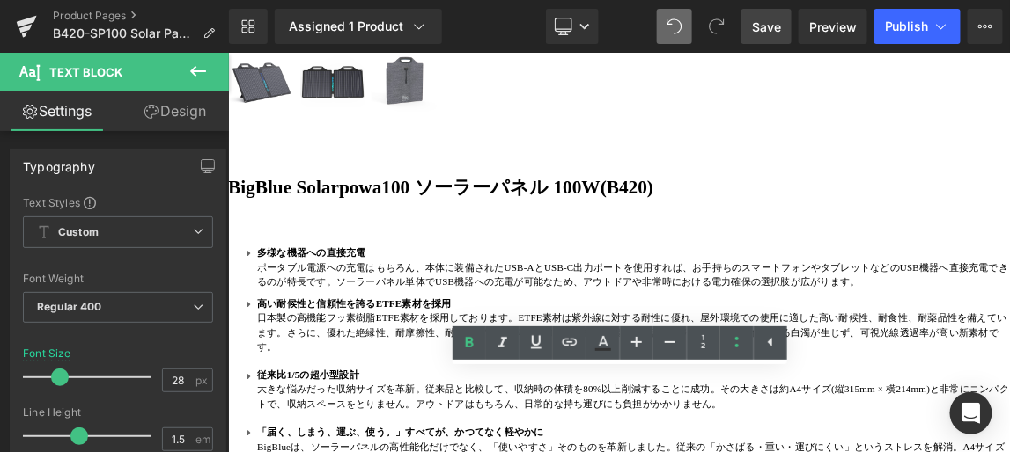
scroll to position [640, 0]
